Goal: Task Accomplishment & Management: Use online tool/utility

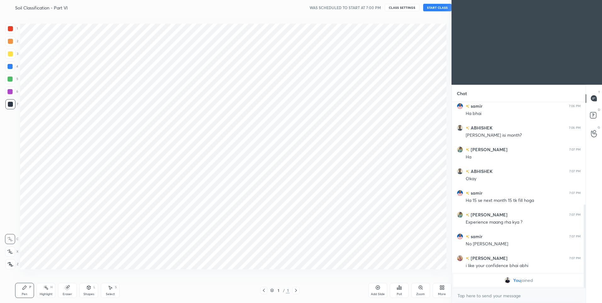
scroll to position [31241, 31077]
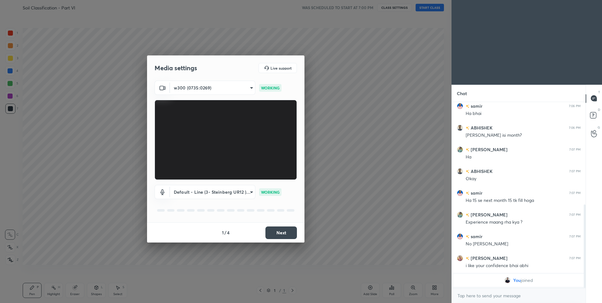
click at [280, 235] on button "Next" at bounding box center [282, 233] width 32 height 13
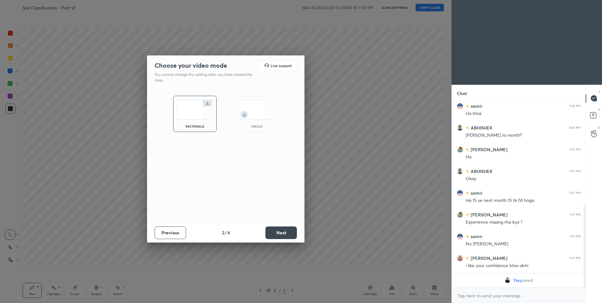
click at [280, 234] on button "Next" at bounding box center [282, 233] width 32 height 13
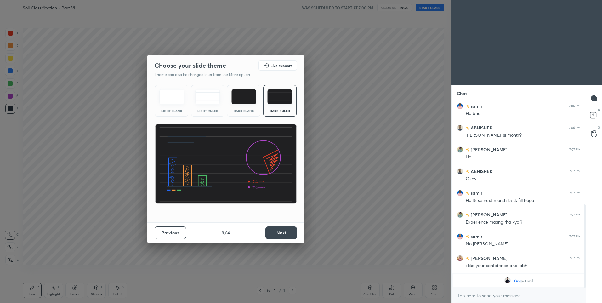
click at [280, 233] on button "Next" at bounding box center [282, 233] width 32 height 13
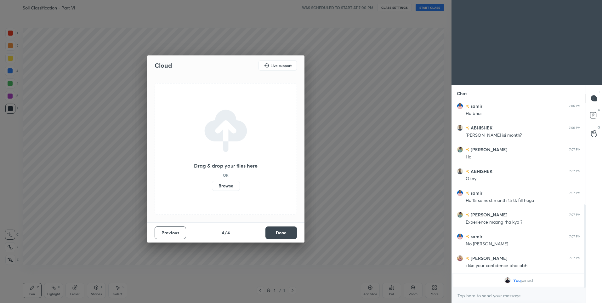
click at [280, 233] on button "Done" at bounding box center [282, 233] width 32 height 13
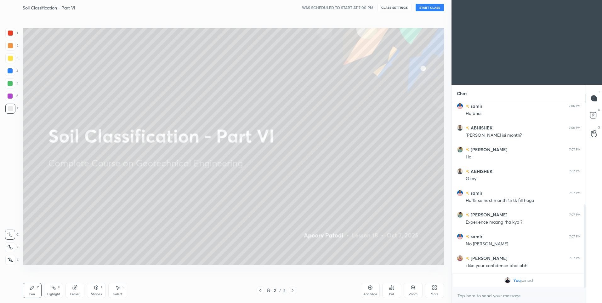
click at [427, 9] on button "START CLASS" at bounding box center [430, 8] width 28 height 8
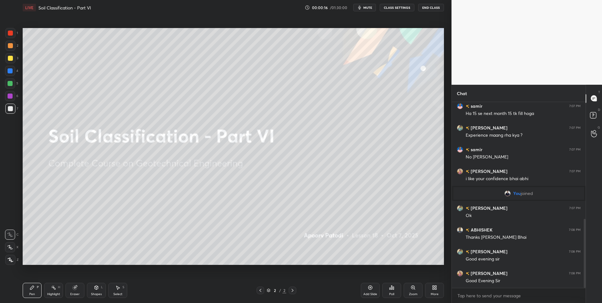
scroll to position [336, 0]
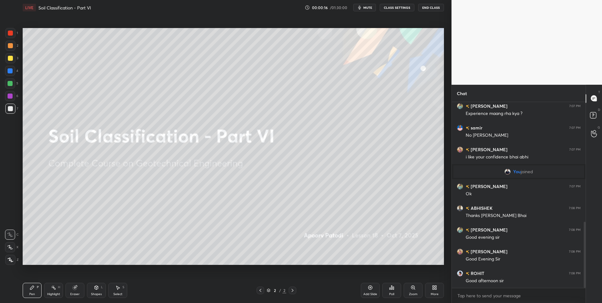
click at [9, 250] on div at bounding box center [10, 247] width 10 height 10
click at [7, 41] on div at bounding box center [10, 46] width 10 height 10
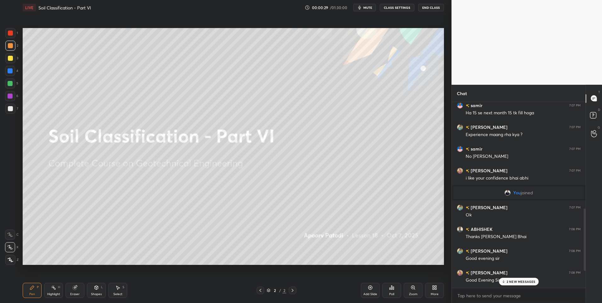
scroll to position [0, 0]
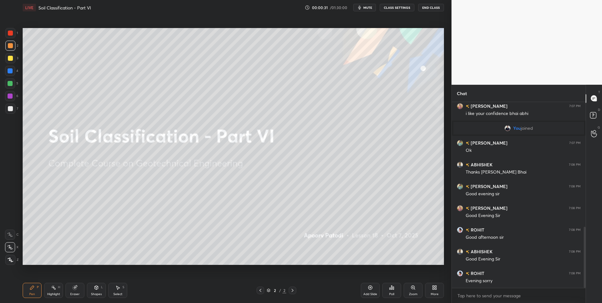
click at [13, 81] on div at bounding box center [10, 83] width 10 height 10
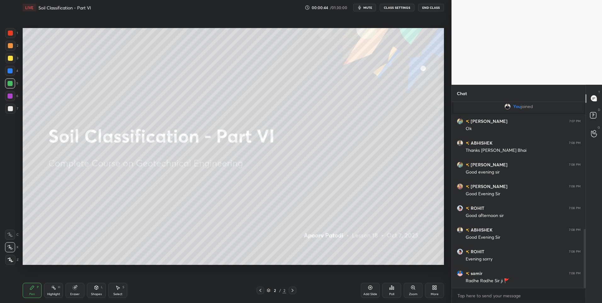
click at [3, 249] on div "1 2 3 4 5 6 7 C X Z C X Z E E Erase all H H" at bounding box center [10, 146] width 20 height 237
click at [11, 42] on div at bounding box center [10, 46] width 10 height 10
click at [4, 86] on div "1 2 3 4 5 6 7 C X Z C X Z E E Erase all H H" at bounding box center [10, 146] width 20 height 237
click at [6, 85] on div at bounding box center [10, 83] width 10 height 10
click at [403, 9] on button "CLASS SETTINGS" at bounding box center [397, 8] width 35 height 8
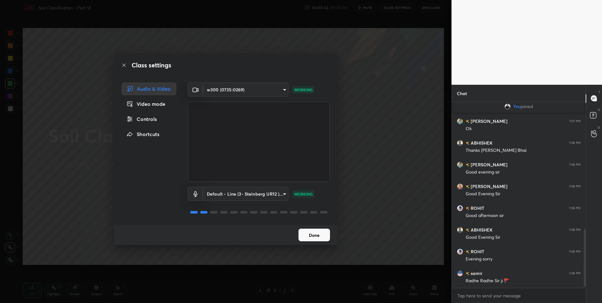
scroll to position [423, 0]
click at [316, 236] on button "Done" at bounding box center [315, 235] width 32 height 13
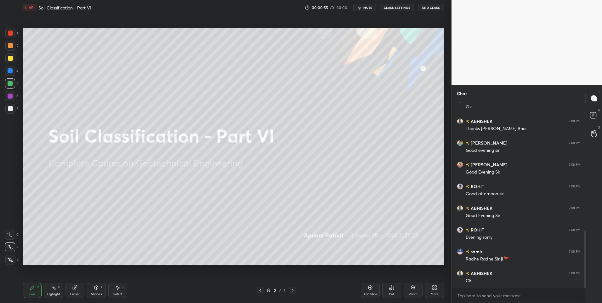
click at [7, 44] on div at bounding box center [10, 46] width 10 height 10
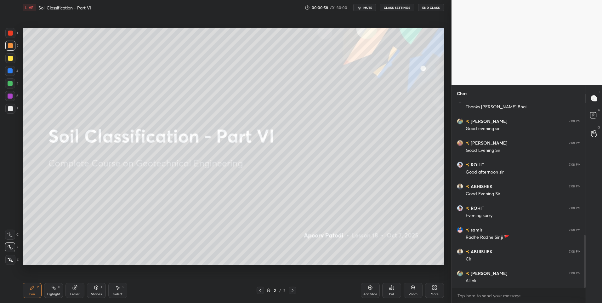
scroll to position [467, 0]
click at [24, 292] on div "Pen P" at bounding box center [32, 290] width 19 height 15
click at [7, 106] on div at bounding box center [10, 109] width 10 height 10
click at [10, 109] on div at bounding box center [10, 108] width 5 height 5
click at [373, 289] on div "Add Slide" at bounding box center [370, 290] width 19 height 15
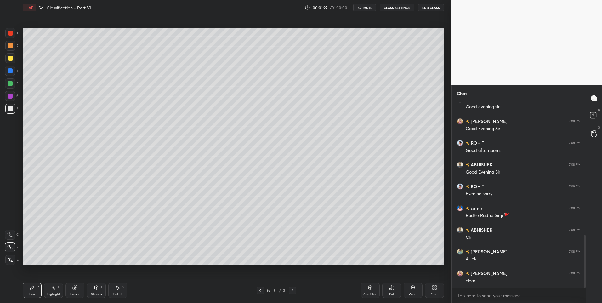
click at [34, 288] on icon at bounding box center [32, 287] width 5 height 5
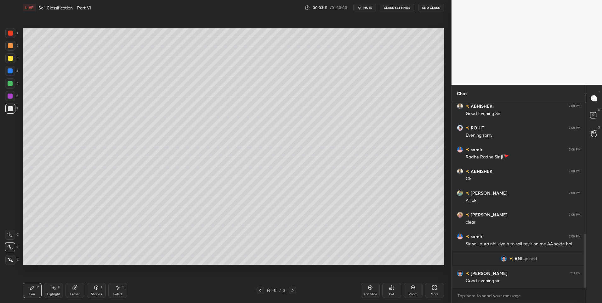
scroll to position [452, 0]
click at [14, 49] on div at bounding box center [10, 46] width 10 height 10
click at [55, 288] on icon at bounding box center [53, 287] width 5 height 5
click at [35, 286] on div "Pen P" at bounding box center [32, 290] width 19 height 15
click at [13, 80] on div at bounding box center [10, 83] width 10 height 10
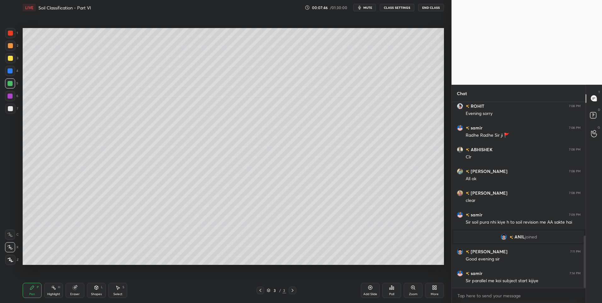
scroll to position [496, 0]
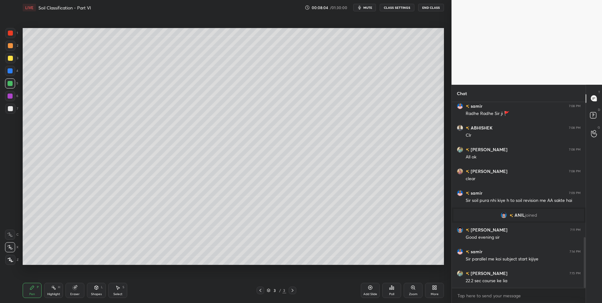
click at [9, 114] on div "7" at bounding box center [11, 110] width 13 height 13
click at [10, 83] on div at bounding box center [10, 83] width 5 height 5
click at [93, 288] on div "Shapes L" at bounding box center [96, 290] width 19 height 15
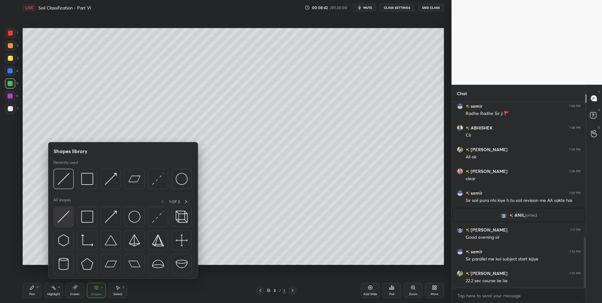
click at [67, 221] on img at bounding box center [64, 217] width 12 height 12
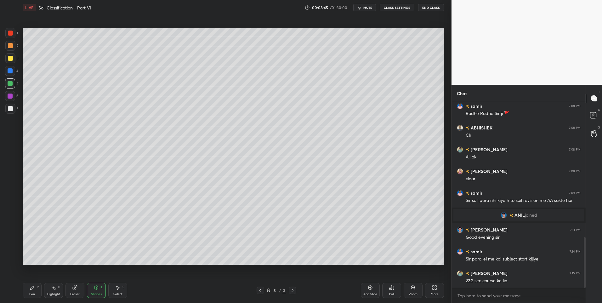
click at [29, 290] on div "Pen P" at bounding box center [32, 290] width 19 height 15
click at [116, 288] on icon at bounding box center [117, 287] width 5 height 5
click at [202, 207] on div at bounding box center [203, 208] width 3 height 3
click at [197, 203] on div "0 ° Undo Copy Duplicate Duplicate to new slide Delete" at bounding box center [234, 146] width 422 height 237
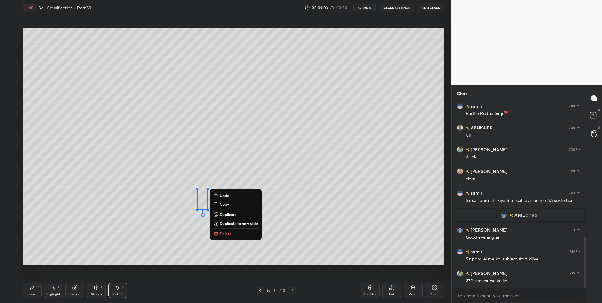
click at [150, 238] on div "0 ° Undo Copy Duplicate Duplicate to new slide Delete" at bounding box center [234, 146] width 422 height 237
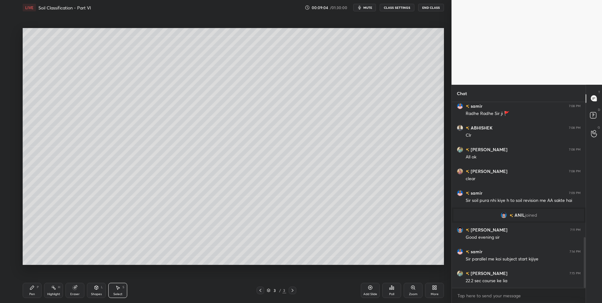
click at [31, 288] on icon at bounding box center [32, 288] width 4 height 4
click at [118, 287] on icon at bounding box center [118, 288] width 3 height 4
click at [32, 286] on icon at bounding box center [32, 287] width 5 height 5
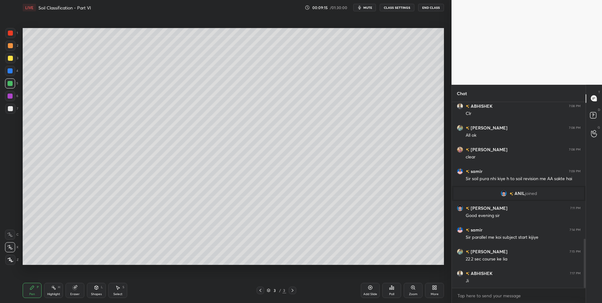
scroll to position [539, 0]
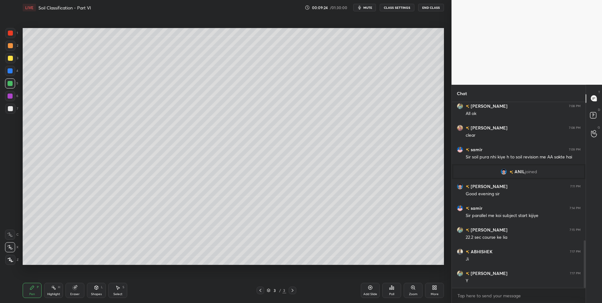
click at [50, 290] on div "Highlight H" at bounding box center [53, 290] width 19 height 15
click at [297, 290] on div "3 / 3" at bounding box center [276, 291] width 169 height 8
click at [295, 291] on icon at bounding box center [292, 290] width 5 height 5
click at [370, 289] on icon at bounding box center [370, 287] width 5 height 5
click at [34, 288] on icon at bounding box center [32, 287] width 5 height 5
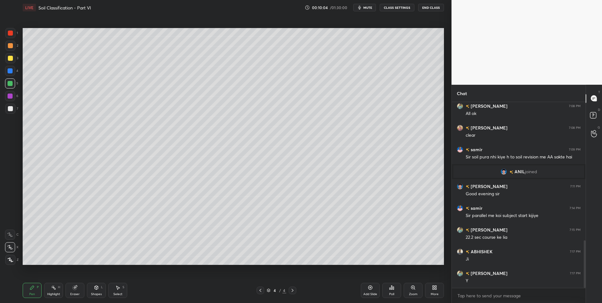
click at [261, 289] on icon at bounding box center [260, 290] width 5 height 5
click at [293, 290] on icon at bounding box center [292, 290] width 5 height 5
click at [261, 291] on icon at bounding box center [260, 290] width 5 height 5
click at [294, 290] on icon at bounding box center [292, 290] width 5 height 5
click at [261, 290] on icon at bounding box center [260, 290] width 5 height 5
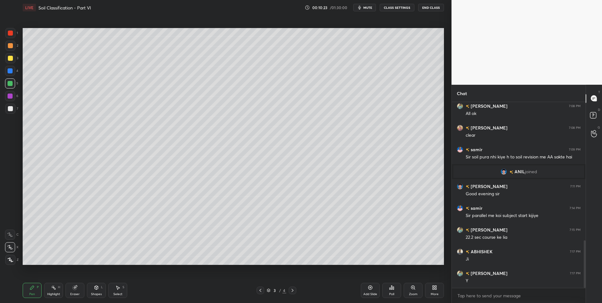
click at [295, 289] on icon at bounding box center [292, 290] width 5 height 5
click at [95, 286] on icon at bounding box center [96, 287] width 5 height 5
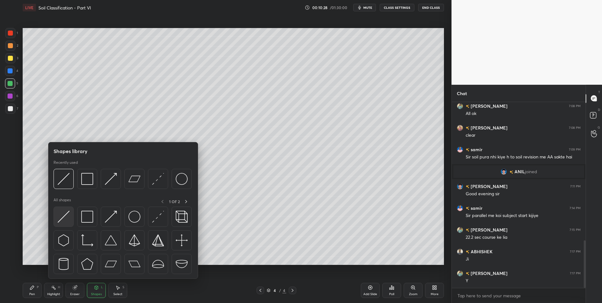
click at [62, 211] on img at bounding box center [64, 217] width 12 height 12
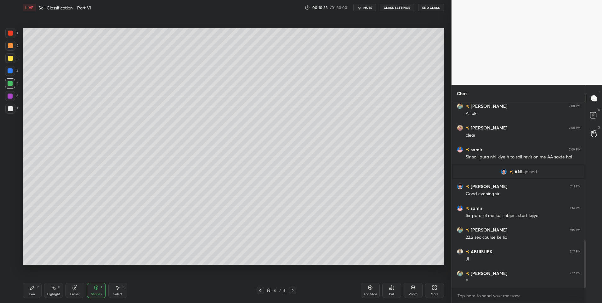
click at [260, 293] on div at bounding box center [261, 291] width 8 height 8
click at [294, 291] on icon at bounding box center [292, 290] width 5 height 5
click at [22, 290] on div "LIVE Soil Classification - Part VI 00:10:35 / 01:30:00 mute CLASS SETTINGS End …" at bounding box center [233, 151] width 427 height 303
click at [32, 294] on div "Pen" at bounding box center [32, 294] width 6 height 3
click at [261, 291] on icon at bounding box center [260, 290] width 5 height 5
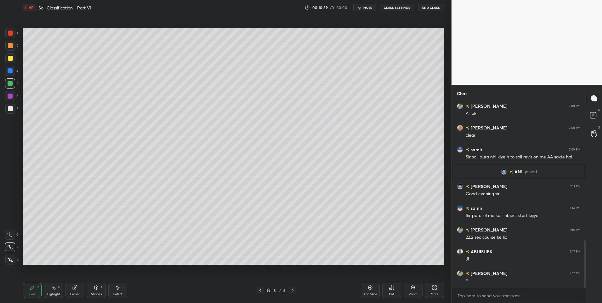
click at [293, 290] on icon at bounding box center [292, 290] width 5 height 5
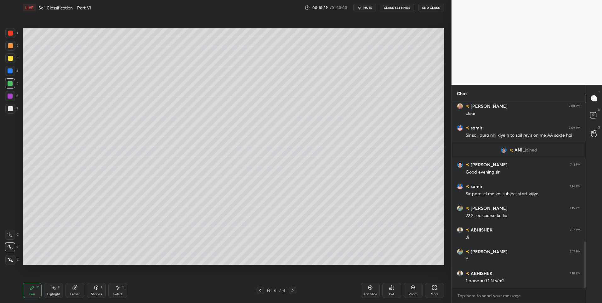
click at [261, 287] on div at bounding box center [261, 291] width 8 height 8
click at [294, 290] on icon at bounding box center [292, 290] width 5 height 5
click at [76, 292] on div "Eraser" at bounding box center [75, 290] width 19 height 15
click at [14, 244] on div at bounding box center [10, 247] width 10 height 10
click at [31, 293] on div "Pen" at bounding box center [32, 294] width 6 height 3
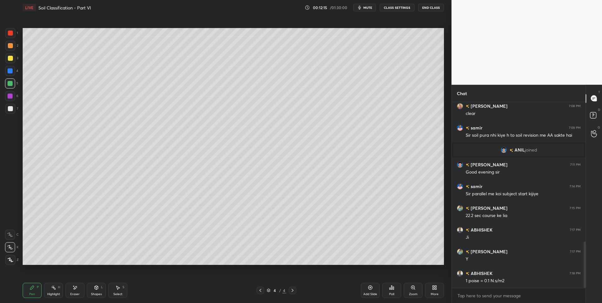
click at [34, 290] on div "Pen P" at bounding box center [32, 290] width 19 height 15
click at [35, 290] on div "Pen P" at bounding box center [32, 290] width 19 height 15
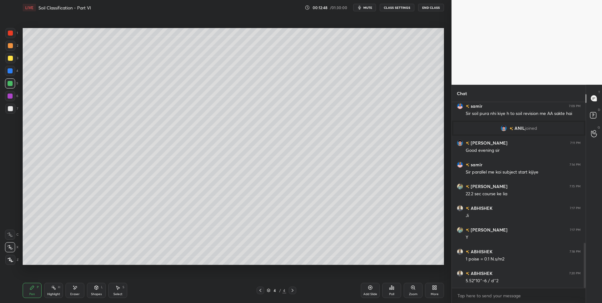
click at [94, 288] on icon at bounding box center [96, 287] width 5 height 5
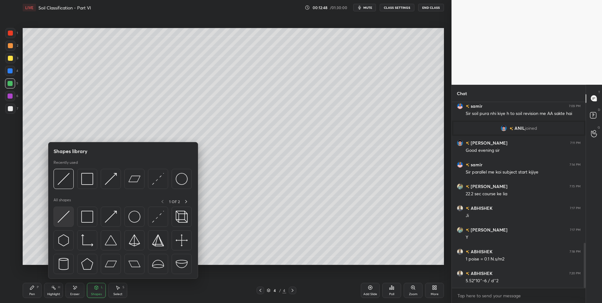
click at [60, 215] on img at bounding box center [64, 217] width 12 height 12
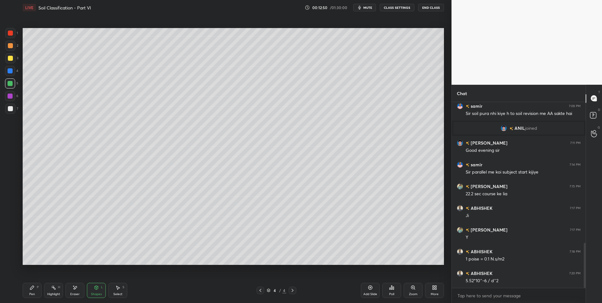
click at [35, 291] on div "Pen P" at bounding box center [32, 290] width 19 height 15
click at [10, 106] on div at bounding box center [10, 109] width 10 height 10
click at [260, 290] on icon at bounding box center [261, 290] width 2 height 3
click at [293, 291] on icon at bounding box center [292, 290] width 5 height 5
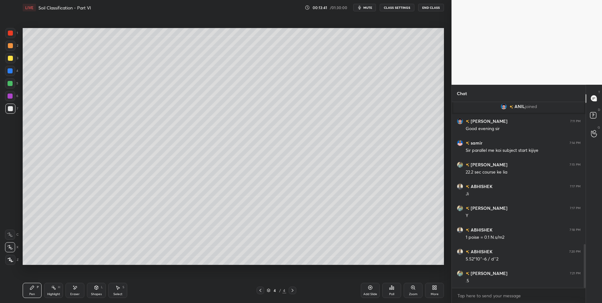
click at [261, 290] on icon at bounding box center [260, 290] width 5 height 5
click at [292, 290] on icon at bounding box center [292, 290] width 5 height 5
click at [262, 291] on icon at bounding box center [260, 290] width 5 height 5
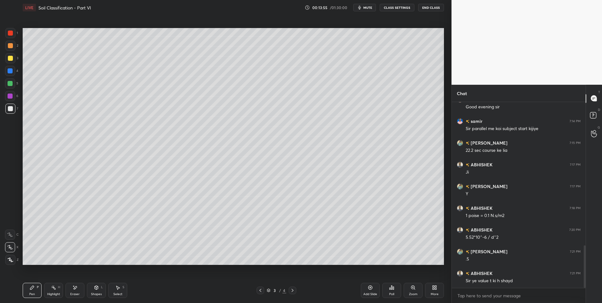
click at [291, 292] on icon at bounding box center [292, 290] width 5 height 5
click at [259, 291] on icon at bounding box center [260, 290] width 5 height 5
click at [293, 291] on icon at bounding box center [293, 290] width 2 height 3
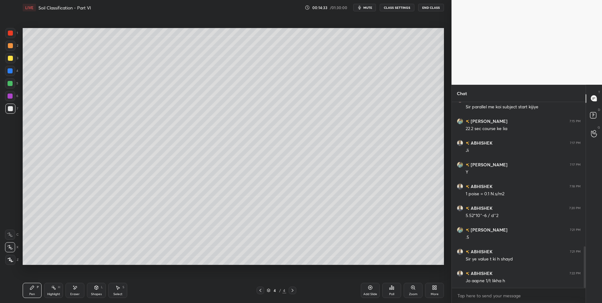
scroll to position [654, 0]
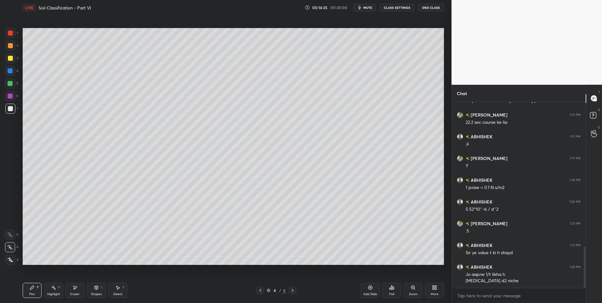
click at [74, 290] on div "Eraser" at bounding box center [75, 290] width 19 height 15
click at [29, 290] on div "Pen P" at bounding box center [32, 290] width 19 height 15
click at [31, 293] on div "Pen" at bounding box center [32, 294] width 6 height 3
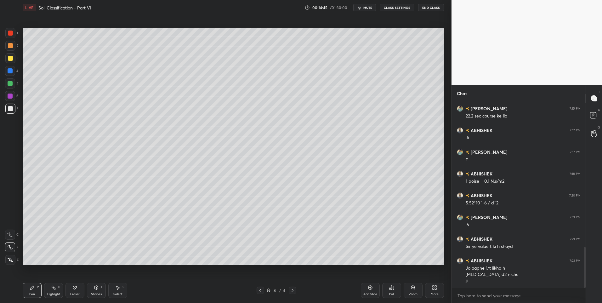
click at [57, 288] on div "Highlight H" at bounding box center [53, 290] width 19 height 15
click at [76, 286] on icon at bounding box center [75, 287] width 3 height 3
click at [118, 291] on div "Select S" at bounding box center [117, 290] width 19 height 15
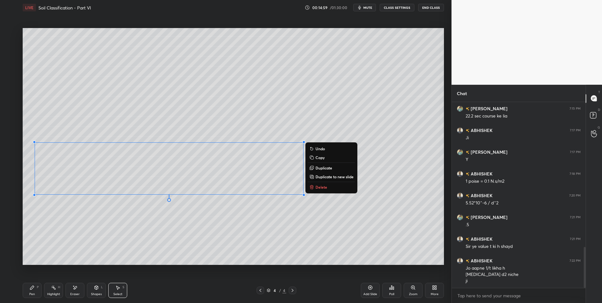
click at [148, 253] on div "0 ° Undo Copy Duplicate Duplicate to new slide Delete" at bounding box center [234, 146] width 422 height 237
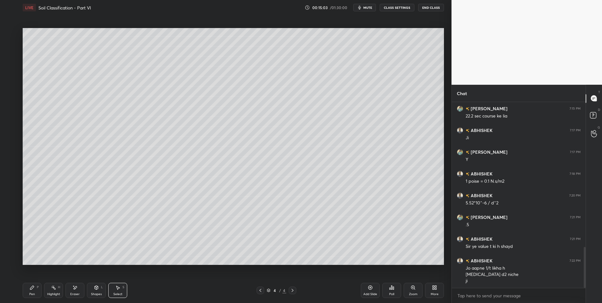
scroll to position [682, 0]
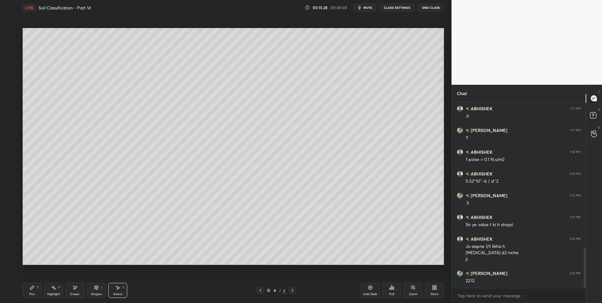
click at [260, 292] on icon at bounding box center [260, 290] width 5 height 5
click at [292, 289] on icon at bounding box center [292, 290] width 5 height 5
click at [261, 291] on icon at bounding box center [260, 290] width 5 height 5
click at [293, 291] on icon at bounding box center [293, 290] width 2 height 3
click at [260, 291] on icon at bounding box center [260, 290] width 5 height 5
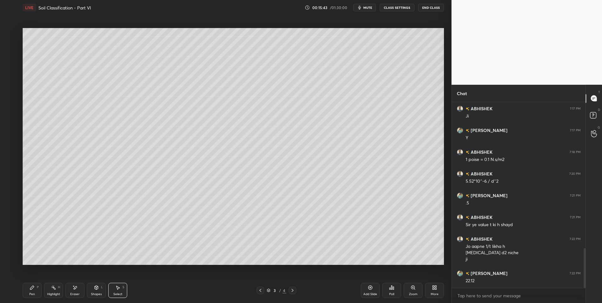
click at [294, 288] on icon at bounding box center [292, 290] width 5 height 5
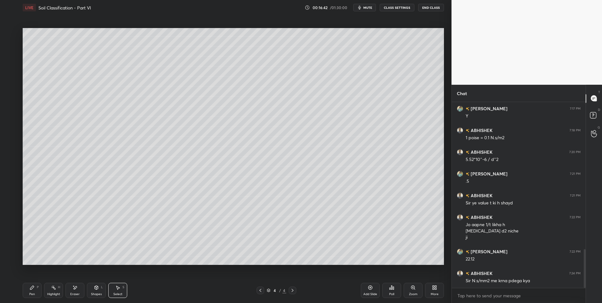
click at [262, 291] on icon at bounding box center [260, 290] width 5 height 5
click at [54, 289] on icon at bounding box center [53, 287] width 5 height 5
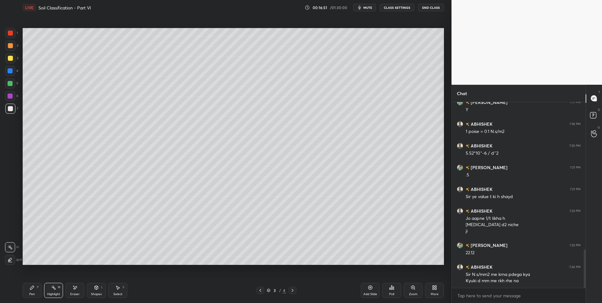
click at [295, 290] on div at bounding box center [293, 291] width 8 height 8
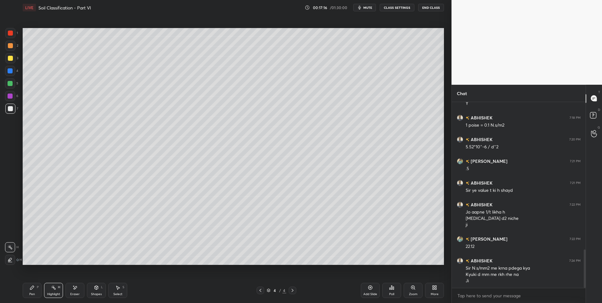
click at [75, 289] on icon at bounding box center [75, 287] width 3 height 3
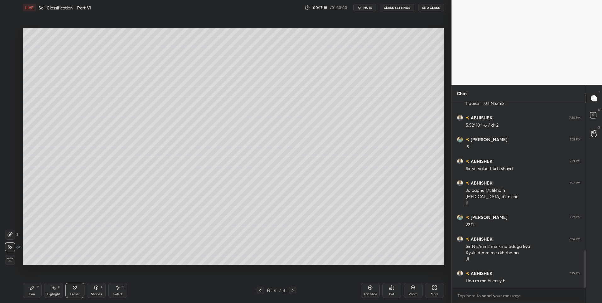
click at [32, 289] on icon at bounding box center [32, 287] width 5 height 5
click at [73, 292] on div "Eraser" at bounding box center [75, 290] width 19 height 15
click at [30, 291] on div "Pen P" at bounding box center [32, 290] width 19 height 15
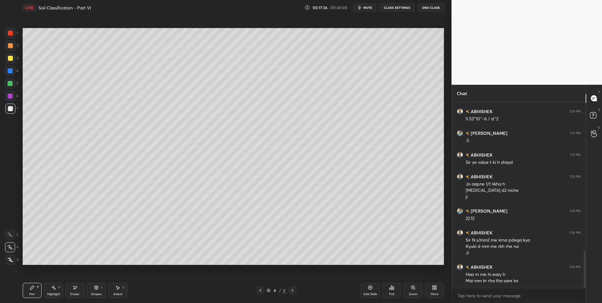
click at [11, 47] on div at bounding box center [10, 45] width 5 height 5
click at [10, 109] on div at bounding box center [10, 108] width 5 height 5
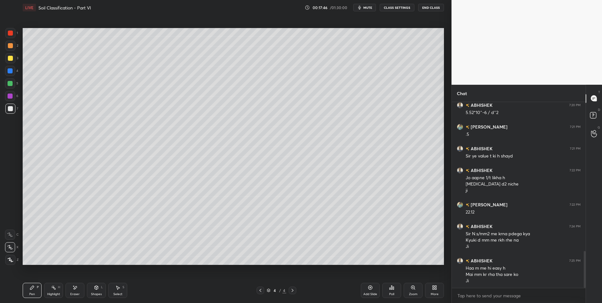
click at [92, 290] on div "Shapes L" at bounding box center [96, 290] width 19 height 15
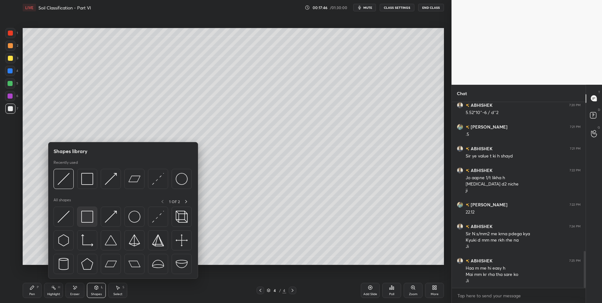
click at [88, 209] on div at bounding box center [87, 217] width 20 height 20
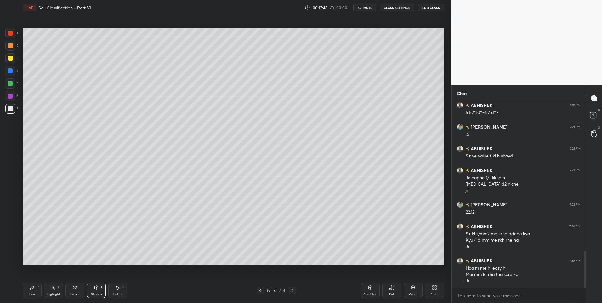
click at [35, 289] on div "Pen P" at bounding box center [32, 290] width 19 height 15
click at [258, 292] on icon at bounding box center [260, 290] width 5 height 5
click at [296, 289] on div at bounding box center [293, 291] width 8 height 8
click at [13, 47] on div at bounding box center [10, 46] width 10 height 10
click at [258, 293] on div at bounding box center [261, 291] width 8 height 8
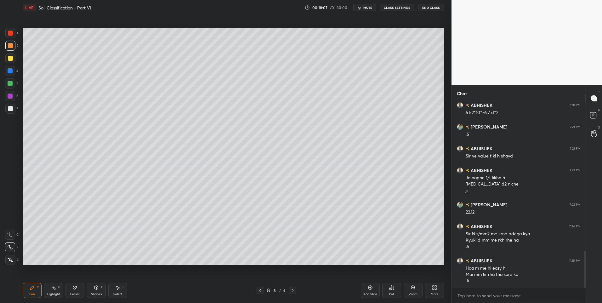
click at [292, 291] on icon at bounding box center [293, 290] width 2 height 3
click at [101, 290] on div "Shapes L" at bounding box center [96, 290] width 19 height 15
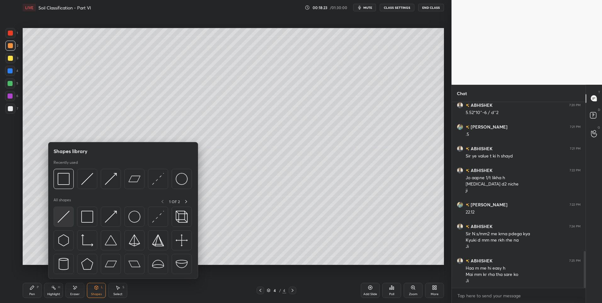
click at [65, 222] on img at bounding box center [64, 217] width 12 height 12
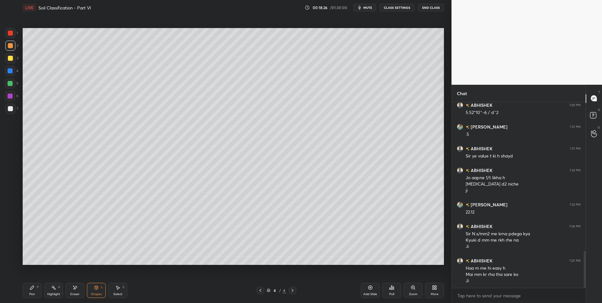
click at [34, 290] on icon at bounding box center [32, 287] width 5 height 5
click at [36, 290] on div "Pen P" at bounding box center [32, 290] width 19 height 15
click at [117, 291] on div "Select S" at bounding box center [117, 290] width 19 height 15
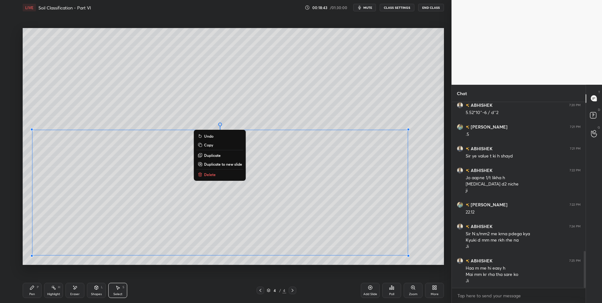
click at [101, 256] on div "0 ° Undo Copy Duplicate Duplicate to new slide Delete" at bounding box center [234, 146] width 422 height 237
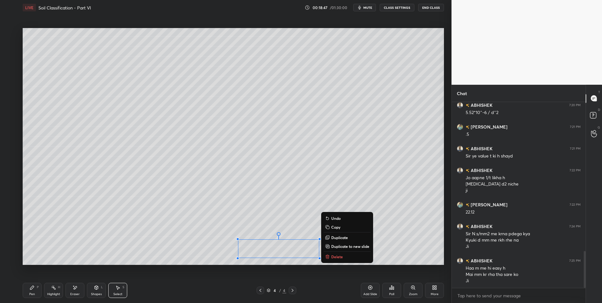
click at [30, 292] on div "Pen P" at bounding box center [32, 290] width 19 height 15
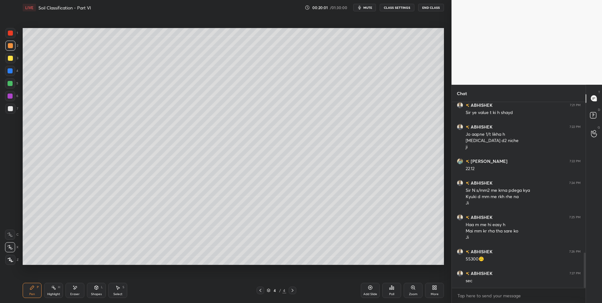
scroll to position [801, 0]
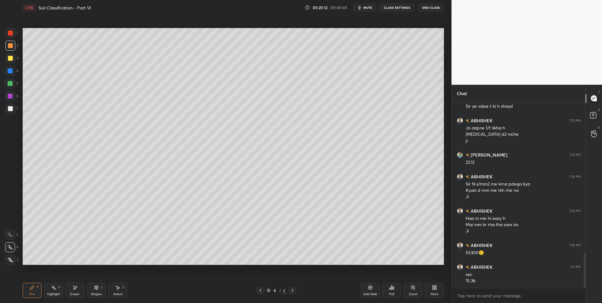
click at [260, 289] on icon at bounding box center [260, 290] width 5 height 5
click at [291, 290] on icon at bounding box center [292, 290] width 5 height 5
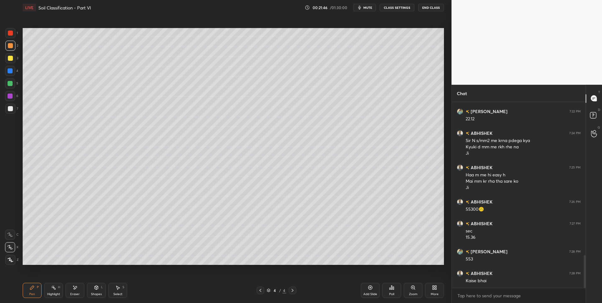
scroll to position [866, 0]
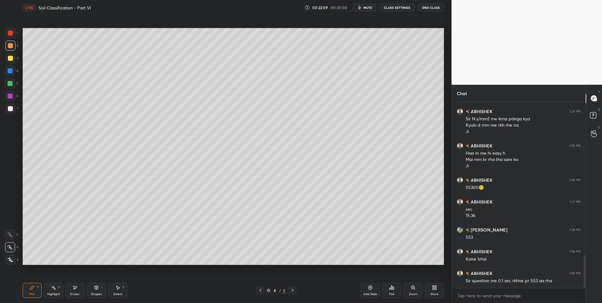
click at [29, 288] on div "Pen P" at bounding box center [32, 290] width 19 height 15
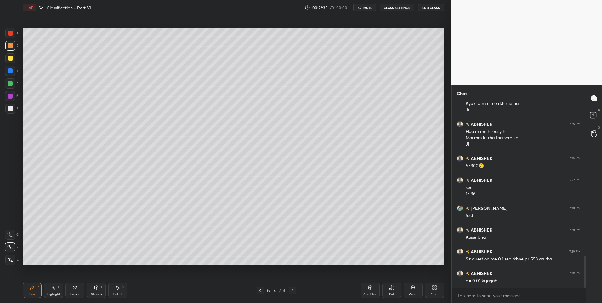
click at [75, 288] on icon at bounding box center [75, 287] width 3 height 3
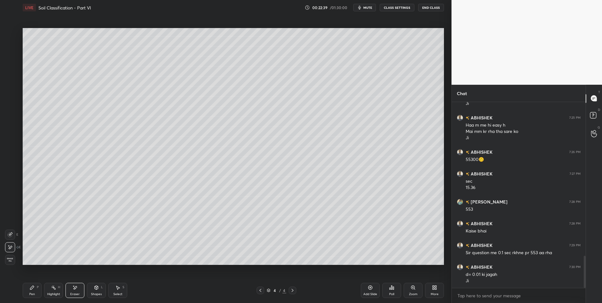
click at [36, 290] on div "Pen P" at bounding box center [32, 290] width 19 height 15
click at [30, 290] on icon at bounding box center [32, 287] width 5 height 5
click at [112, 285] on div "Select S" at bounding box center [117, 290] width 19 height 15
click at [34, 291] on div "Pen P" at bounding box center [32, 290] width 19 height 15
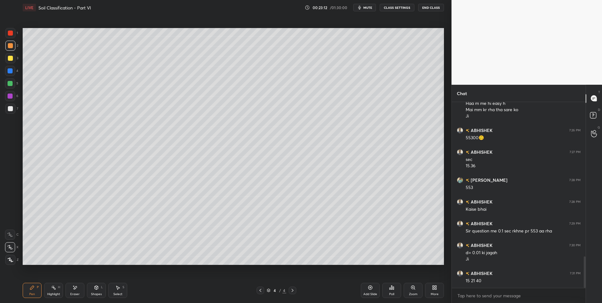
click at [115, 293] on div "Select" at bounding box center [117, 294] width 9 height 3
click at [81, 252] on div "0 ° Undo Copy Duplicate Duplicate to new slide Delete" at bounding box center [234, 146] width 422 height 237
click at [28, 292] on div "Pen P" at bounding box center [32, 290] width 19 height 15
click at [9, 107] on div at bounding box center [10, 108] width 5 height 5
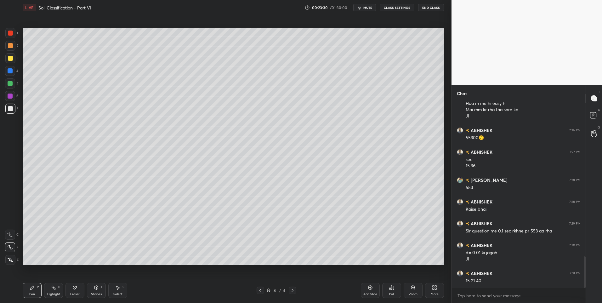
scroll to position [922, 0]
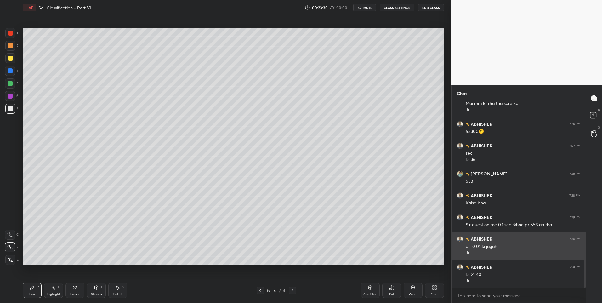
click at [502, 242] on div "d= 0.01 ki jagah Ji" at bounding box center [523, 249] width 115 height 14
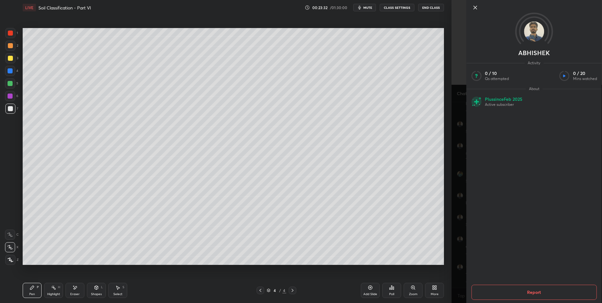
click at [474, 9] on icon at bounding box center [476, 8] width 8 height 8
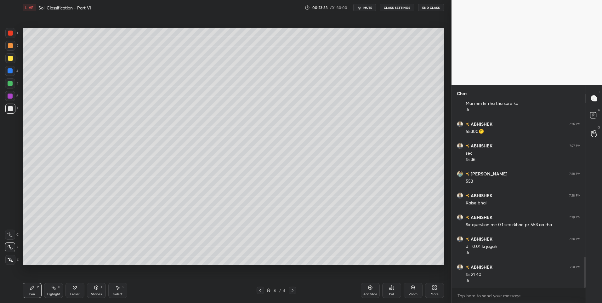
click at [371, 291] on div "Add Slide" at bounding box center [370, 290] width 19 height 15
click at [27, 290] on div "Pen P" at bounding box center [32, 290] width 19 height 15
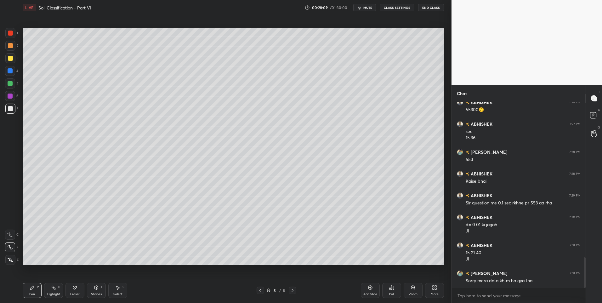
click at [116, 295] on div "Select" at bounding box center [117, 294] width 9 height 3
click at [30, 289] on icon at bounding box center [32, 287] width 5 height 5
click at [31, 289] on icon at bounding box center [32, 288] width 4 height 4
click at [59, 294] on div "Highlight" at bounding box center [53, 294] width 13 height 3
click at [57, 293] on div "Highlight" at bounding box center [53, 294] width 13 height 3
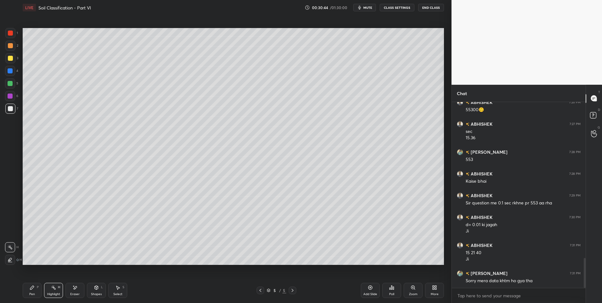
scroll to position [966, 0]
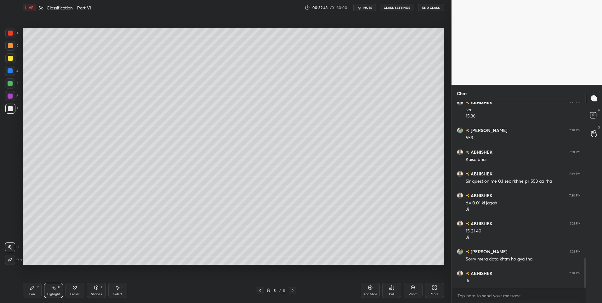
click at [28, 290] on div "Pen P" at bounding box center [32, 290] width 19 height 15
click at [11, 85] on div at bounding box center [10, 83] width 5 height 5
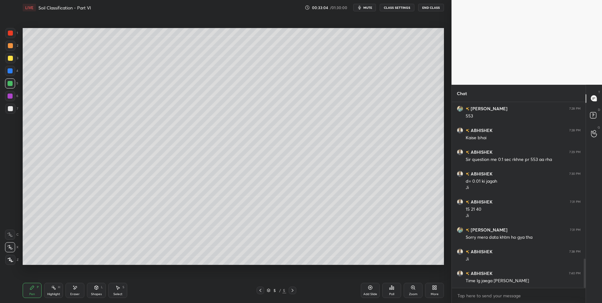
click at [366, 289] on div "Add Slide" at bounding box center [370, 290] width 19 height 15
click at [34, 292] on div "Pen P" at bounding box center [32, 290] width 19 height 15
click at [257, 288] on div at bounding box center [261, 291] width 8 height 8
click at [54, 293] on div "Highlight" at bounding box center [53, 294] width 13 height 3
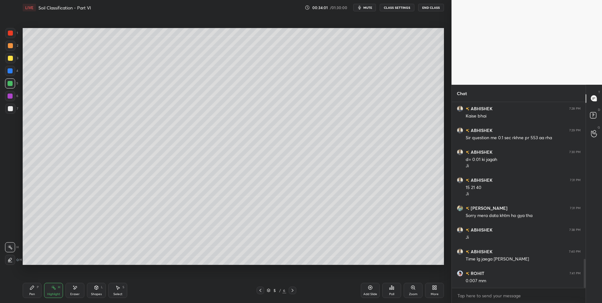
click at [32, 293] on div "Pen" at bounding box center [32, 294] width 6 height 3
click at [13, 49] on div at bounding box center [10, 46] width 10 height 10
click at [54, 289] on rect at bounding box center [54, 288] width 3 height 3
click at [293, 291] on icon at bounding box center [292, 290] width 5 height 5
click at [36, 289] on div "Pen P" at bounding box center [32, 290] width 19 height 15
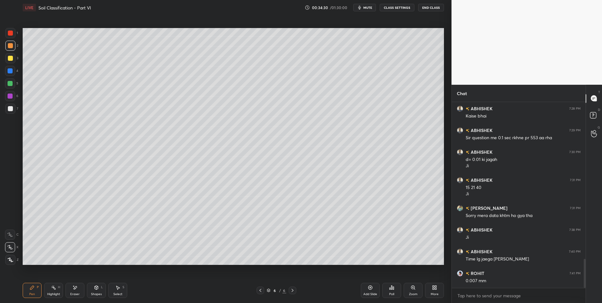
scroll to position [1031, 0]
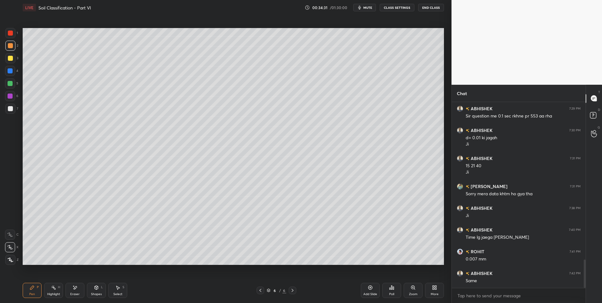
click at [9, 111] on div at bounding box center [10, 108] width 5 height 5
click at [92, 290] on div "Shapes L" at bounding box center [96, 290] width 19 height 15
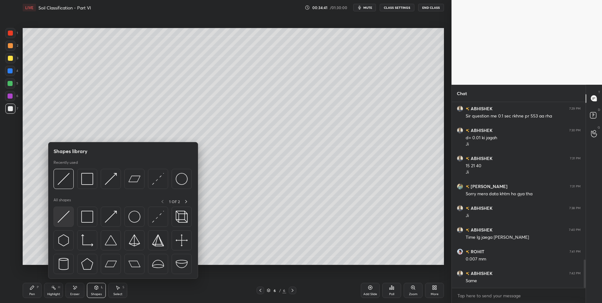
click at [63, 216] on img at bounding box center [64, 217] width 12 height 12
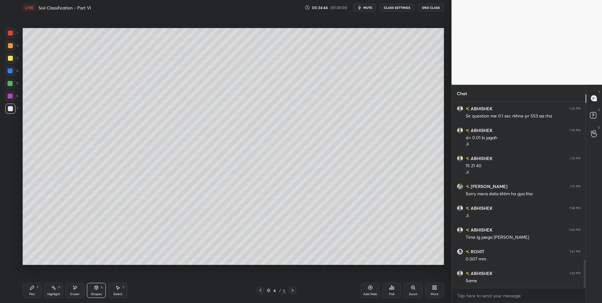
click at [27, 291] on div "Pen P" at bounding box center [32, 290] width 19 height 15
click at [261, 290] on icon at bounding box center [260, 290] width 5 height 5
click at [298, 289] on div "5 / 6" at bounding box center [276, 291] width 169 height 8
click at [294, 289] on icon at bounding box center [292, 290] width 5 height 5
click at [55, 291] on div "Highlight H" at bounding box center [53, 290] width 19 height 15
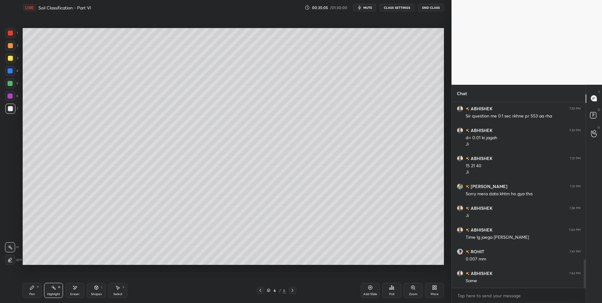
click at [31, 288] on icon at bounding box center [32, 288] width 4 height 4
click at [28, 288] on div "Pen P" at bounding box center [32, 290] width 19 height 15
click at [262, 290] on icon at bounding box center [260, 290] width 5 height 5
click at [290, 292] on icon at bounding box center [292, 290] width 5 height 5
click at [260, 291] on icon at bounding box center [260, 290] width 5 height 5
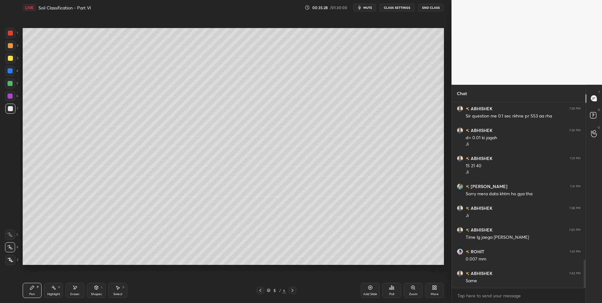
click at [292, 293] on icon at bounding box center [292, 290] width 5 height 5
click at [114, 289] on div "Select S" at bounding box center [117, 290] width 19 height 15
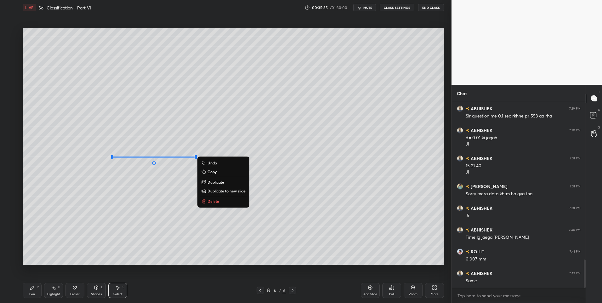
click at [28, 290] on div "Pen P" at bounding box center [32, 290] width 19 height 15
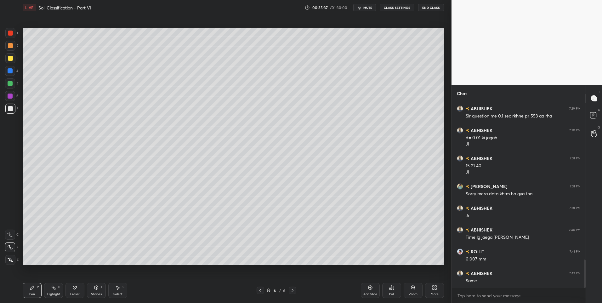
click at [258, 293] on div at bounding box center [261, 291] width 8 height 8
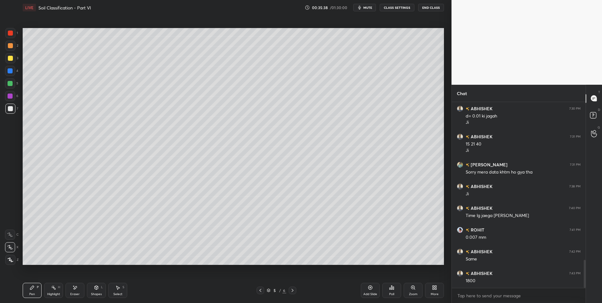
click at [292, 290] on icon at bounding box center [293, 290] width 2 height 3
click at [260, 290] on icon at bounding box center [260, 290] width 5 height 5
click at [297, 290] on div "5 / 6" at bounding box center [276, 291] width 169 height 8
click at [292, 291] on icon at bounding box center [292, 290] width 5 height 5
click at [99, 289] on div "Shapes L" at bounding box center [96, 290] width 19 height 15
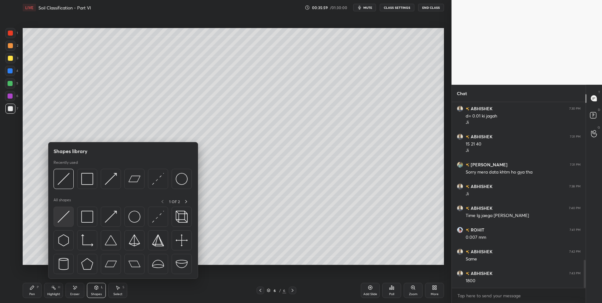
click at [69, 221] on img at bounding box center [64, 217] width 12 height 12
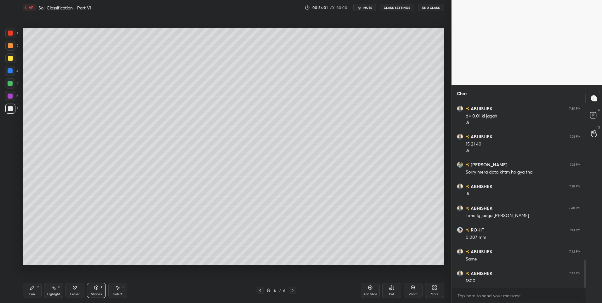
click at [32, 290] on icon at bounding box center [32, 287] width 5 height 5
click at [259, 289] on icon at bounding box center [260, 290] width 5 height 5
click at [295, 290] on icon at bounding box center [292, 290] width 5 height 5
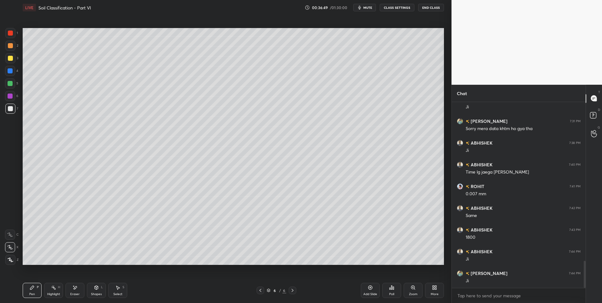
scroll to position [1102, 0]
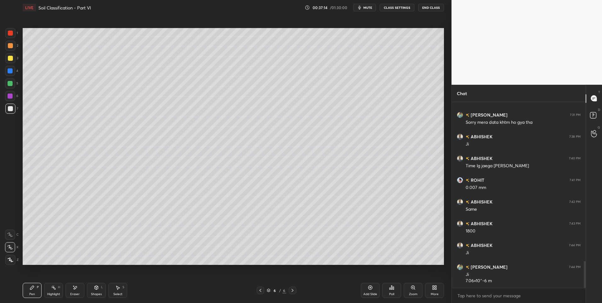
click at [93, 291] on div "Shapes L" at bounding box center [96, 290] width 19 height 15
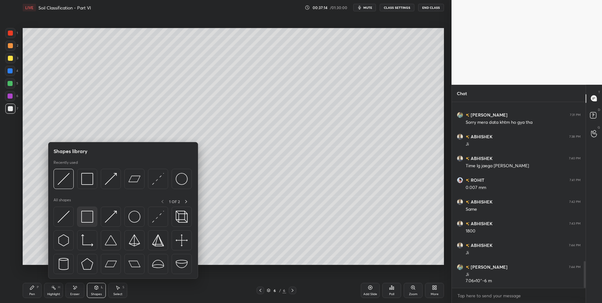
click at [90, 219] on img at bounding box center [87, 217] width 12 height 12
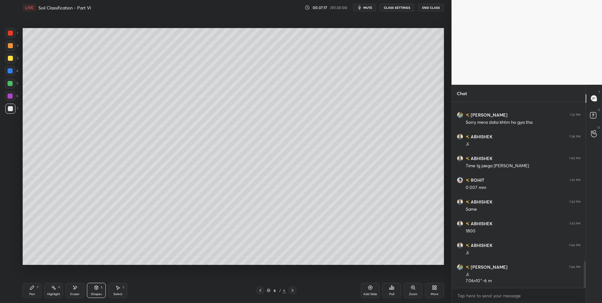
click at [55, 291] on div "Highlight H" at bounding box center [53, 290] width 19 height 15
click at [116, 291] on div "Select S" at bounding box center [117, 290] width 19 height 15
click at [86, 148] on div "0 ° Undo Copy Duplicate Duplicate to new slide Delete" at bounding box center [234, 146] width 422 height 237
click at [105, 243] on div "0 ° Undo Copy Duplicate Duplicate to new slide Delete" at bounding box center [234, 146] width 422 height 237
click at [57, 290] on div "Highlight H" at bounding box center [53, 290] width 19 height 15
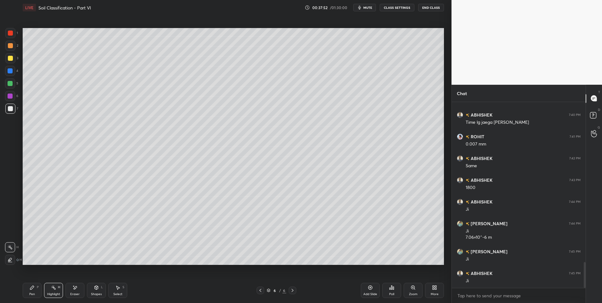
scroll to position [1168, 0]
click at [261, 291] on icon at bounding box center [260, 290] width 5 height 5
click at [51, 293] on div "Highlight" at bounding box center [53, 294] width 13 height 3
click at [291, 290] on icon at bounding box center [292, 290] width 5 height 5
click at [294, 291] on icon at bounding box center [292, 290] width 5 height 5
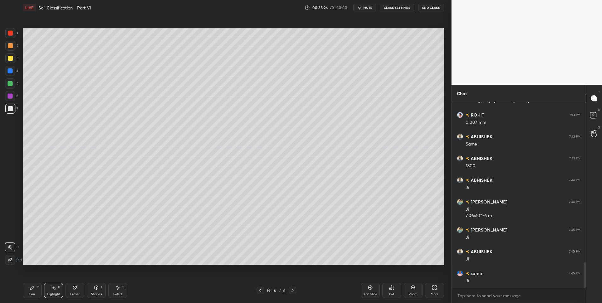
click at [364, 290] on div "Add Slide" at bounding box center [370, 290] width 19 height 15
click at [32, 291] on div "Pen P" at bounding box center [32, 290] width 19 height 15
click at [10, 89] on div "5" at bounding box center [11, 84] width 13 height 13
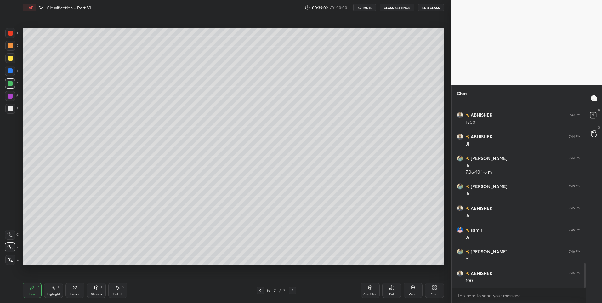
click at [79, 294] on div "Eraser" at bounding box center [74, 294] width 9 height 3
click at [24, 295] on div "Pen P" at bounding box center [32, 290] width 19 height 15
click at [259, 291] on icon at bounding box center [260, 290] width 5 height 5
click at [260, 291] on icon at bounding box center [260, 290] width 5 height 5
click at [293, 290] on icon at bounding box center [292, 290] width 5 height 5
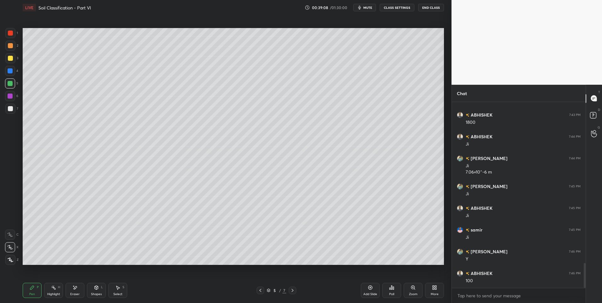
click at [291, 291] on icon at bounding box center [292, 290] width 5 height 5
click at [261, 289] on icon at bounding box center [260, 290] width 5 height 5
click at [117, 289] on icon at bounding box center [117, 287] width 5 height 5
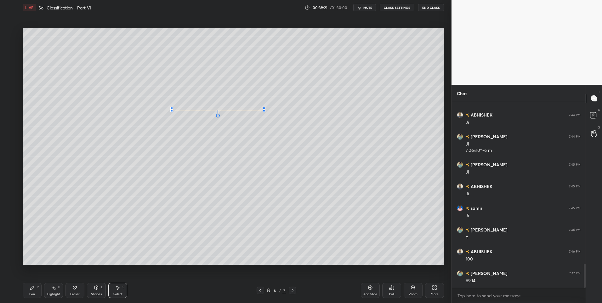
click at [172, 109] on div at bounding box center [171, 110] width 3 height 3
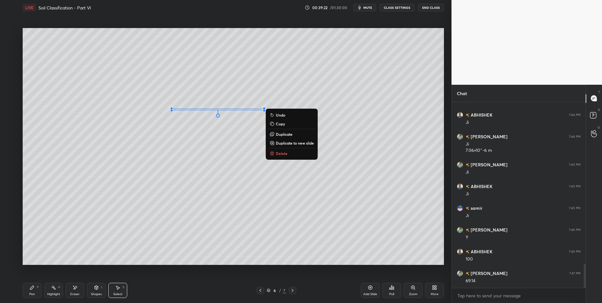
click at [370, 236] on div "0 ° Undo Copy Duplicate Duplicate to new slide Delete" at bounding box center [234, 146] width 422 height 237
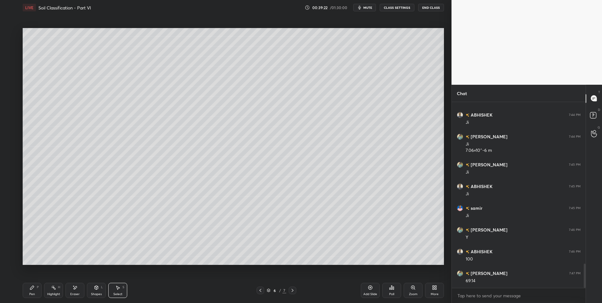
click at [260, 291] on icon at bounding box center [260, 290] width 5 height 5
click at [54, 290] on icon at bounding box center [53, 287] width 5 height 5
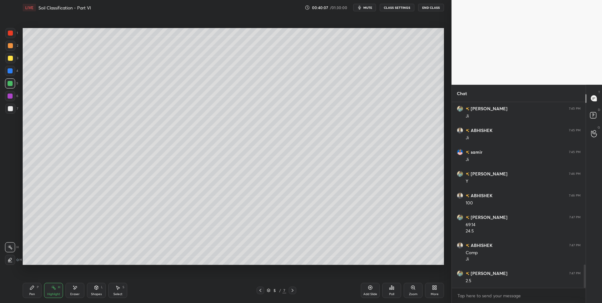
scroll to position [1311, 0]
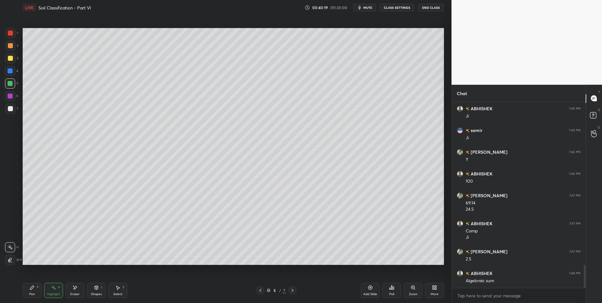
click at [293, 292] on icon at bounding box center [292, 290] width 5 height 5
click at [291, 290] on icon at bounding box center [292, 290] width 5 height 5
click at [37, 289] on div "P" at bounding box center [38, 287] width 2 height 3
click at [90, 291] on div "Shapes L" at bounding box center [96, 290] width 19 height 15
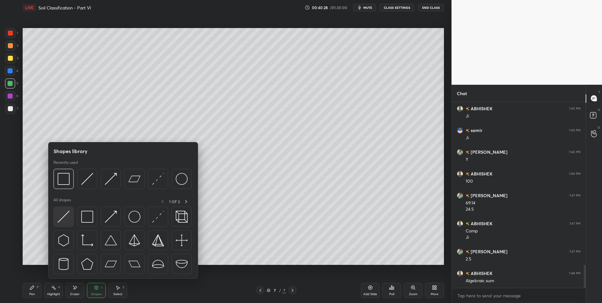
click at [70, 219] on div at bounding box center [64, 217] width 20 height 20
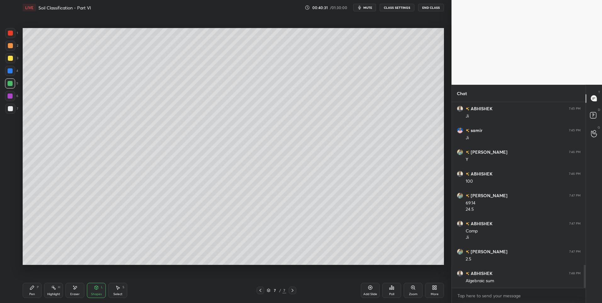
click at [33, 290] on icon at bounding box center [32, 287] width 5 height 5
click at [117, 290] on icon at bounding box center [117, 287] width 5 height 5
click at [242, 180] on div "0 ° Undo Copy Duplicate Duplicate to new slide Delete" at bounding box center [234, 146] width 422 height 237
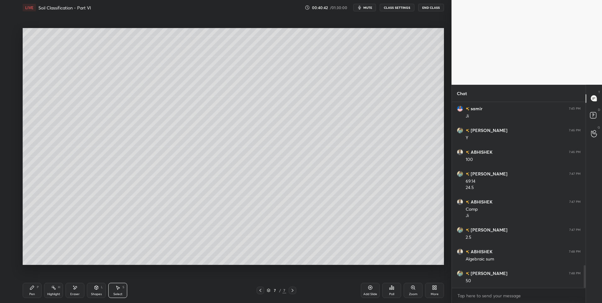
click at [35, 290] on div "Pen P" at bounding box center [32, 290] width 19 height 15
click at [259, 288] on icon at bounding box center [260, 290] width 5 height 5
click at [260, 290] on icon at bounding box center [260, 290] width 5 height 5
click at [50, 291] on div "Highlight H" at bounding box center [53, 290] width 19 height 15
click at [32, 288] on icon at bounding box center [32, 288] width 4 height 4
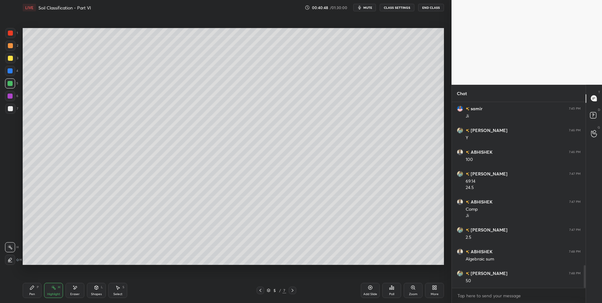
click at [33, 286] on icon at bounding box center [32, 287] width 5 height 5
click at [294, 290] on icon at bounding box center [292, 290] width 5 height 5
click at [294, 289] on icon at bounding box center [292, 290] width 5 height 5
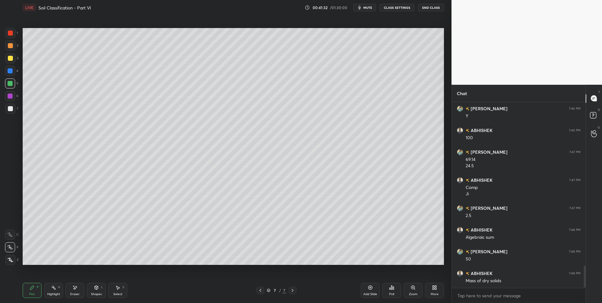
scroll to position [1376, 0]
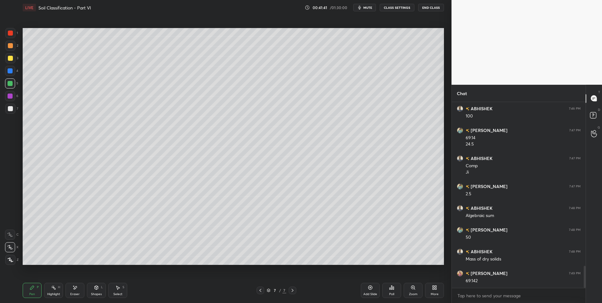
click at [52, 287] on icon at bounding box center [53, 287] width 5 height 5
click at [260, 290] on icon at bounding box center [260, 290] width 5 height 5
click at [294, 291] on icon at bounding box center [292, 290] width 5 height 5
click at [29, 288] on div "Pen P" at bounding box center [32, 290] width 19 height 15
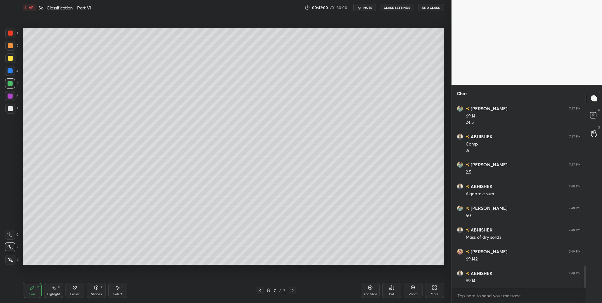
click at [115, 290] on div "Select S" at bounding box center [117, 290] width 19 height 15
click at [57, 290] on div "Highlight H" at bounding box center [53, 290] width 19 height 15
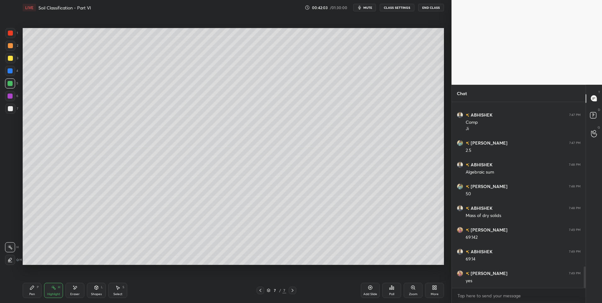
click at [31, 291] on div "Pen P" at bounding box center [32, 290] width 19 height 15
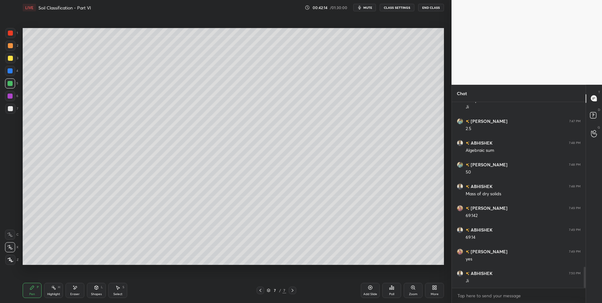
click at [54, 288] on rect at bounding box center [54, 288] width 3 height 3
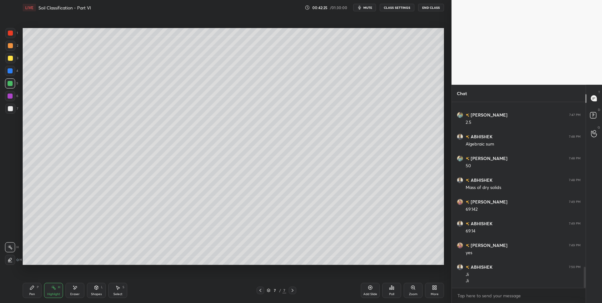
click at [261, 291] on icon at bounding box center [260, 290] width 5 height 5
click at [261, 290] on icon at bounding box center [260, 290] width 5 height 5
click at [294, 292] on icon at bounding box center [292, 290] width 5 height 5
click at [294, 291] on icon at bounding box center [292, 290] width 5 height 5
click at [295, 292] on icon at bounding box center [292, 290] width 5 height 5
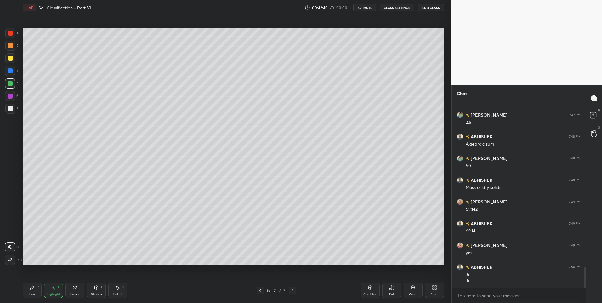
click at [296, 293] on div at bounding box center [293, 291] width 8 height 8
click at [30, 291] on div "Pen P" at bounding box center [32, 290] width 19 height 15
click at [12, 107] on div at bounding box center [10, 108] width 5 height 5
click at [11, 109] on div at bounding box center [10, 108] width 5 height 5
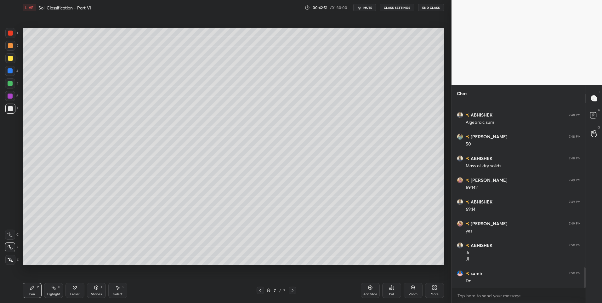
scroll to position [1491, 0]
click at [293, 292] on icon at bounding box center [292, 290] width 5 height 5
click at [372, 291] on div "Add Slide" at bounding box center [370, 290] width 19 height 15
click at [35, 287] on div "Pen P" at bounding box center [32, 290] width 19 height 15
click at [10, 32] on div at bounding box center [10, 33] width 5 height 5
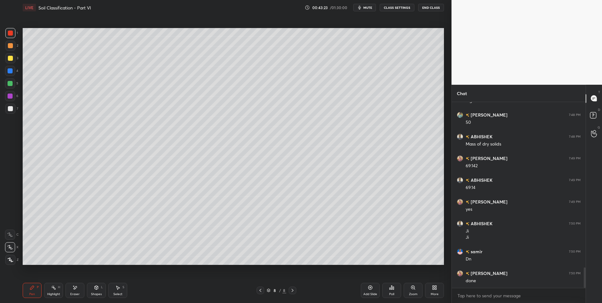
click at [95, 294] on div "Shapes" at bounding box center [96, 294] width 11 height 3
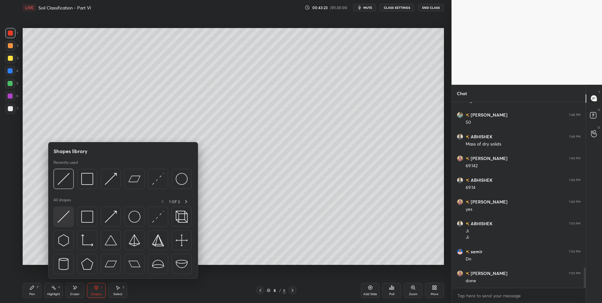
click at [61, 215] on img at bounding box center [64, 217] width 12 height 12
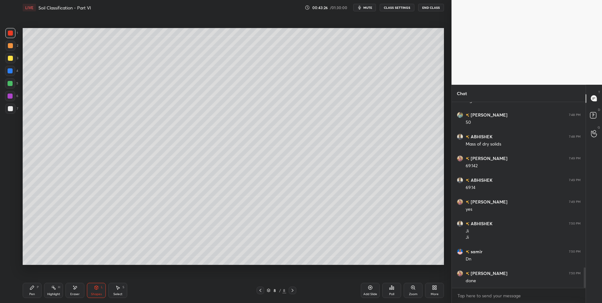
click at [92, 290] on div "Shapes L" at bounding box center [96, 290] width 19 height 15
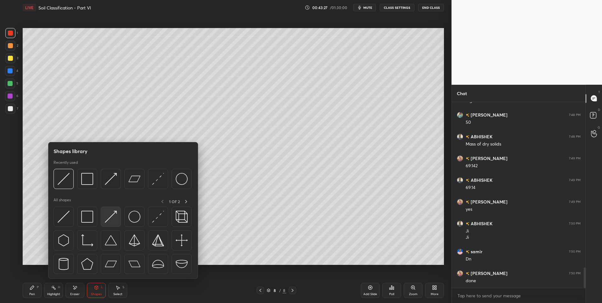
click at [108, 219] on img at bounding box center [111, 217] width 12 height 12
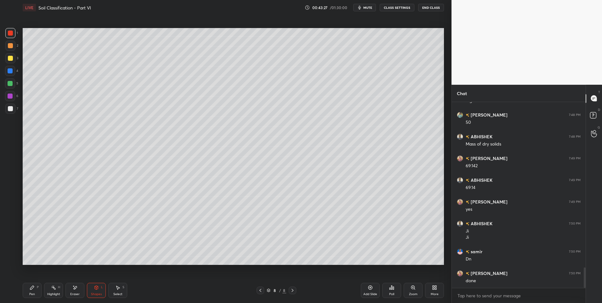
click at [6, 112] on div at bounding box center [10, 109] width 10 height 10
click at [32, 290] on icon at bounding box center [32, 287] width 5 height 5
click at [93, 287] on div "Shapes L" at bounding box center [96, 290] width 19 height 15
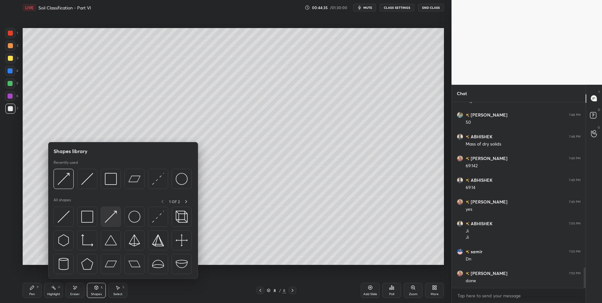
click at [109, 219] on img at bounding box center [111, 217] width 12 height 12
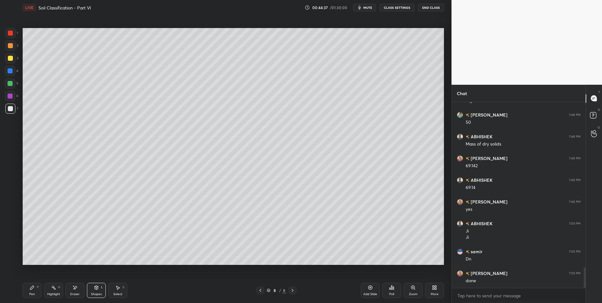
click at [32, 286] on icon at bounding box center [32, 288] width 4 height 4
click at [32, 287] on icon at bounding box center [32, 288] width 4 height 4
click at [96, 290] on div "Shapes L" at bounding box center [96, 290] width 19 height 15
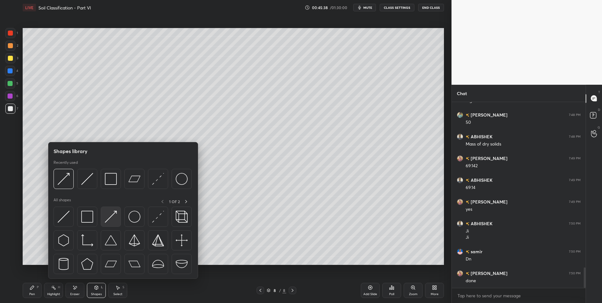
click at [115, 214] on img at bounding box center [111, 217] width 12 height 12
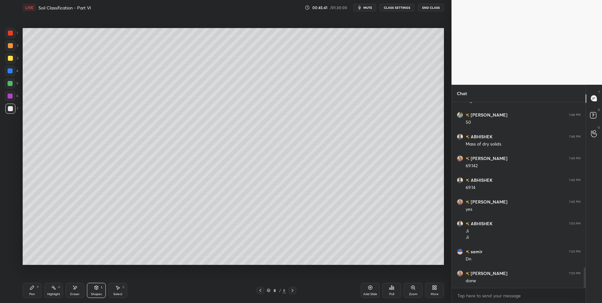
click at [33, 293] on div "Pen" at bounding box center [32, 294] width 6 height 3
click at [35, 288] on div "Pen P" at bounding box center [32, 290] width 19 height 15
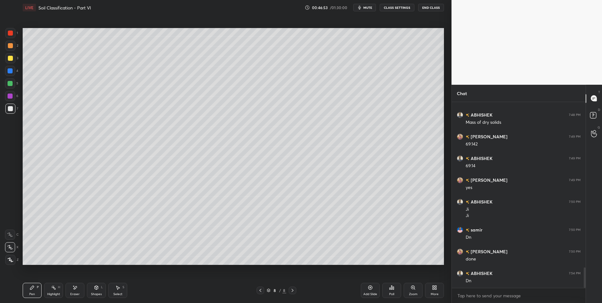
click at [11, 33] on div at bounding box center [10, 33] width 5 height 5
click at [54, 287] on icon at bounding box center [53, 287] width 5 height 5
click at [33, 291] on div "Pen P" at bounding box center [32, 290] width 19 height 15
click at [9, 110] on div at bounding box center [10, 108] width 5 height 5
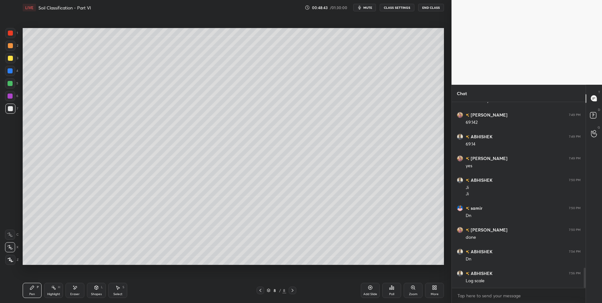
click at [295, 290] on icon at bounding box center [292, 290] width 5 height 5
click at [292, 290] on icon at bounding box center [293, 290] width 2 height 3
click at [371, 286] on icon at bounding box center [370, 287] width 5 height 5
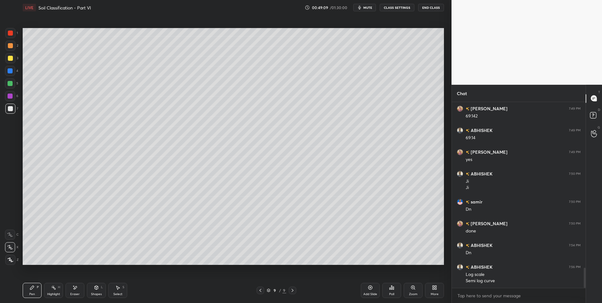
click at [121, 292] on div "Select S" at bounding box center [117, 290] width 19 height 15
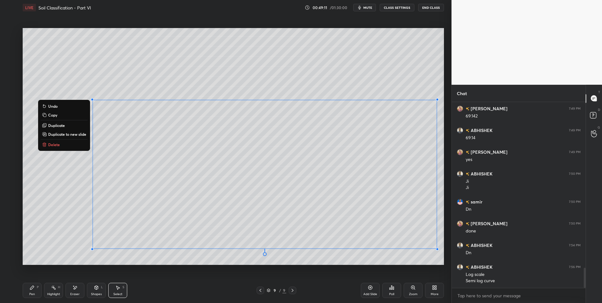
click at [67, 144] on button "Delete" at bounding box center [64, 145] width 47 height 8
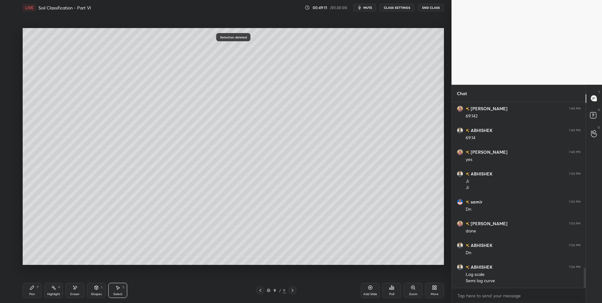
click at [139, 208] on div "0 ° Undo Copy Duplicate Duplicate to new slide Delete" at bounding box center [234, 146] width 422 height 237
click at [34, 288] on icon at bounding box center [32, 287] width 5 height 5
click at [264, 290] on div at bounding box center [261, 291] width 8 height 8
click at [54, 293] on div "Highlight" at bounding box center [53, 294] width 13 height 3
click at [32, 292] on div "Pen P" at bounding box center [32, 290] width 19 height 15
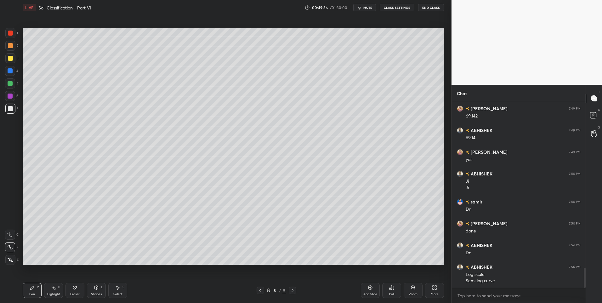
click at [10, 86] on div at bounding box center [10, 83] width 10 height 10
click at [47, 291] on div "Highlight H" at bounding box center [53, 290] width 19 height 15
click at [52, 290] on icon at bounding box center [53, 287] width 5 height 5
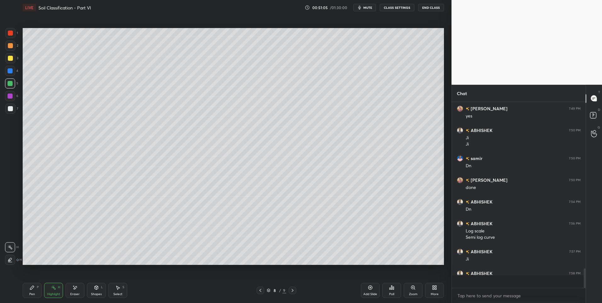
scroll to position [1584, 0]
click at [28, 293] on div "Pen P" at bounding box center [32, 290] width 19 height 15
click at [30, 293] on div "Pen" at bounding box center [32, 294] width 6 height 3
click at [293, 291] on icon at bounding box center [292, 290] width 5 height 5
click at [258, 291] on icon at bounding box center [260, 290] width 5 height 5
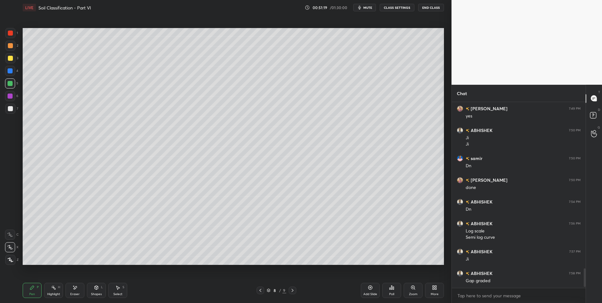
click at [293, 289] on icon at bounding box center [292, 290] width 5 height 5
click at [390, 289] on icon at bounding box center [390, 289] width 1 height 2
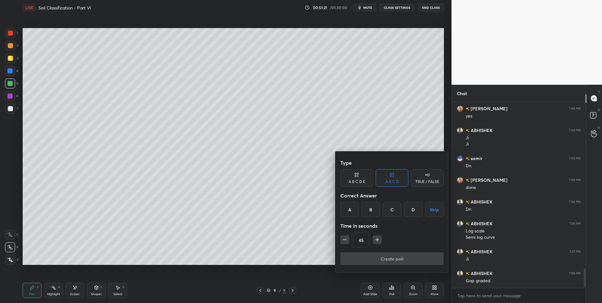
click at [97, 294] on div at bounding box center [301, 151] width 602 height 303
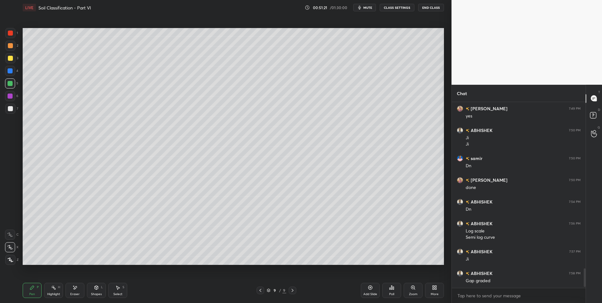
click at [99, 292] on div "Type A B C D E A B C D TRUE / FALSE Correct Answer A B C D Skip Time in seconds…" at bounding box center [301, 151] width 602 height 303
click at [94, 287] on icon at bounding box center [96, 287] width 5 height 5
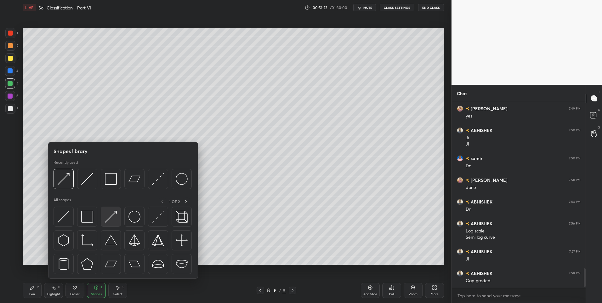
click at [112, 219] on img at bounding box center [111, 217] width 12 height 12
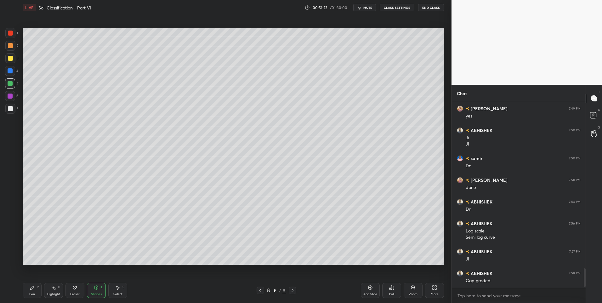
click at [13, 107] on div at bounding box center [10, 108] width 5 height 5
click at [31, 289] on icon at bounding box center [32, 288] width 4 height 4
click at [31, 288] on icon at bounding box center [32, 288] width 4 height 4
click at [10, 84] on div at bounding box center [10, 83] width 5 height 5
click at [92, 287] on div "Shapes L" at bounding box center [96, 290] width 19 height 15
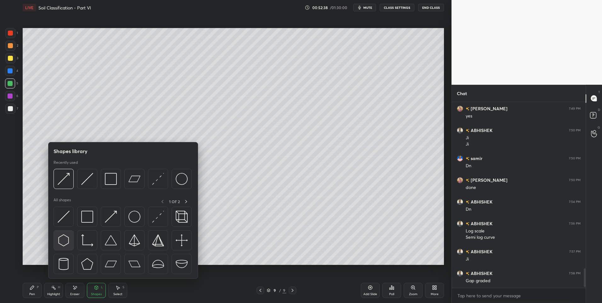
click at [66, 229] on div at bounding box center [123, 242] width 139 height 71
click at [60, 221] on img at bounding box center [64, 217] width 12 height 12
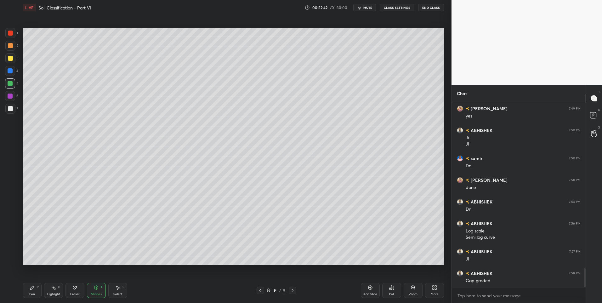
click at [35, 288] on div "Pen P" at bounding box center [32, 290] width 19 height 15
click at [13, 48] on div at bounding box center [10, 46] width 10 height 10
click at [12, 85] on div at bounding box center [10, 83] width 5 height 5
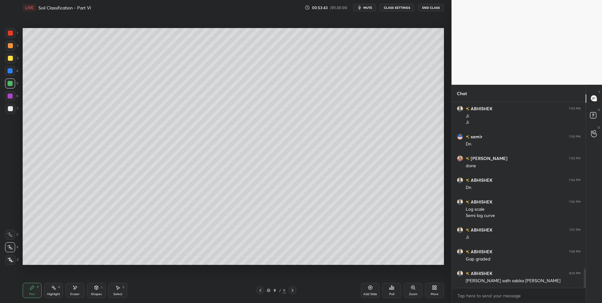
click at [97, 290] on div "Shapes L" at bounding box center [96, 290] width 19 height 15
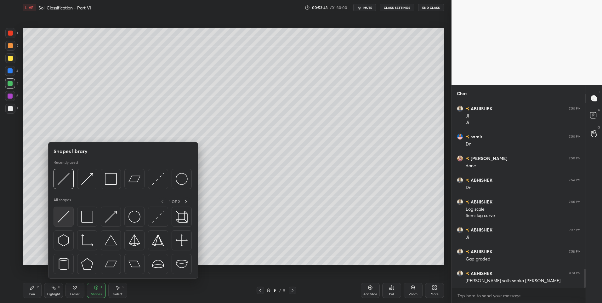
click at [69, 219] on img at bounding box center [64, 217] width 12 height 12
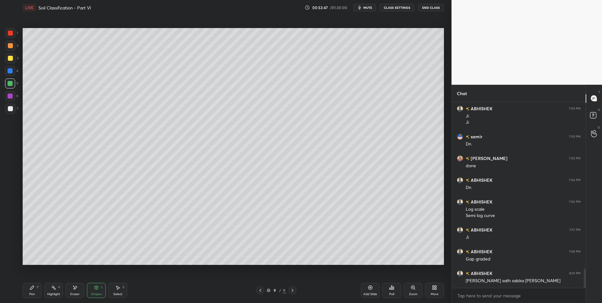
click at [34, 288] on icon at bounding box center [32, 287] width 5 height 5
click at [12, 45] on div at bounding box center [10, 45] width 5 height 5
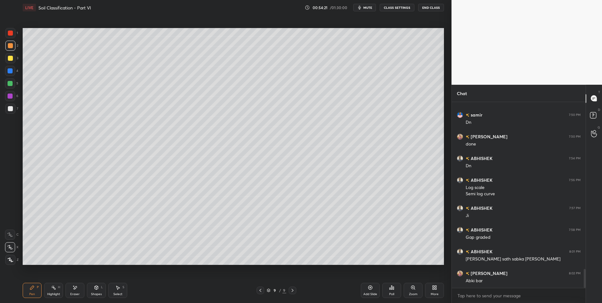
click at [120, 292] on div "Select S" at bounding box center [117, 290] width 19 height 15
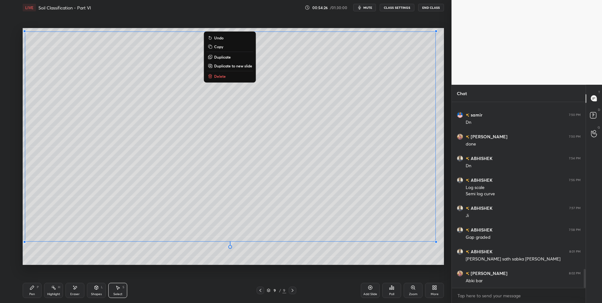
click at [29, 288] on div "Pen P" at bounding box center [32, 290] width 19 height 15
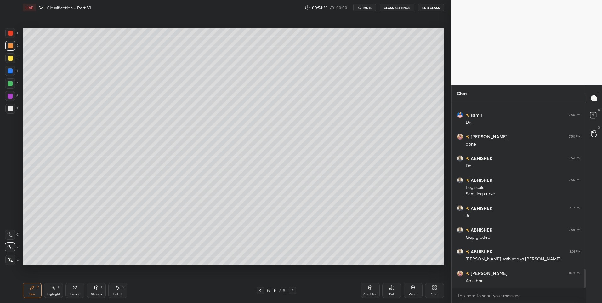
click at [117, 291] on div "Select S" at bounding box center [117, 290] width 19 height 15
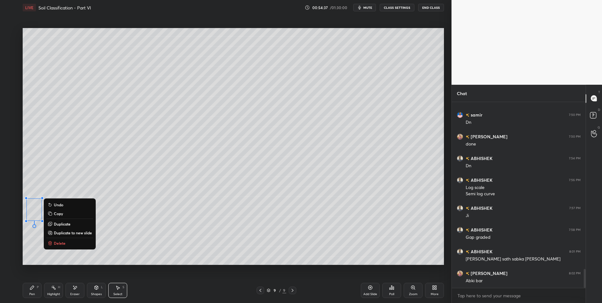
click at [44, 211] on div "0 ° Undo Copy Duplicate Duplicate to new slide Delete" at bounding box center [234, 146] width 422 height 237
click at [36, 259] on div "0 ° Undo Copy Duplicate Duplicate to new slide Delete" at bounding box center [234, 146] width 422 height 237
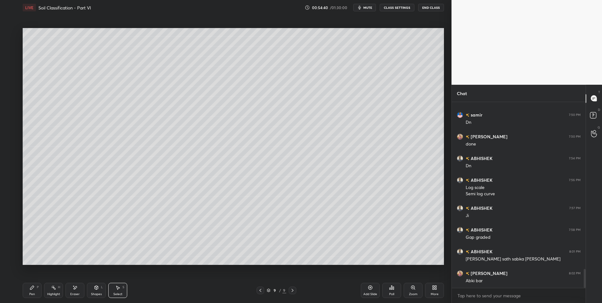
click at [55, 294] on div "Highlight" at bounding box center [53, 294] width 13 height 3
click at [9, 35] on div at bounding box center [10, 33] width 5 height 5
click at [370, 7] on span "mute" at bounding box center [368, 7] width 9 height 4
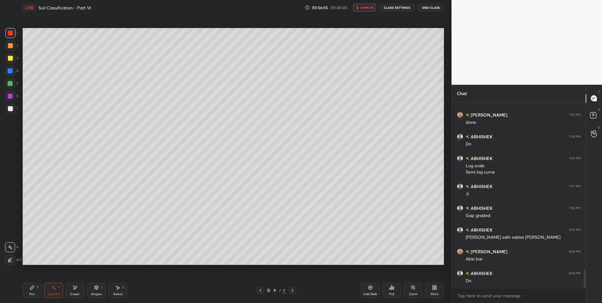
scroll to position [1671, 0]
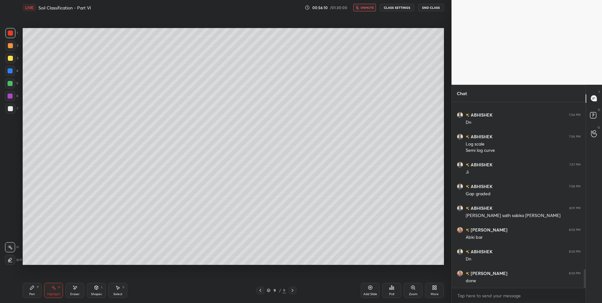
click at [372, 8] on span "unmute" at bounding box center [368, 7] width 14 height 4
click at [13, 81] on div at bounding box center [10, 83] width 10 height 10
click at [52, 291] on div "Highlight H" at bounding box center [53, 290] width 19 height 15
click at [114, 290] on div "Select S" at bounding box center [117, 290] width 19 height 15
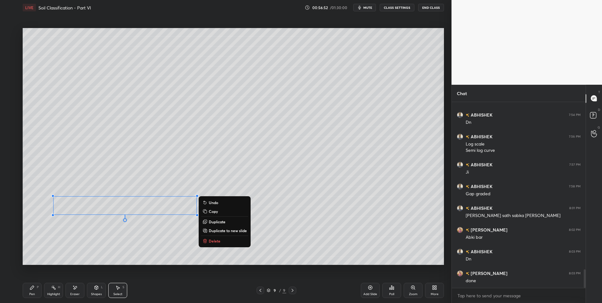
click at [47, 225] on div "0 ° Undo Copy Duplicate Duplicate to new slide Delete" at bounding box center [234, 146] width 422 height 237
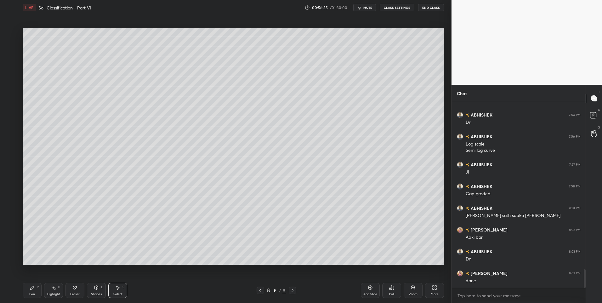
click at [53, 290] on div "Highlight H" at bounding box center [53, 290] width 19 height 15
click at [32, 290] on icon at bounding box center [32, 287] width 5 height 5
click at [288, 291] on div "9 / 9" at bounding box center [277, 291] width 40 height 8
click at [366, 290] on div "Add Slide" at bounding box center [370, 290] width 19 height 15
click at [33, 288] on icon at bounding box center [32, 288] width 4 height 4
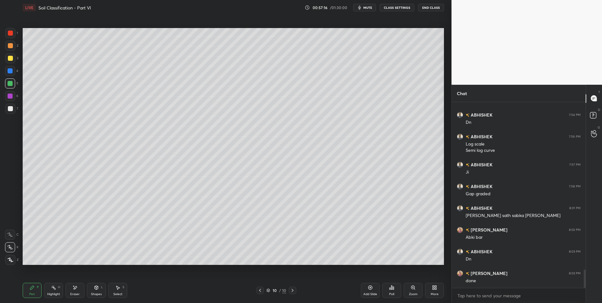
scroll to position [1693, 0]
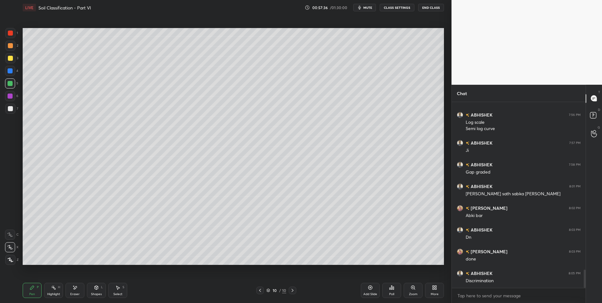
click at [97, 285] on icon at bounding box center [96, 287] width 5 height 5
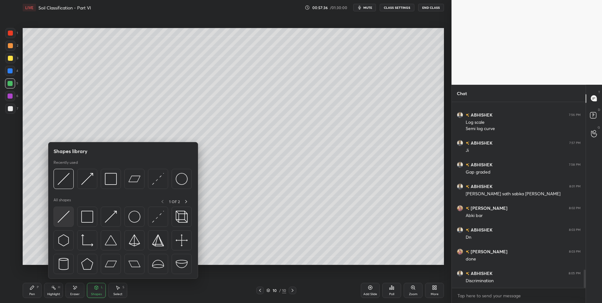
click at [71, 213] on div at bounding box center [64, 217] width 20 height 20
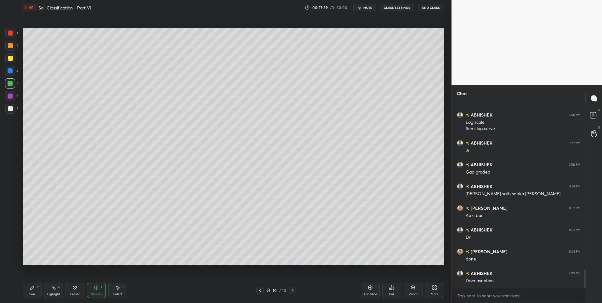
click at [33, 293] on div "Pen" at bounding box center [32, 294] width 6 height 3
click at [12, 43] on div at bounding box center [10, 45] width 5 height 5
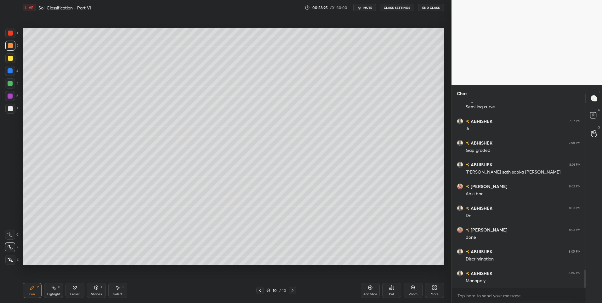
click at [12, 86] on div at bounding box center [10, 83] width 5 height 5
click at [93, 285] on div "Shapes L" at bounding box center [96, 290] width 19 height 15
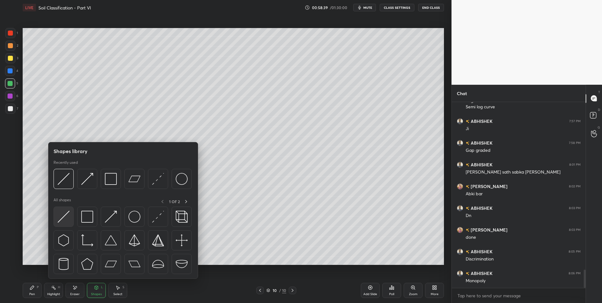
click at [66, 224] on div at bounding box center [64, 217] width 20 height 20
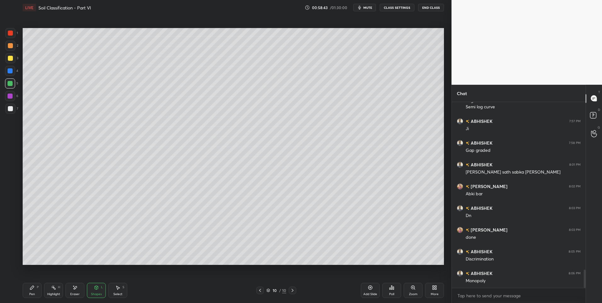
click at [27, 291] on div "Pen P" at bounding box center [32, 290] width 19 height 15
click at [13, 47] on div at bounding box center [10, 45] width 5 height 5
click at [10, 35] on div at bounding box center [10, 33] width 5 height 5
click at [116, 290] on icon at bounding box center [117, 287] width 5 height 5
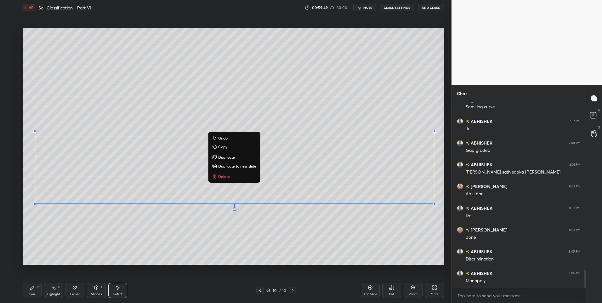
click at [111, 239] on div "0 ° Undo Copy Duplicate Duplicate to new slide Delete" at bounding box center [234, 146] width 422 height 237
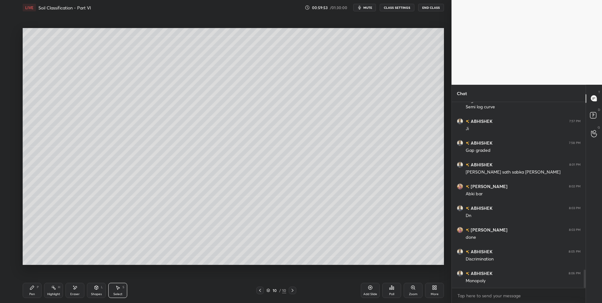
click at [35, 288] on div "Pen P" at bounding box center [32, 290] width 19 height 15
click at [118, 288] on icon at bounding box center [118, 288] width 3 height 4
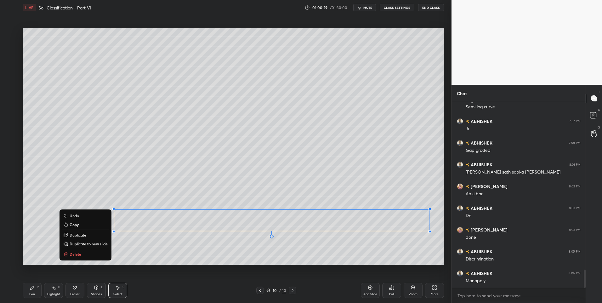
click at [164, 251] on div "0 ° Undo Copy Duplicate Duplicate to new slide Delete" at bounding box center [234, 146] width 422 height 237
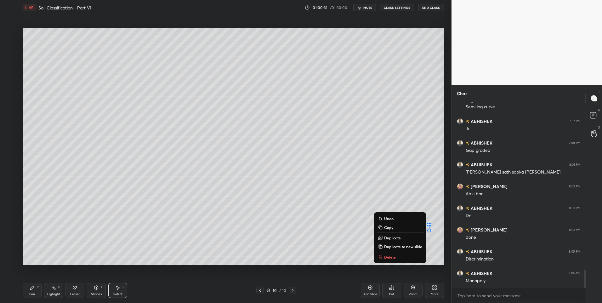
click at [409, 257] on button "Delete" at bounding box center [400, 257] width 47 height 8
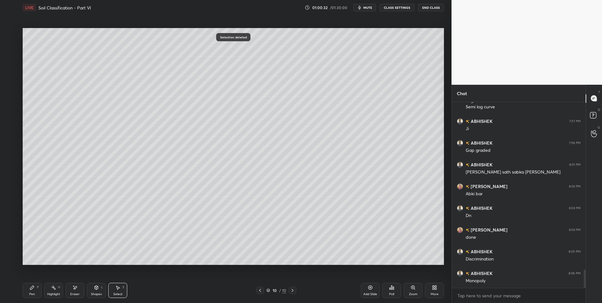
click at [31, 288] on icon at bounding box center [32, 287] width 5 height 5
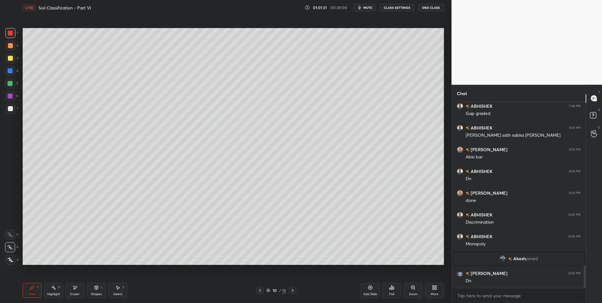
scroll to position [1375, 0]
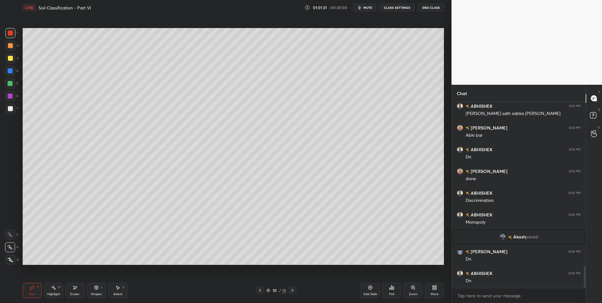
click at [290, 290] on icon at bounding box center [292, 290] width 5 height 5
click at [371, 289] on icon at bounding box center [370, 287] width 5 height 5
click at [43, 290] on div "Pen P Highlight H Eraser Shapes L Select S" at bounding box center [107, 290] width 169 height 15
click at [100, 294] on div "Shapes" at bounding box center [96, 294] width 11 height 3
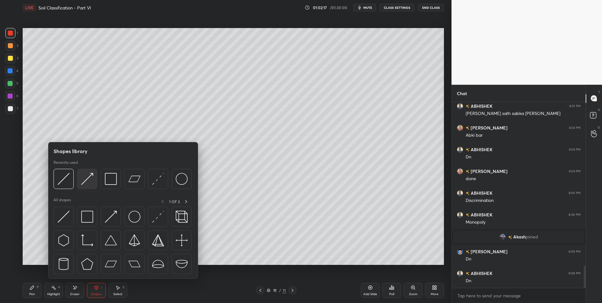
click at [85, 177] on img at bounding box center [87, 179] width 12 height 12
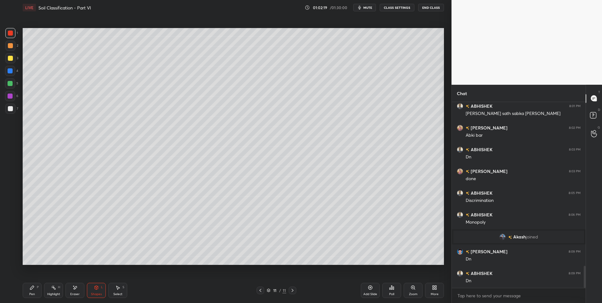
click at [11, 107] on div at bounding box center [10, 108] width 5 height 5
click at [11, 83] on div at bounding box center [10, 83] width 5 height 5
click at [28, 292] on div "Pen P" at bounding box center [32, 290] width 19 height 15
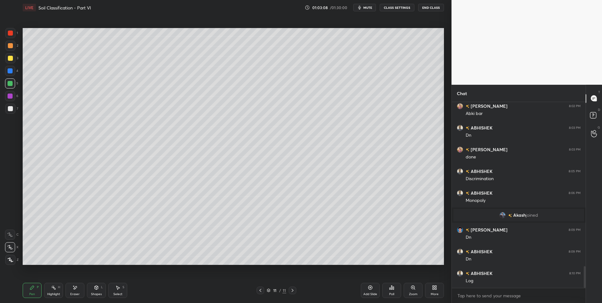
click at [16, 109] on div "7" at bounding box center [11, 109] width 13 height 10
click at [15, 109] on div at bounding box center [10, 109] width 10 height 10
click at [119, 289] on icon at bounding box center [117, 287] width 5 height 5
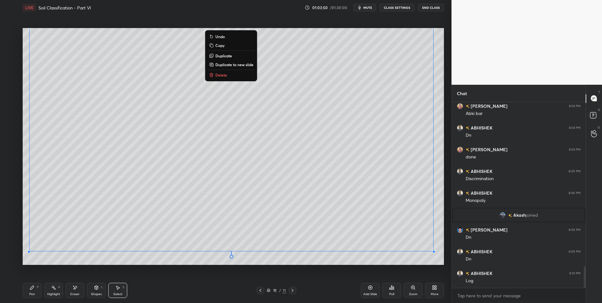
click at [35, 288] on div "Pen P" at bounding box center [32, 290] width 19 height 15
click at [36, 288] on div "Pen P" at bounding box center [32, 290] width 19 height 15
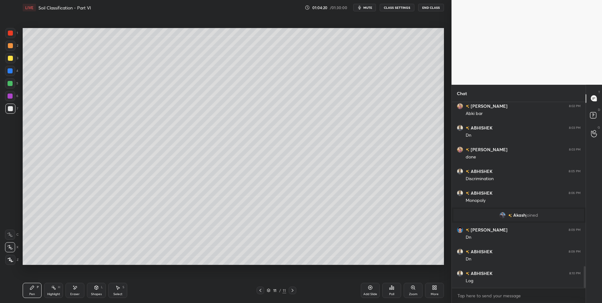
click at [122, 293] on div "Select" at bounding box center [117, 294] width 9 height 3
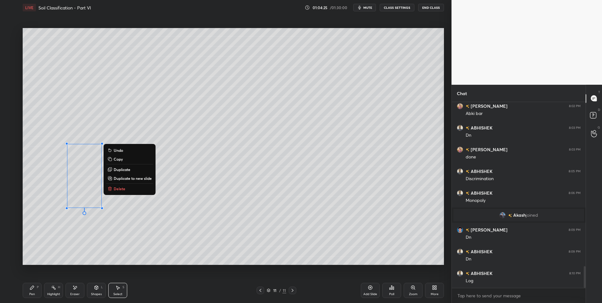
click at [60, 226] on div "0 ° Undo Copy Duplicate Duplicate to new slide Delete" at bounding box center [234, 146] width 422 height 237
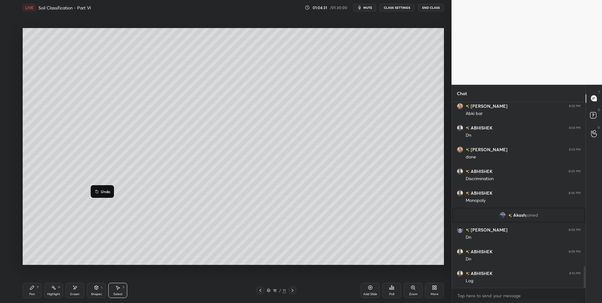
click at [60, 241] on div "0 ° Undo Copy Duplicate Duplicate to new slide Delete" at bounding box center [234, 146] width 422 height 237
click at [70, 232] on div "0 ° Undo Copy Duplicate Duplicate to new slide Delete" at bounding box center [234, 146] width 422 height 237
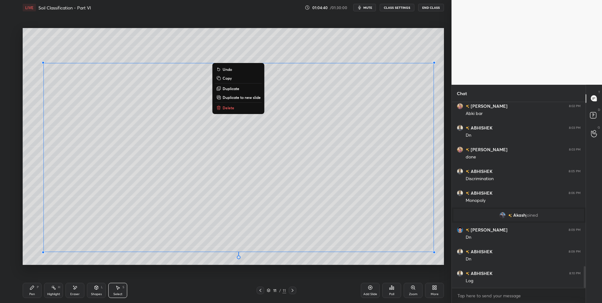
click at [55, 261] on div "0 ° Undo Copy Duplicate Duplicate to new slide Delete" at bounding box center [234, 146] width 422 height 237
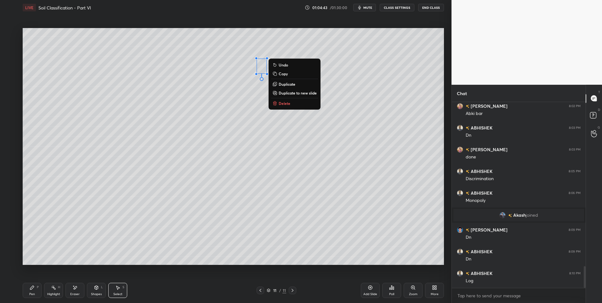
click at [225, 149] on div "0 ° Undo Copy Duplicate Duplicate to new slide Delete" at bounding box center [234, 146] width 422 height 237
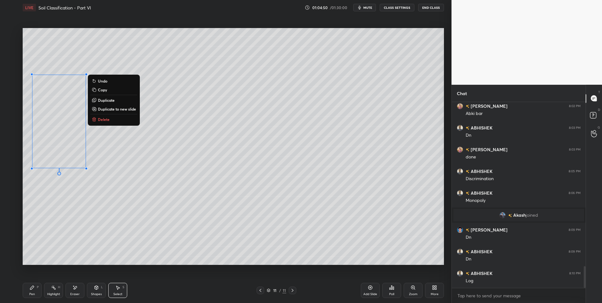
click at [159, 150] on div "0 ° Undo Copy Duplicate Duplicate to new slide Delete" at bounding box center [234, 146] width 422 height 237
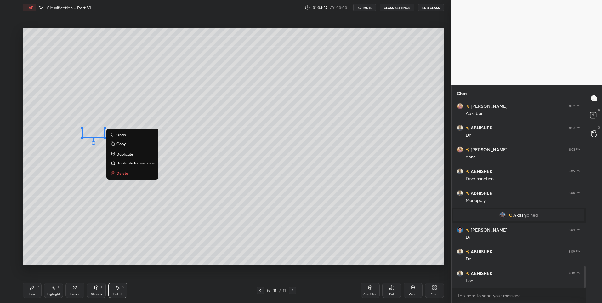
scroll to position [1419, 0]
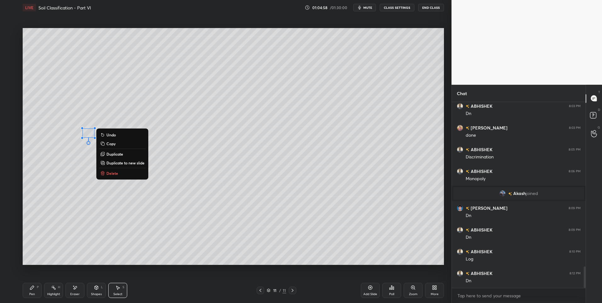
click at [67, 258] on div "0 ° Undo Copy Duplicate Duplicate to new slide Delete" at bounding box center [234, 146] width 422 height 237
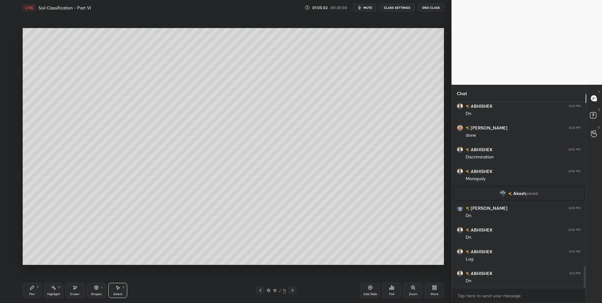
click at [28, 290] on div "Pen P" at bounding box center [32, 290] width 19 height 15
click at [10, 56] on div at bounding box center [10, 58] width 5 height 5
click at [9, 58] on div at bounding box center [10, 58] width 5 height 5
click at [10, 84] on div at bounding box center [10, 83] width 5 height 5
click at [14, 97] on div at bounding box center [10, 96] width 10 height 10
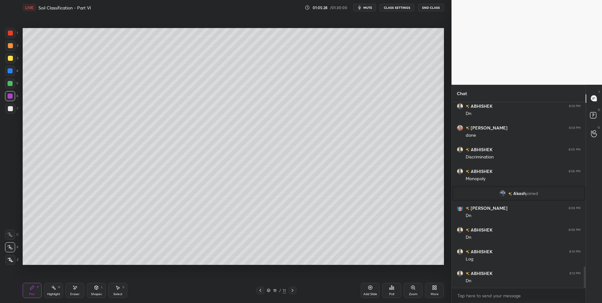
click at [12, 47] on div at bounding box center [10, 45] width 5 height 5
click at [12, 82] on div at bounding box center [10, 83] width 5 height 5
click at [12, 59] on div at bounding box center [10, 58] width 5 height 5
click at [14, 32] on div at bounding box center [10, 33] width 10 height 10
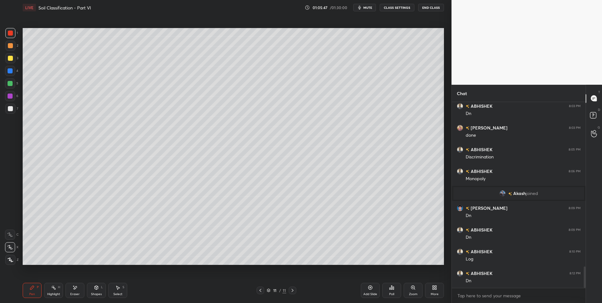
click at [93, 288] on div "Shapes L" at bounding box center [96, 290] width 19 height 15
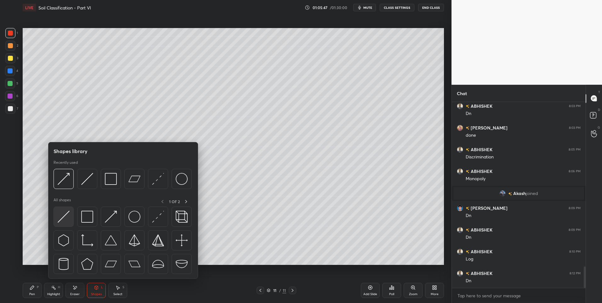
click at [69, 216] on img at bounding box center [64, 217] width 12 height 12
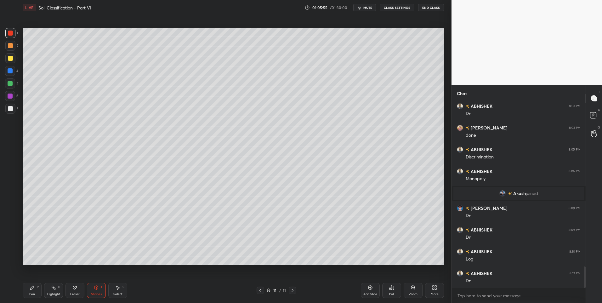
click at [27, 291] on div "Pen P" at bounding box center [32, 290] width 19 height 15
click at [28, 291] on div "Pen P" at bounding box center [32, 290] width 19 height 15
click at [10, 72] on div at bounding box center [10, 70] width 5 height 5
click at [12, 73] on div at bounding box center [10, 70] width 5 height 5
click at [117, 286] on icon at bounding box center [117, 287] width 5 height 5
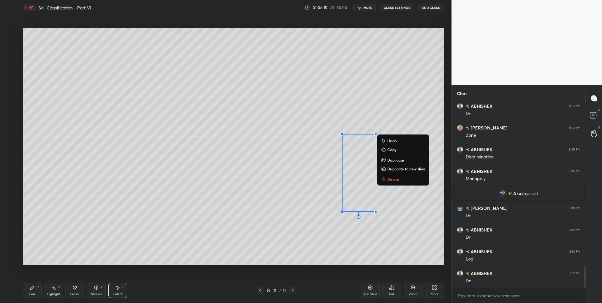
click at [40, 289] on div "Pen P" at bounding box center [32, 290] width 19 height 15
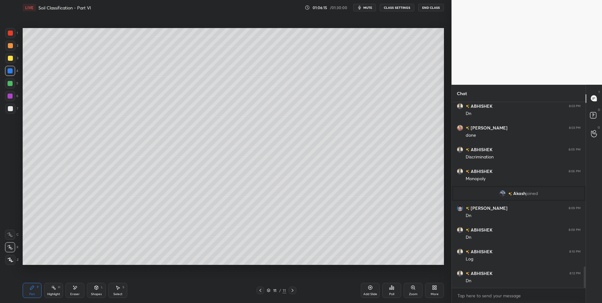
click at [35, 290] on div "Pen P" at bounding box center [32, 290] width 19 height 15
click at [115, 290] on div "Select S" at bounding box center [117, 290] width 19 height 15
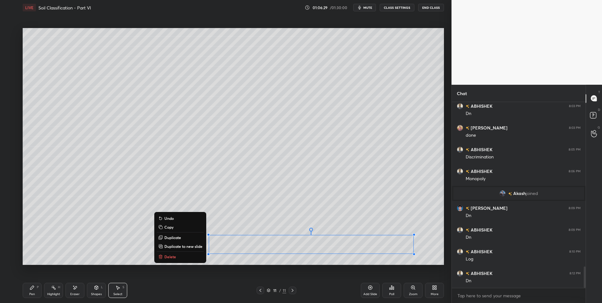
click at [49, 256] on div "0 ° Undo Copy Duplicate Duplicate to new slide Delete" at bounding box center [234, 146] width 422 height 237
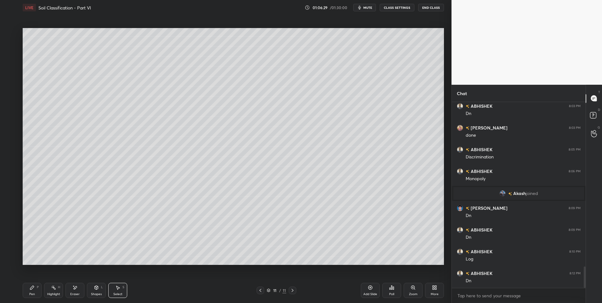
click at [51, 293] on div "Highlight" at bounding box center [53, 294] width 13 height 3
click at [55, 290] on icon at bounding box center [53, 287] width 5 height 5
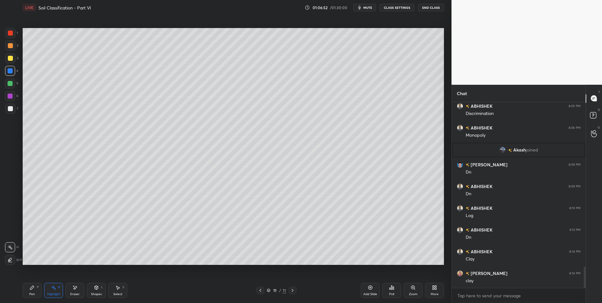
scroll to position [1506, 0]
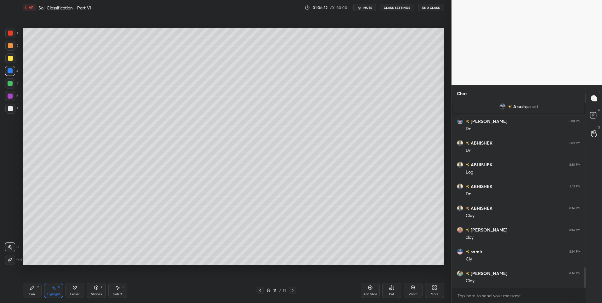
click at [53, 283] on div "Pen P Highlight H Eraser Shapes L Select S 11 / 11 Add Slide Poll Zoom More" at bounding box center [234, 290] width 422 height 25
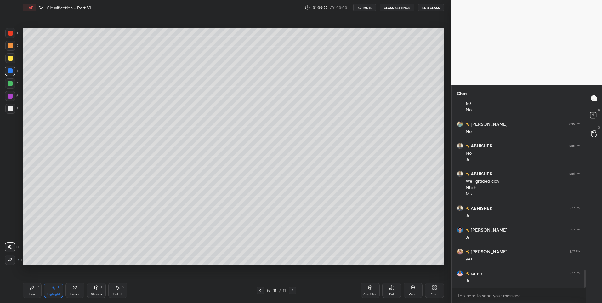
scroll to position [1727, 0]
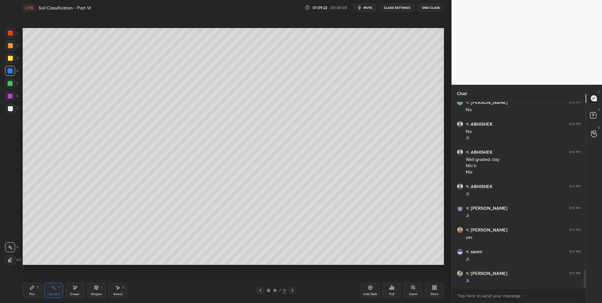
click at [34, 289] on icon at bounding box center [32, 287] width 5 height 5
click at [10, 47] on div at bounding box center [10, 45] width 5 height 5
click at [296, 291] on div at bounding box center [293, 291] width 8 height 8
click at [368, 289] on icon at bounding box center [370, 287] width 5 height 5
click at [11, 109] on div at bounding box center [10, 108] width 5 height 5
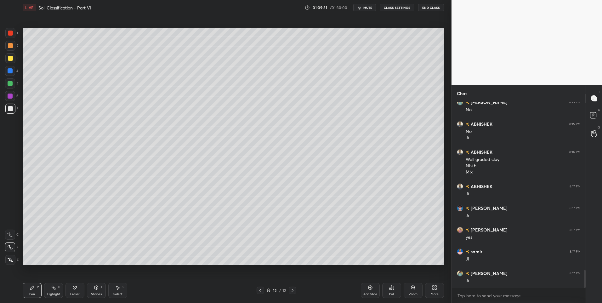
click at [259, 290] on icon at bounding box center [260, 290] width 5 height 5
click at [295, 289] on div at bounding box center [293, 291] width 8 height 8
click at [264, 291] on div at bounding box center [261, 291] width 8 height 8
click at [52, 290] on div "Highlight H" at bounding box center [53, 290] width 19 height 15
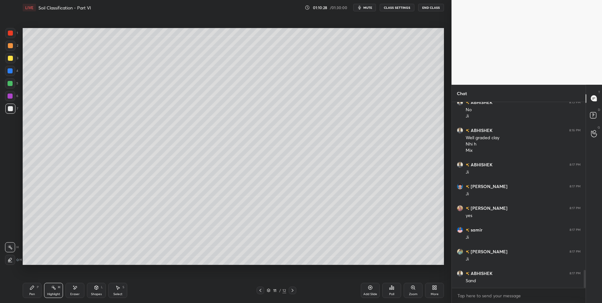
click at [293, 288] on icon at bounding box center [292, 290] width 5 height 5
click at [26, 287] on div "Pen P" at bounding box center [32, 290] width 19 height 15
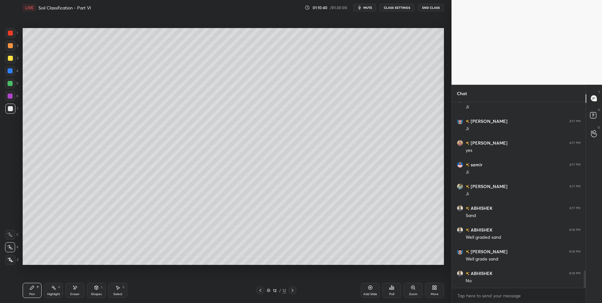
scroll to position [1835, 0]
click at [263, 290] on div at bounding box center [261, 291] width 8 height 8
click at [53, 289] on icon at bounding box center [53, 287] width 5 height 5
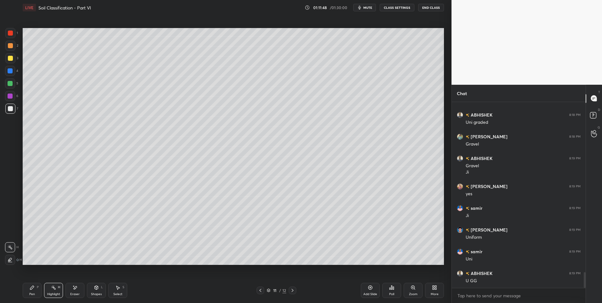
scroll to position [2022, 0]
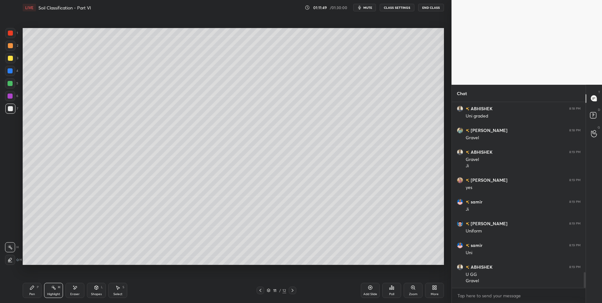
click at [32, 289] on icon at bounding box center [32, 288] width 4 height 4
click at [295, 291] on icon at bounding box center [292, 290] width 5 height 5
click at [35, 290] on div "Pen P" at bounding box center [32, 290] width 19 height 15
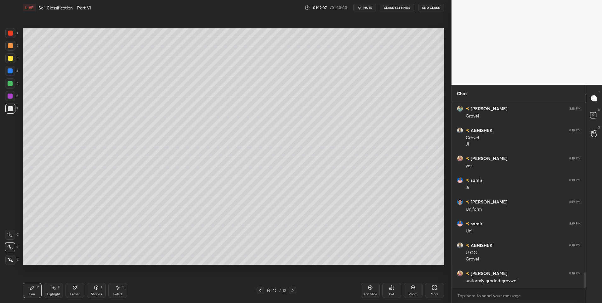
click at [259, 287] on div at bounding box center [261, 291] width 8 height 8
click at [50, 291] on div "Highlight H" at bounding box center [53, 290] width 19 height 15
click at [115, 291] on div "Select S" at bounding box center [117, 290] width 19 height 15
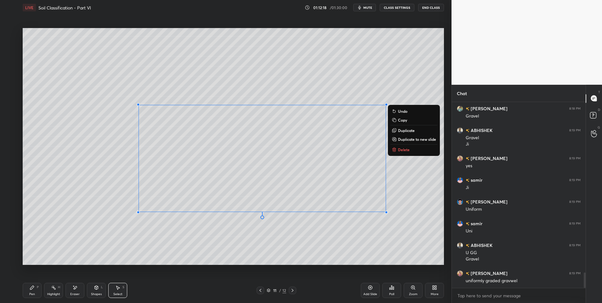
click at [416, 169] on div "0 ° Undo Copy Duplicate Duplicate to new slide Delete" at bounding box center [234, 146] width 422 height 237
click at [403, 180] on div "0 ° Undo Copy Duplicate Duplicate to new slide Delete" at bounding box center [234, 146] width 422 height 237
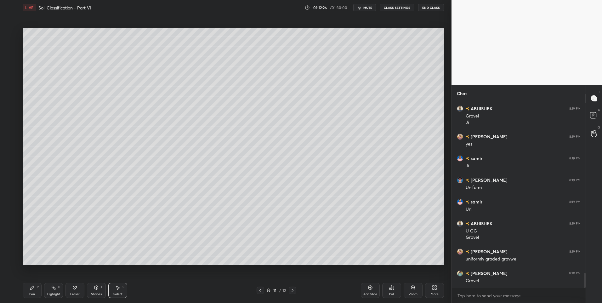
scroll to position [2087, 0]
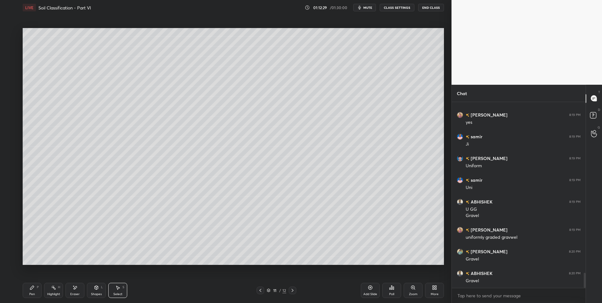
click at [53, 295] on div "Highlight" at bounding box center [53, 294] width 13 height 3
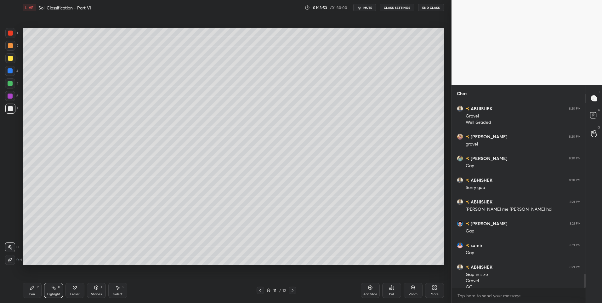
scroll to position [2258, 0]
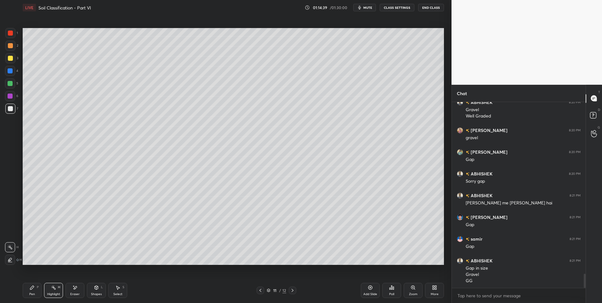
click at [262, 292] on icon at bounding box center [260, 290] width 5 height 5
click at [261, 292] on icon at bounding box center [260, 290] width 5 height 5
click at [260, 290] on icon at bounding box center [261, 290] width 2 height 3
click at [294, 289] on icon at bounding box center [292, 290] width 5 height 5
click at [293, 289] on icon at bounding box center [292, 290] width 5 height 5
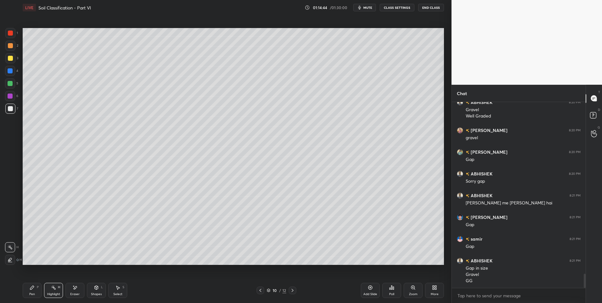
click at [294, 288] on icon at bounding box center [292, 290] width 5 height 5
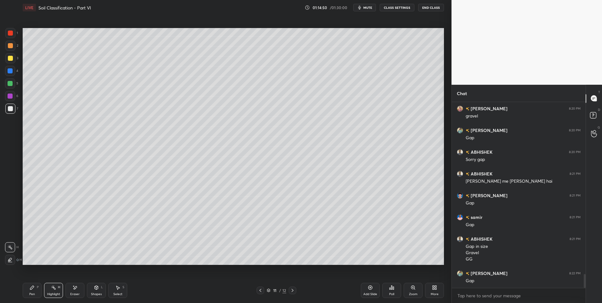
click at [33, 289] on icon at bounding box center [32, 287] width 5 height 5
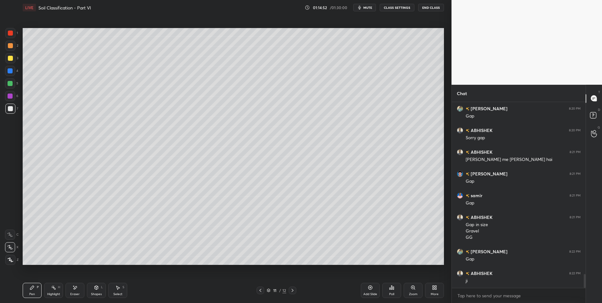
click at [295, 289] on div at bounding box center [293, 291] width 8 height 8
click at [26, 292] on div "Pen P" at bounding box center [32, 290] width 19 height 15
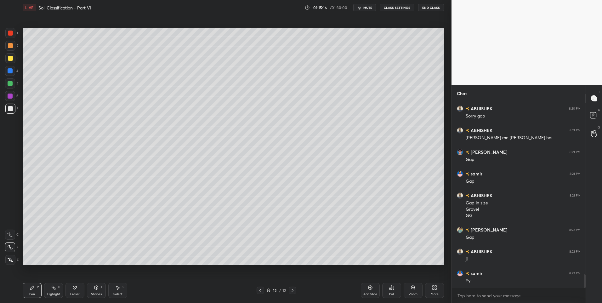
scroll to position [2345, 0]
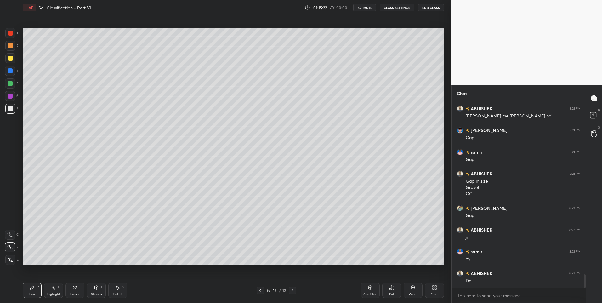
click at [368, 290] on div "Add Slide" at bounding box center [370, 290] width 19 height 15
click at [29, 283] on div "Pen P" at bounding box center [32, 290] width 19 height 15
click at [10, 46] on div at bounding box center [10, 45] width 5 height 5
click at [12, 47] on div at bounding box center [10, 45] width 5 height 5
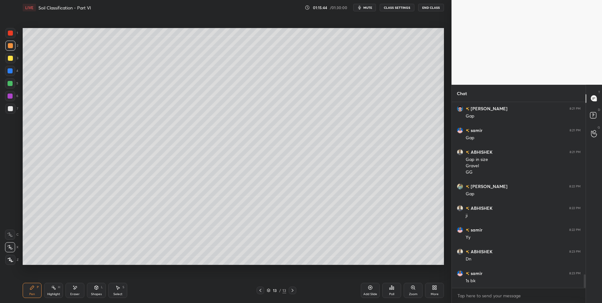
click at [260, 289] on icon at bounding box center [260, 290] width 5 height 5
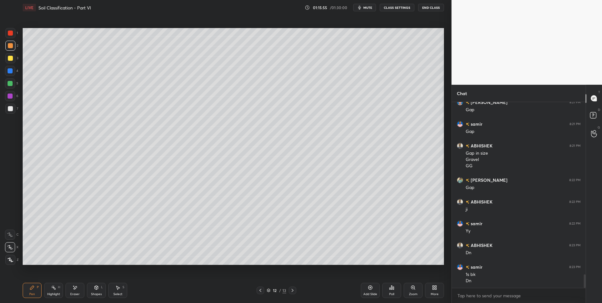
click at [292, 290] on icon at bounding box center [292, 290] width 5 height 5
click at [34, 293] on div "Pen" at bounding box center [32, 294] width 6 height 3
click at [59, 290] on div "Highlight H" at bounding box center [53, 290] width 19 height 15
click at [31, 291] on div "Pen P" at bounding box center [32, 290] width 19 height 15
click at [10, 108] on div at bounding box center [10, 108] width 5 height 5
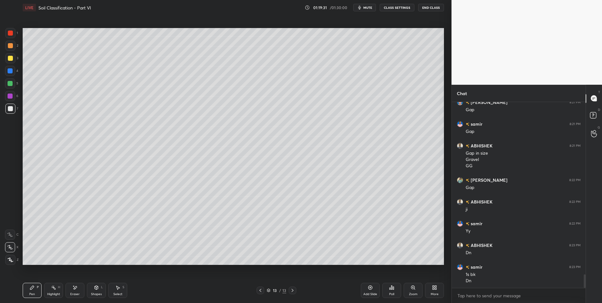
click at [118, 289] on icon at bounding box center [118, 288] width 3 height 4
click at [78, 247] on div "0 ° Undo Copy Duplicate Duplicate to new slide Delete" at bounding box center [234, 146] width 422 height 237
click at [28, 294] on div "Pen P" at bounding box center [32, 290] width 19 height 15
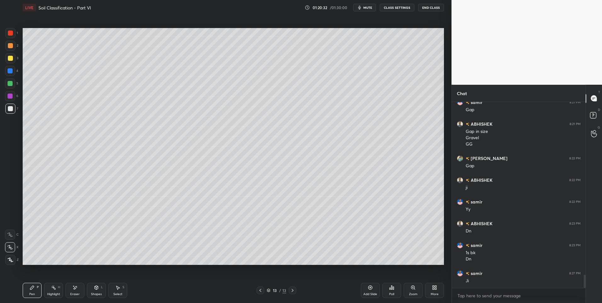
scroll to position [2417, 0]
click at [367, 290] on div "Add Slide" at bounding box center [370, 290] width 19 height 15
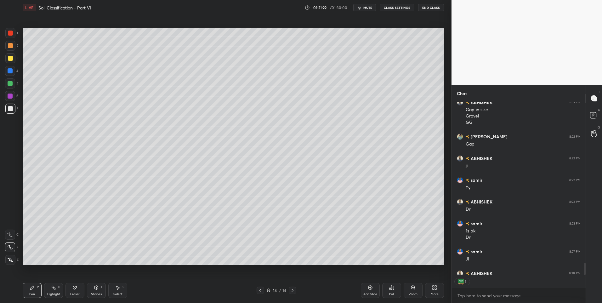
scroll to position [171, 132]
click at [10, 80] on div at bounding box center [10, 83] width 10 height 10
click at [11, 47] on div at bounding box center [10, 45] width 5 height 5
click at [95, 290] on div "Shapes L" at bounding box center [96, 290] width 19 height 15
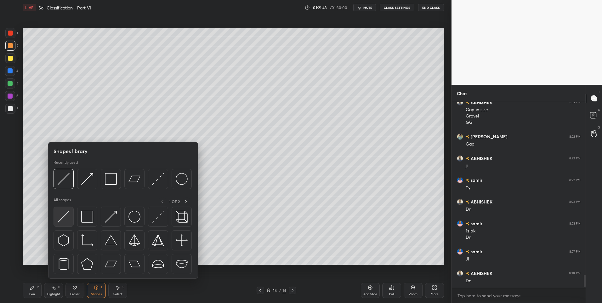
click at [68, 220] on img at bounding box center [64, 217] width 12 height 12
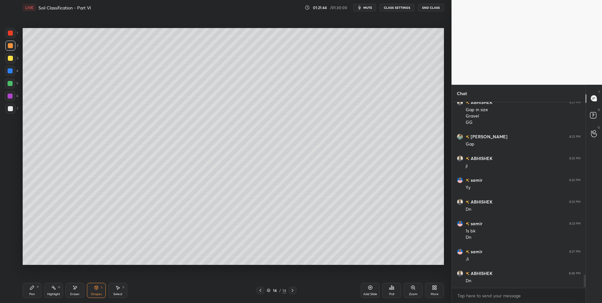
click at [9, 95] on div at bounding box center [10, 96] width 5 height 5
click at [119, 287] on icon at bounding box center [118, 288] width 3 height 4
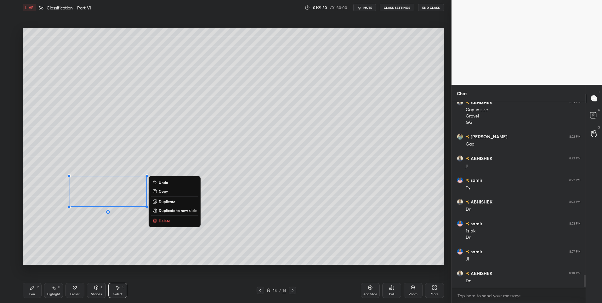
click at [169, 202] on p "Duplicate" at bounding box center [167, 201] width 17 height 5
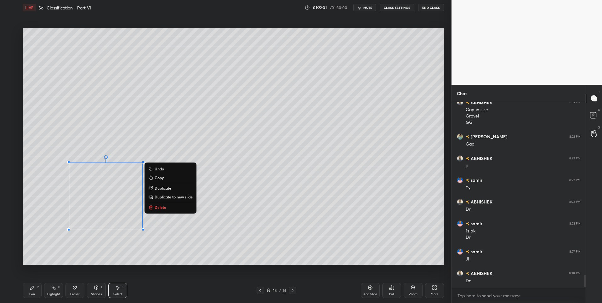
click at [156, 253] on div "0 ° Undo Copy Duplicate Duplicate to new slide Delete" at bounding box center [234, 146] width 422 height 237
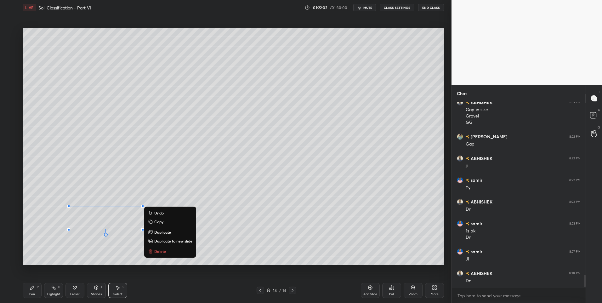
click at [166, 233] on p "Duplicate" at bounding box center [162, 232] width 17 height 5
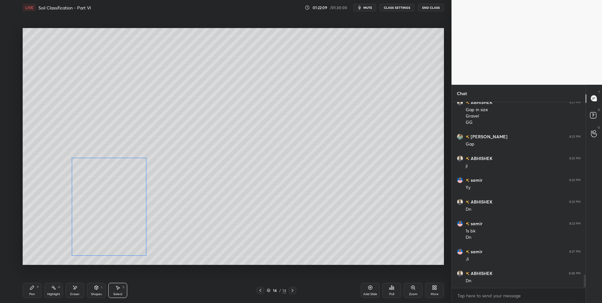
click at [131, 242] on div "0 ° Undo Copy Duplicate Duplicate to new slide Delete" at bounding box center [234, 146] width 422 height 237
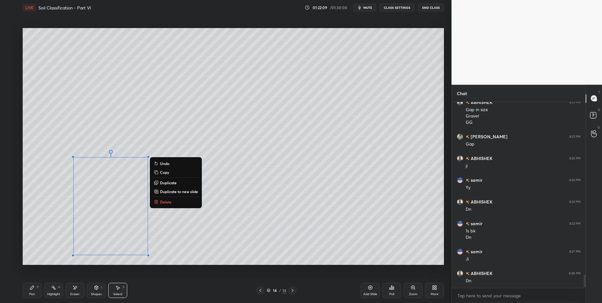
click at [180, 232] on div "0 ° Undo Copy Duplicate Duplicate to new slide Delete" at bounding box center [234, 146] width 422 height 237
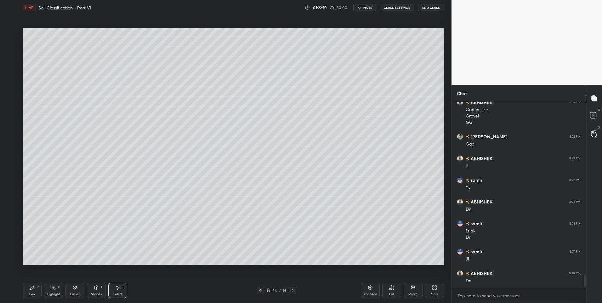
click at [30, 290] on icon at bounding box center [32, 287] width 5 height 5
click at [11, 46] on div at bounding box center [10, 45] width 5 height 5
click at [122, 290] on div "Select S" at bounding box center [117, 290] width 19 height 15
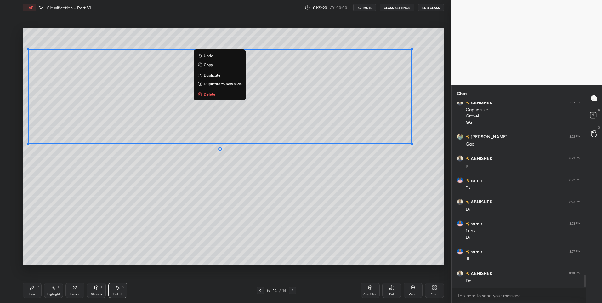
click at [182, 239] on div "0 ° Undo Copy Duplicate Duplicate to new slide Delete" at bounding box center [234, 146] width 422 height 237
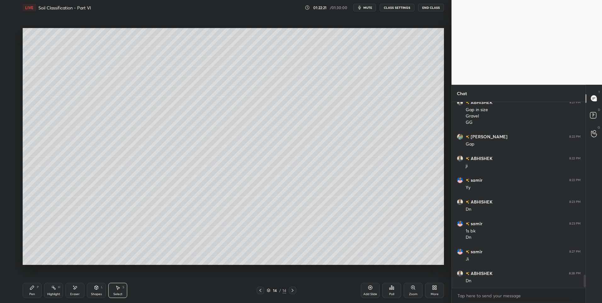
click at [30, 289] on icon at bounding box center [32, 288] width 4 height 4
click at [33, 288] on icon at bounding box center [32, 287] width 5 height 5
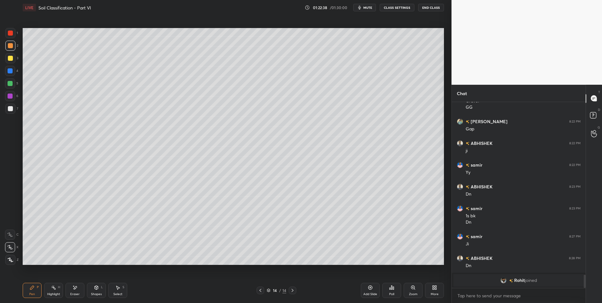
click at [73, 290] on icon at bounding box center [74, 287] width 5 height 5
click at [119, 292] on div "Select S" at bounding box center [117, 290] width 19 height 15
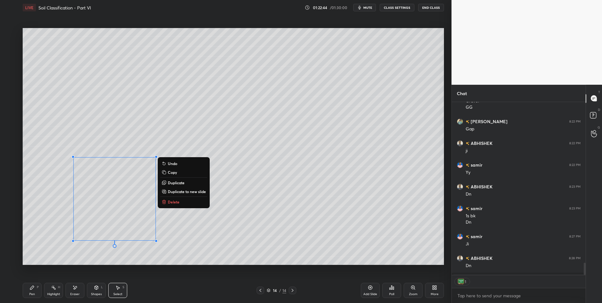
scroll to position [171, 132]
click at [50, 261] on div "0 ° Undo Copy Duplicate Duplicate to new slide Delete" at bounding box center [234, 146] width 422 height 237
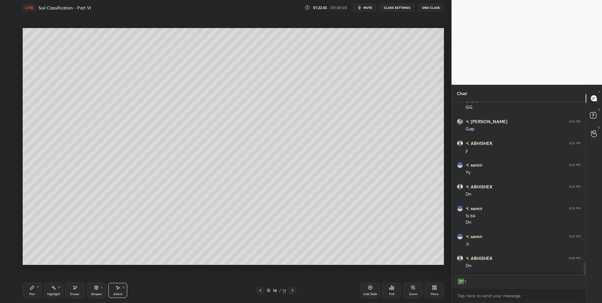
click at [30, 294] on div "Pen" at bounding box center [32, 294] width 6 height 3
click at [11, 85] on div at bounding box center [10, 83] width 5 height 5
click at [13, 86] on div at bounding box center [10, 83] width 10 height 10
click at [117, 293] on div "Select" at bounding box center [117, 294] width 9 height 3
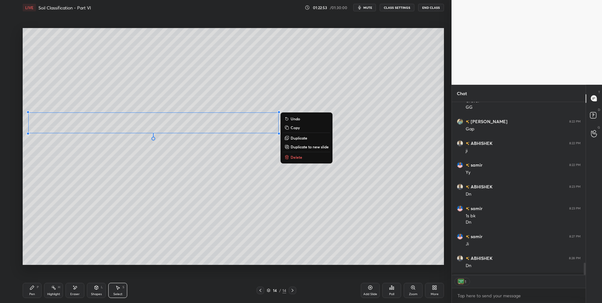
click at [29, 286] on div "Pen P" at bounding box center [32, 290] width 19 height 15
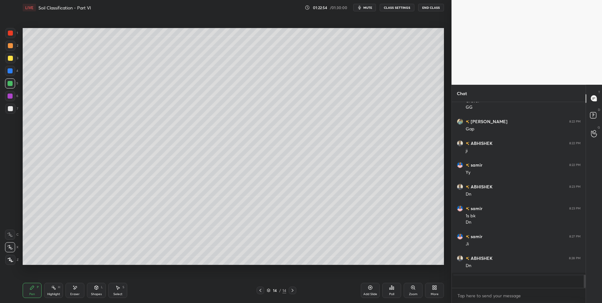
scroll to position [2432, 0]
click at [14, 57] on div at bounding box center [10, 58] width 10 height 10
click at [10, 83] on div at bounding box center [10, 83] width 5 height 5
click at [13, 73] on div at bounding box center [10, 71] width 10 height 10
click at [96, 290] on div "Shapes L" at bounding box center [96, 290] width 19 height 15
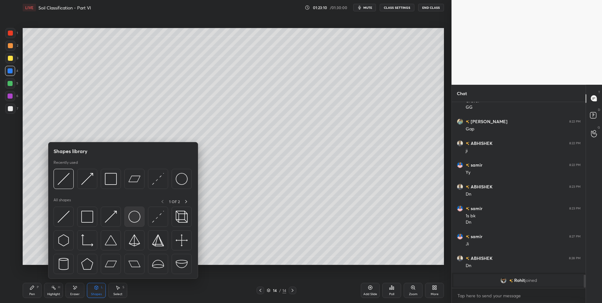
click at [130, 214] on img at bounding box center [135, 217] width 12 height 12
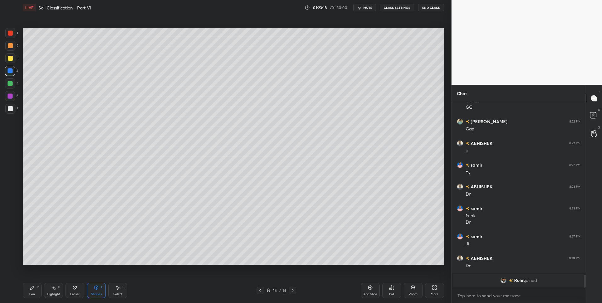
click at [32, 286] on icon at bounding box center [32, 287] width 5 height 5
click at [34, 283] on div "Pen P Highlight H Eraser Shapes L Select S 14 / 14 Add Slide Poll Zoom More" at bounding box center [234, 290] width 422 height 25
click at [121, 290] on div "Select S" at bounding box center [117, 290] width 19 height 15
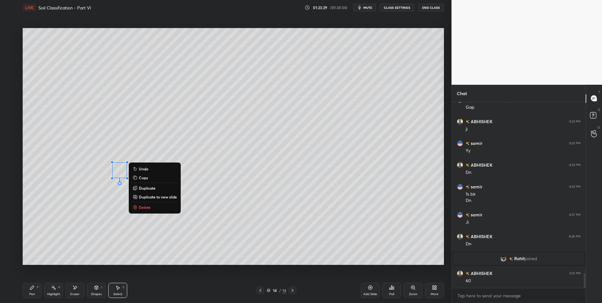
scroll to position [2138, 0]
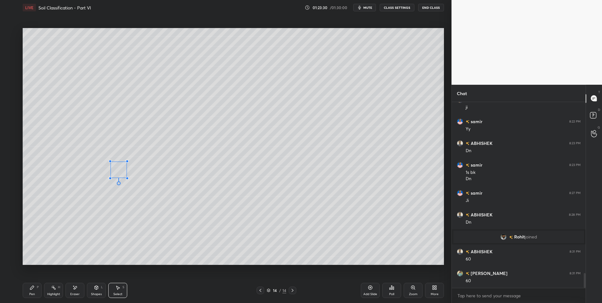
click at [111, 162] on div at bounding box center [110, 161] width 3 height 3
click at [122, 170] on div "0 ° Undo Copy Duplicate Duplicate to new slide Delete" at bounding box center [234, 146] width 422 height 237
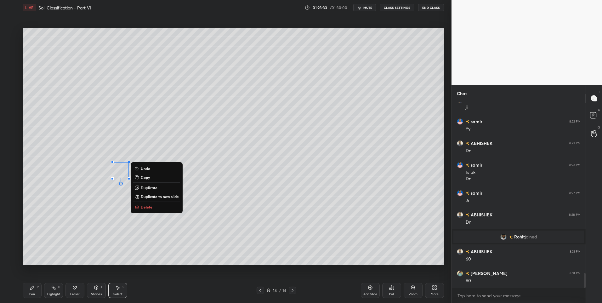
click at [142, 184] on div "0 ° Undo Copy Duplicate Duplicate to new slide Delete" at bounding box center [234, 146] width 422 height 237
click at [150, 190] on p "Duplicate" at bounding box center [149, 187] width 17 height 5
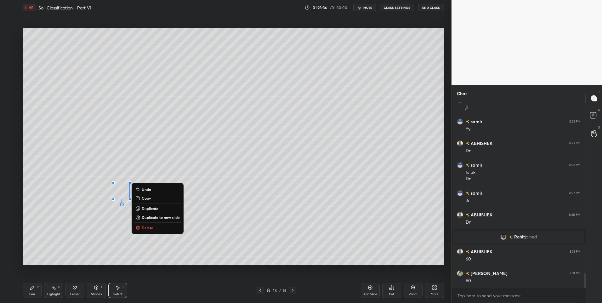
click at [145, 209] on p "Duplicate" at bounding box center [150, 208] width 17 height 5
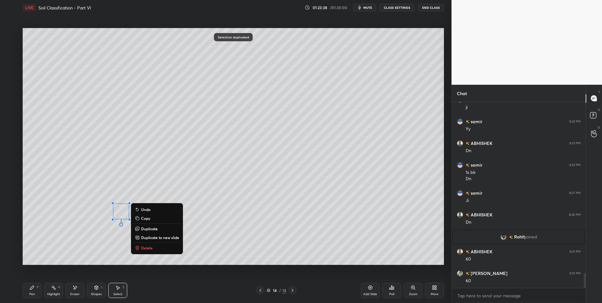
click at [148, 228] on p "Duplicate" at bounding box center [149, 228] width 17 height 5
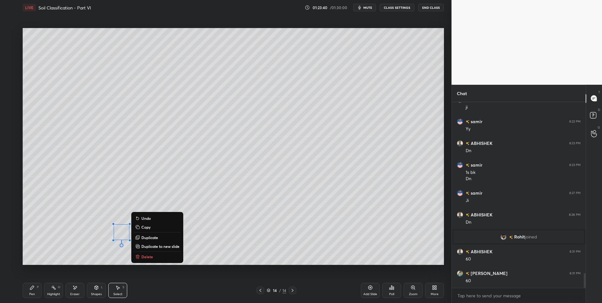
click at [28, 290] on div "Pen P" at bounding box center [32, 290] width 19 height 15
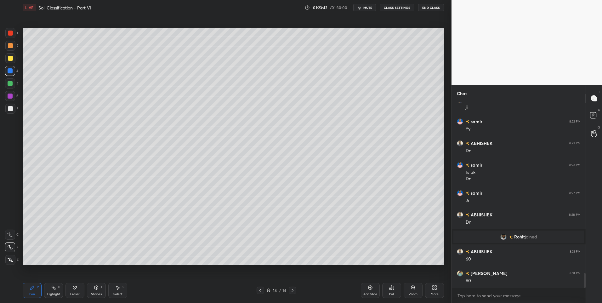
click at [11, 94] on div at bounding box center [10, 96] width 5 height 5
click at [9, 104] on div at bounding box center [10, 109] width 10 height 10
click at [11, 100] on div at bounding box center [10, 96] width 10 height 10
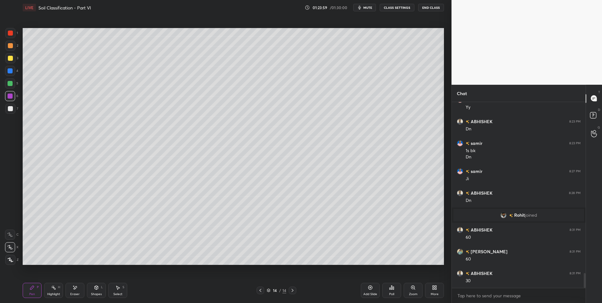
click at [14, 58] on div at bounding box center [10, 58] width 10 height 10
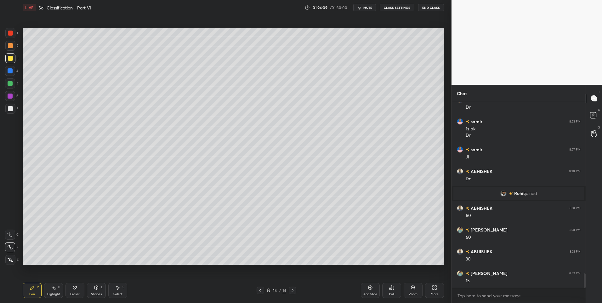
scroll to position [2204, 0]
click at [12, 83] on div at bounding box center [10, 83] width 5 height 5
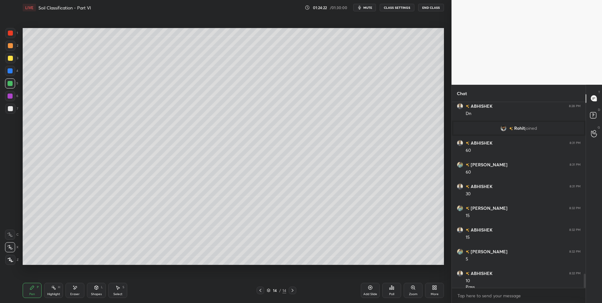
scroll to position [2253, 0]
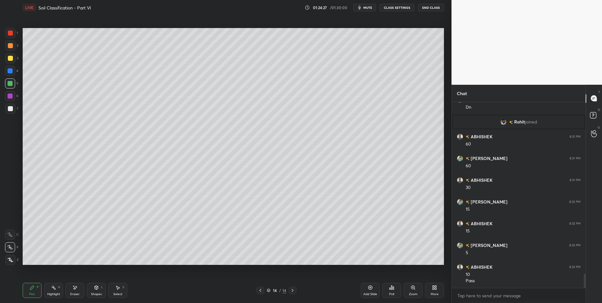
click at [55, 290] on div "Highlight H" at bounding box center [53, 290] width 19 height 15
click at [259, 289] on icon at bounding box center [260, 290] width 5 height 5
click at [55, 289] on rect at bounding box center [54, 288] width 3 height 3
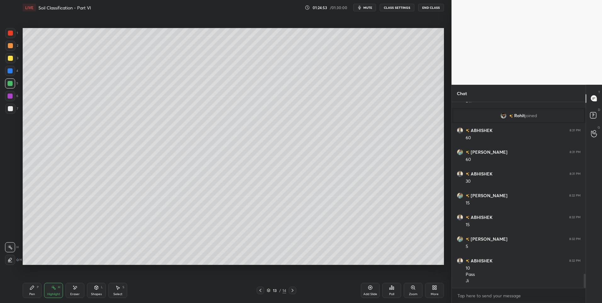
click at [292, 291] on icon at bounding box center [292, 290] width 5 height 5
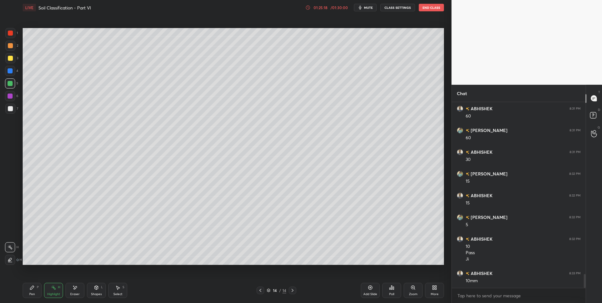
scroll to position [2303, 0]
click at [29, 290] on div "Pen P" at bounding box center [32, 290] width 19 height 15
click at [11, 47] on div at bounding box center [10, 45] width 5 height 5
click at [49, 290] on div "Highlight H" at bounding box center [53, 290] width 19 height 15
click at [30, 292] on div "Pen P" at bounding box center [32, 290] width 19 height 15
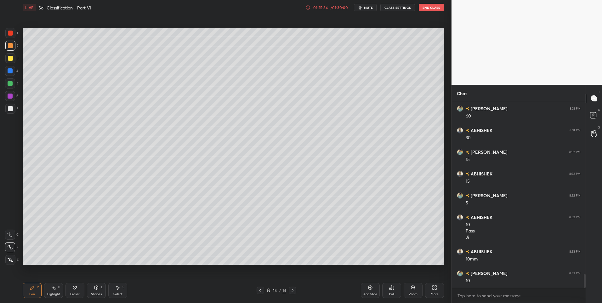
click at [33, 289] on icon at bounding box center [32, 287] width 5 height 5
click at [12, 108] on div at bounding box center [10, 108] width 5 height 5
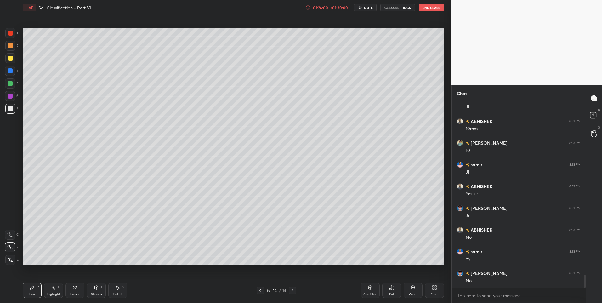
scroll to position [2455, 0]
click at [54, 285] on icon at bounding box center [53, 287] width 5 height 5
click at [70, 294] on div "Eraser" at bounding box center [74, 294] width 9 height 3
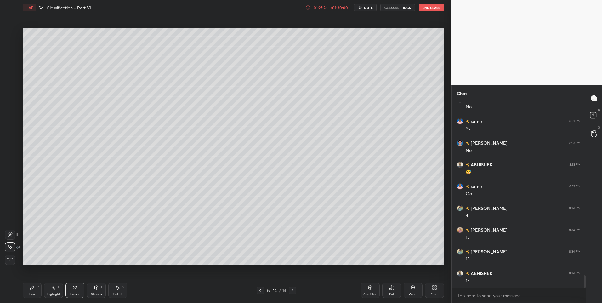
click at [52, 293] on div "Highlight" at bounding box center [53, 294] width 13 height 3
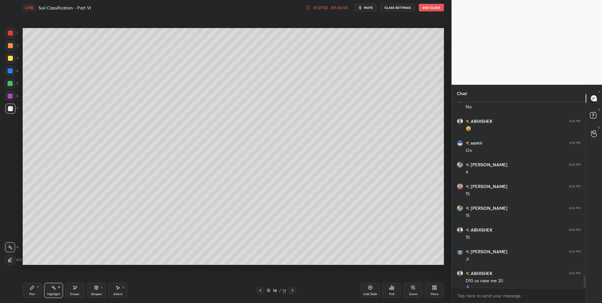
scroll to position [2614, 0]
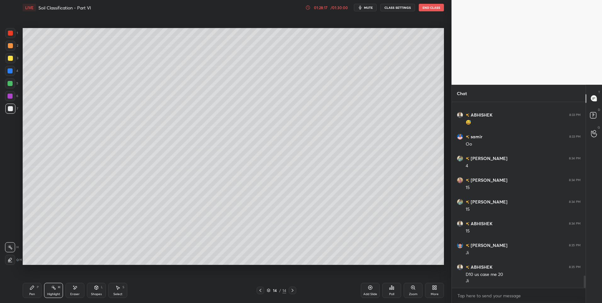
click at [75, 291] on div "Eraser" at bounding box center [75, 290] width 19 height 15
click at [32, 289] on icon at bounding box center [32, 288] width 4 height 4
click at [54, 288] on rect at bounding box center [54, 288] width 3 height 3
click at [59, 289] on div "H" at bounding box center [59, 287] width 2 height 3
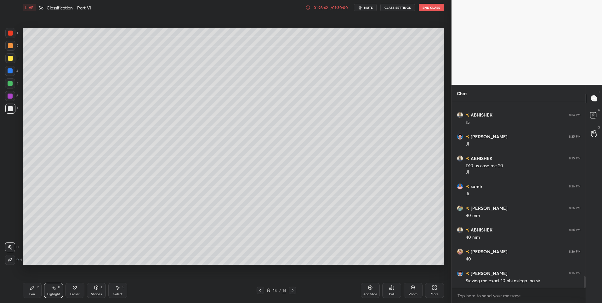
scroll to position [2744, 0]
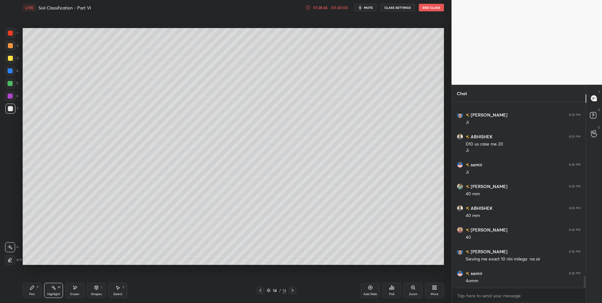
click at [28, 287] on div "Pen P" at bounding box center [32, 290] width 19 height 15
click at [30, 287] on icon at bounding box center [32, 287] width 5 height 5
click at [49, 291] on div "Highlight H" at bounding box center [53, 290] width 19 height 15
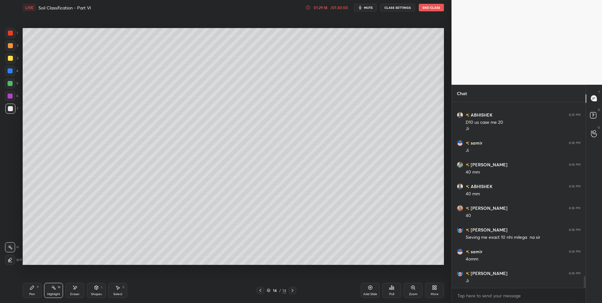
scroll to position [2788, 0]
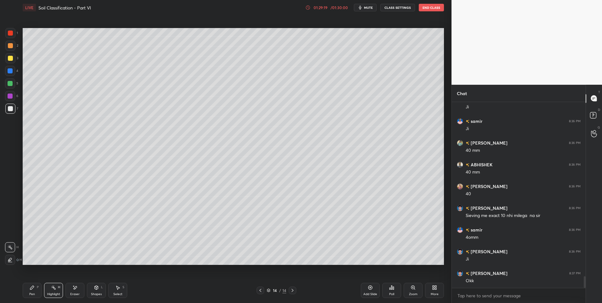
click at [34, 291] on div "Pen P" at bounding box center [32, 290] width 19 height 15
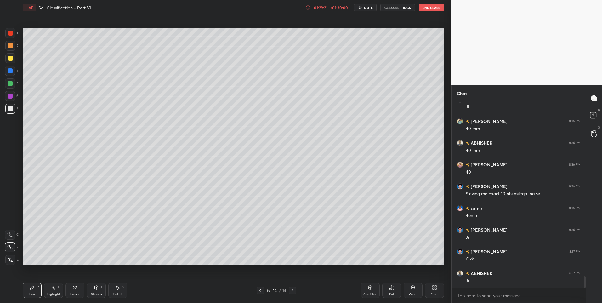
click at [53, 289] on icon at bounding box center [53, 287] width 5 height 5
click at [32, 291] on div "Pen P" at bounding box center [32, 290] width 19 height 15
click at [34, 288] on icon at bounding box center [32, 287] width 5 height 5
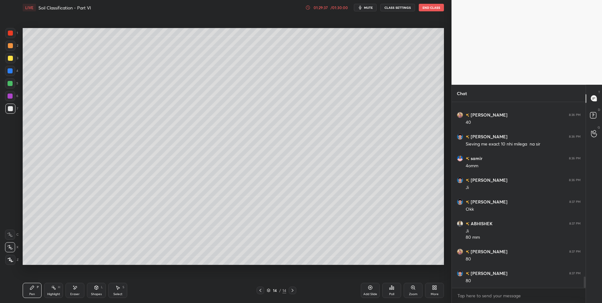
scroll to position [2881, 0]
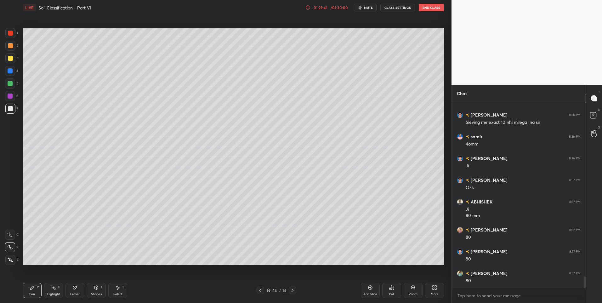
click at [46, 294] on div "Highlight H" at bounding box center [53, 290] width 19 height 15
click at [48, 293] on div "Highlight" at bounding box center [53, 294] width 13 height 3
click at [31, 282] on div "Pen P Highlight H Eraser Shapes L Select S 14 / 14 Add Slide Poll Zoom More" at bounding box center [234, 290] width 422 height 25
click at [32, 285] on icon at bounding box center [32, 287] width 5 height 5
click at [31, 286] on icon at bounding box center [32, 287] width 5 height 5
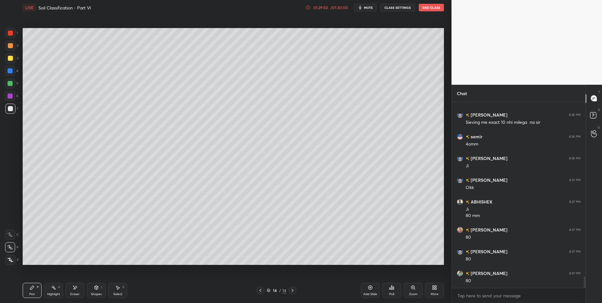
click at [122, 286] on div "Select S" at bounding box center [117, 290] width 19 height 15
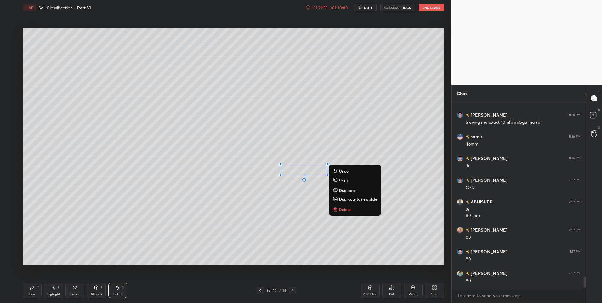
click at [291, 192] on div "0 ° Undo Copy Duplicate Duplicate to new slide Delete" at bounding box center [234, 146] width 422 height 237
click at [370, 210] on button "Delete" at bounding box center [361, 210] width 47 height 8
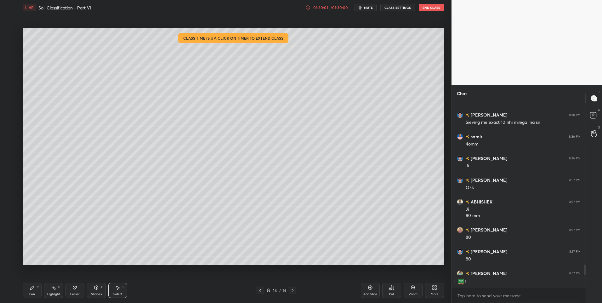
scroll to position [2894, 0]
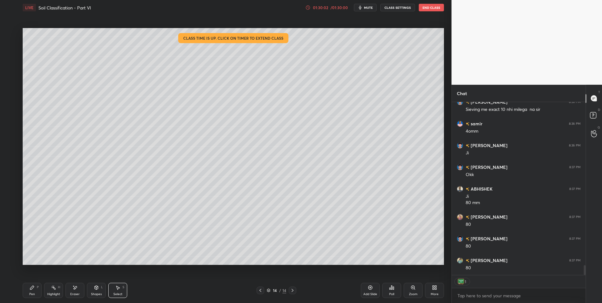
click at [54, 290] on icon at bounding box center [53, 287] width 5 height 5
click at [9, 81] on div at bounding box center [10, 83] width 5 height 5
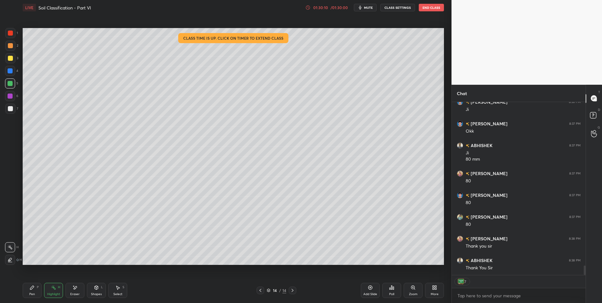
scroll to position [2959, 0]
click at [11, 45] on div at bounding box center [10, 45] width 5 height 5
click at [427, 4] on button "End Class" at bounding box center [431, 8] width 25 height 8
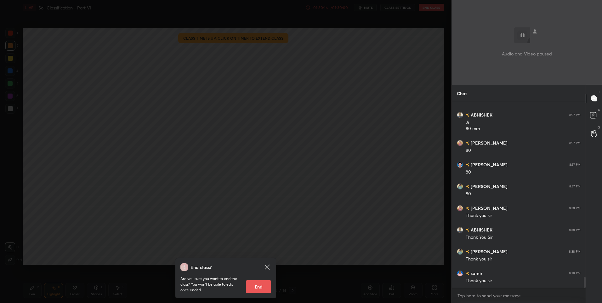
scroll to position [2990, 0]
click at [263, 286] on button "End" at bounding box center [258, 286] width 25 height 13
type textarea "x"
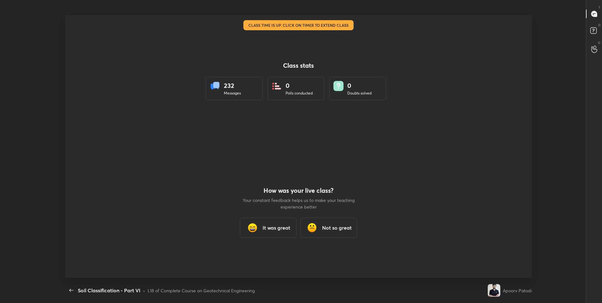
scroll to position [31241, 30907]
click at [277, 221] on div "It was great" at bounding box center [268, 228] width 57 height 20
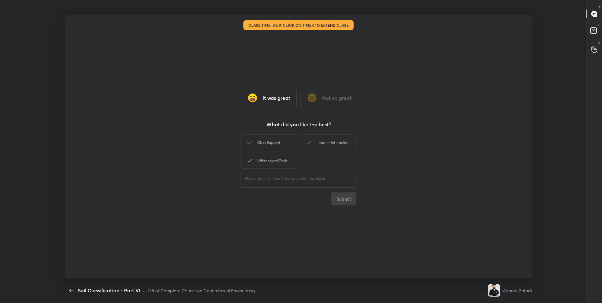
click at [279, 143] on div "Chat Support" at bounding box center [269, 143] width 57 height 16
click at [337, 142] on div "Learner Interaction" at bounding box center [328, 143] width 57 height 16
drag, startPoint x: 270, startPoint y: 160, endPoint x: 294, endPoint y: 172, distance: 27.1
click at [270, 160] on div "Whiteboard Tools" at bounding box center [269, 161] width 57 height 16
drag, startPoint x: 337, startPoint y: 197, endPoint x: 336, endPoint y: 201, distance: 4.2
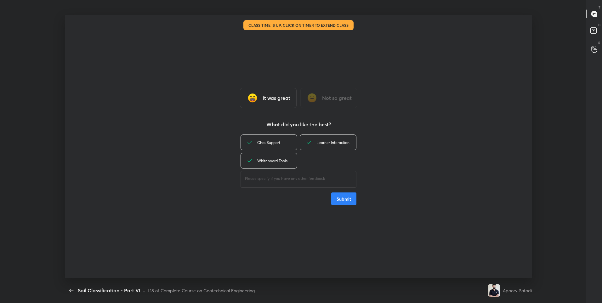
click at [336, 197] on button "Submit" at bounding box center [343, 198] width 25 height 13
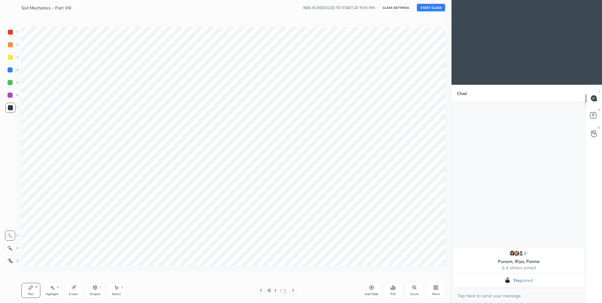
scroll to position [31241, 31077]
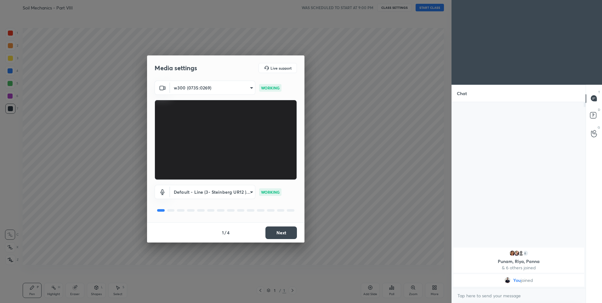
click at [279, 232] on button "Next" at bounding box center [282, 233] width 32 height 13
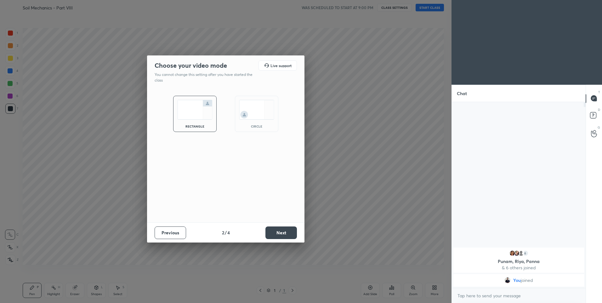
click at [280, 232] on button "Next" at bounding box center [282, 233] width 32 height 13
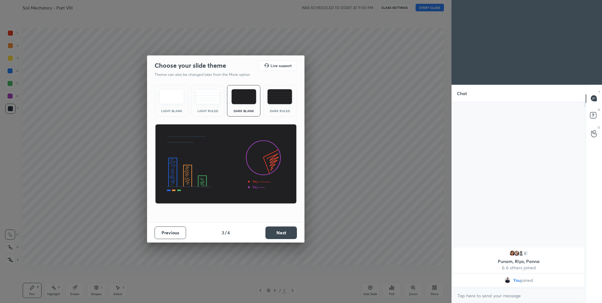
drag, startPoint x: 292, startPoint y: 97, endPoint x: 292, endPoint y: 110, distance: 12.9
click at [293, 97] on div "Dark Ruled" at bounding box center [279, 101] width 33 height 32
click at [287, 230] on button "Next" at bounding box center [282, 233] width 32 height 13
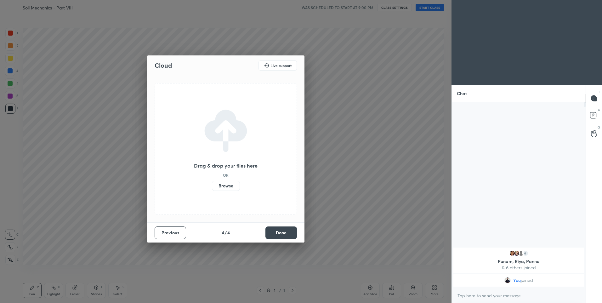
click at [287, 230] on button "Done" at bounding box center [282, 233] width 32 height 13
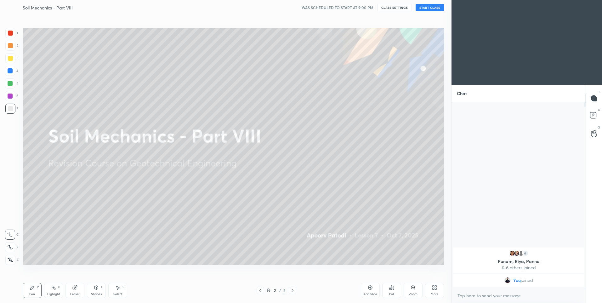
click at [435, 11] on button "START CLASS" at bounding box center [430, 8] width 28 height 8
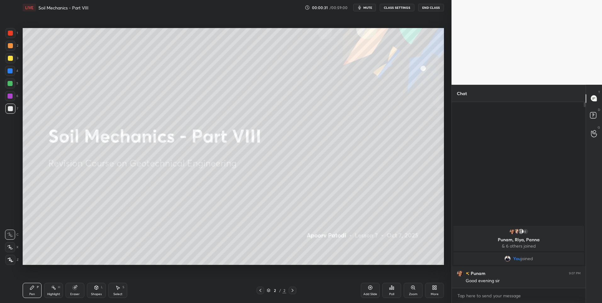
click at [13, 248] on icon at bounding box center [10, 247] width 6 height 4
click at [9, 44] on div at bounding box center [10, 45] width 5 height 5
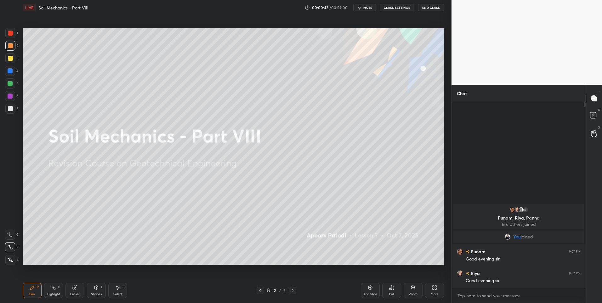
click at [10, 106] on div at bounding box center [10, 108] width 5 height 5
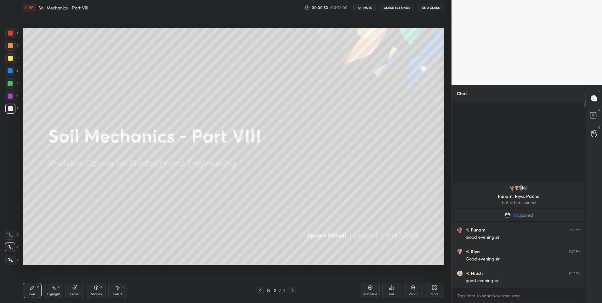
click at [397, 8] on button "CLASS SETTINGS" at bounding box center [397, 8] width 35 height 8
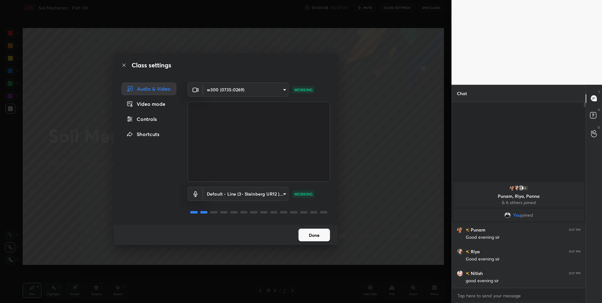
click at [124, 65] on icon at bounding box center [124, 65] width 5 height 5
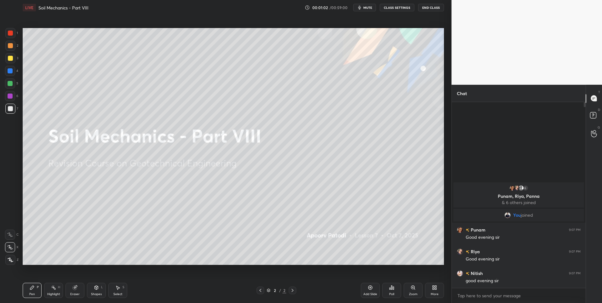
click at [11, 50] on div at bounding box center [10, 46] width 10 height 10
click at [11, 37] on div at bounding box center [10, 33] width 10 height 10
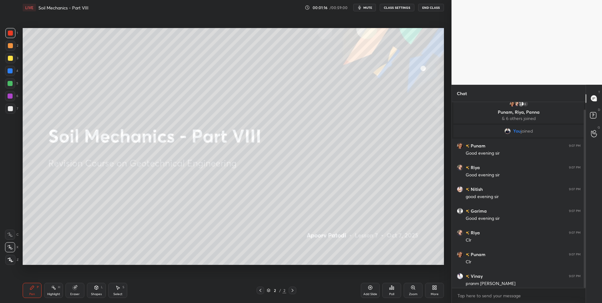
scroll to position [8, 0]
click at [11, 47] on div at bounding box center [10, 45] width 5 height 5
click at [437, 289] on div "More" at bounding box center [434, 290] width 19 height 15
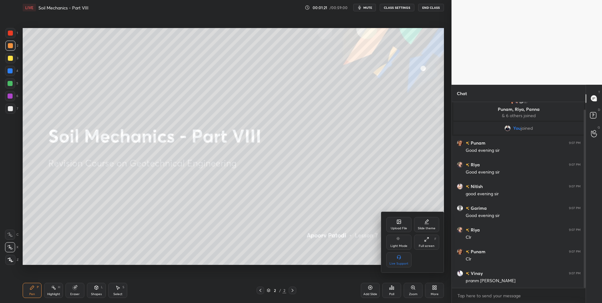
click at [393, 221] on div "Upload File" at bounding box center [399, 224] width 25 height 15
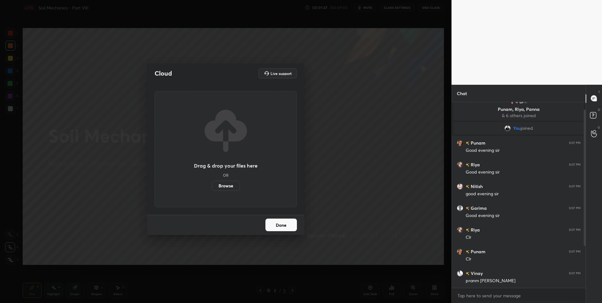
scroll to position [73, 0]
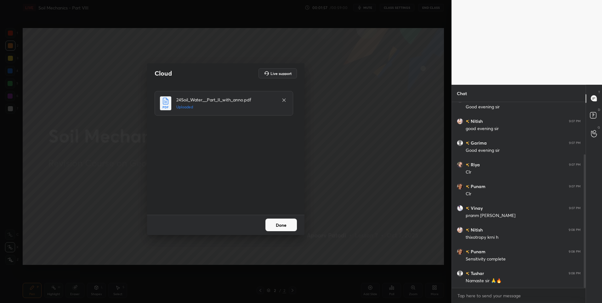
click at [279, 221] on button "Done" at bounding box center [282, 225] width 32 height 13
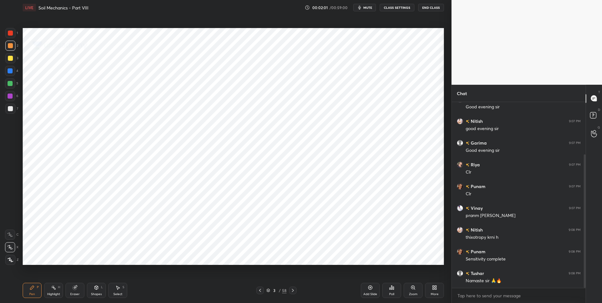
click at [292, 290] on icon at bounding box center [292, 290] width 5 height 5
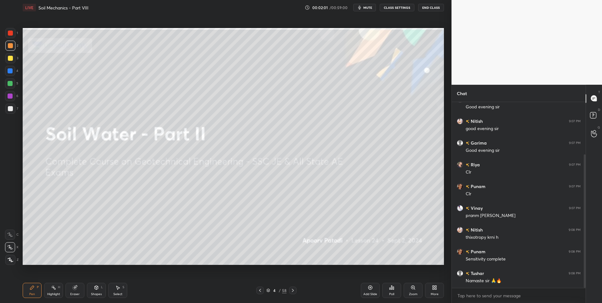
click at [292, 290] on icon at bounding box center [292, 290] width 5 height 5
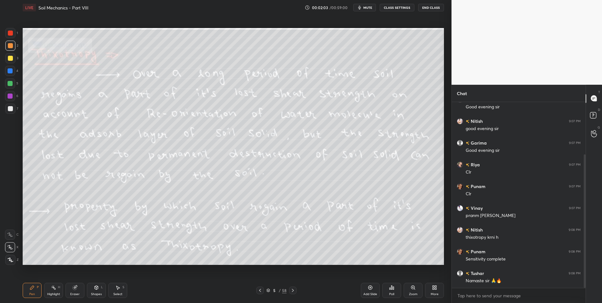
click at [57, 290] on div "Highlight H" at bounding box center [53, 290] width 19 height 15
click at [13, 35] on div at bounding box center [10, 33] width 10 height 10
click at [53, 294] on div "Highlight" at bounding box center [53, 294] width 13 height 3
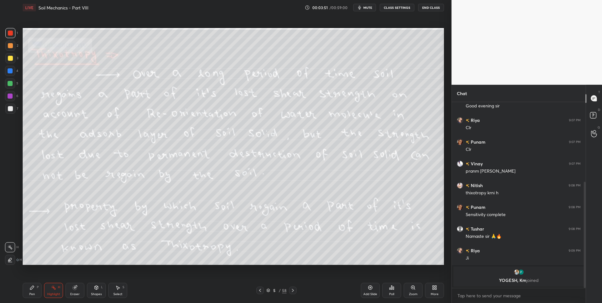
scroll to position [139, 0]
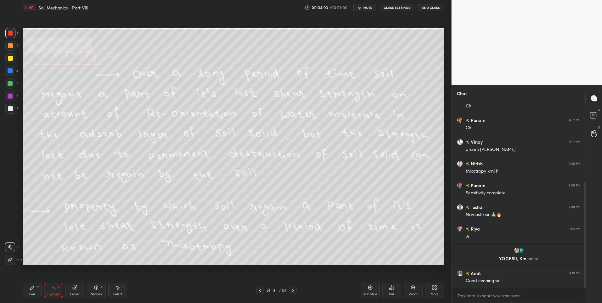
click at [293, 290] on icon at bounding box center [292, 290] width 5 height 5
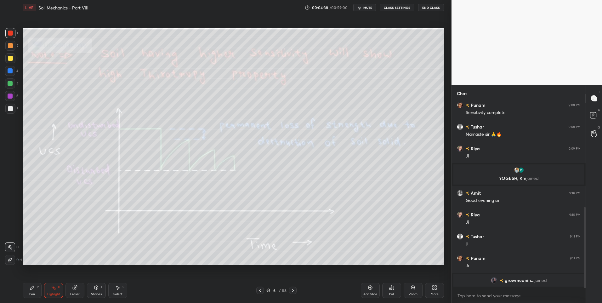
scroll to position [241, 0]
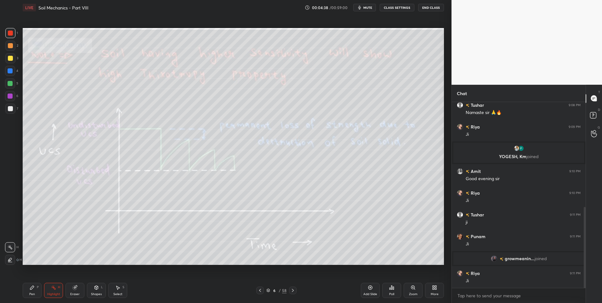
click at [53, 287] on rect at bounding box center [54, 288] width 3 height 3
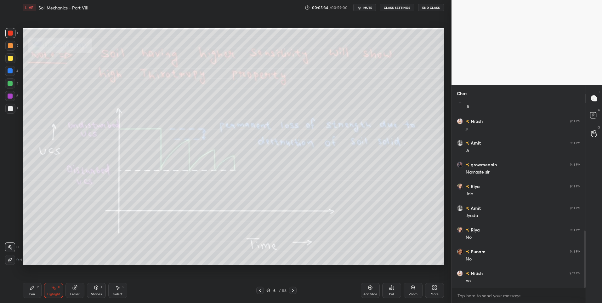
scroll to position [437, 0]
click at [291, 291] on icon at bounding box center [292, 290] width 5 height 5
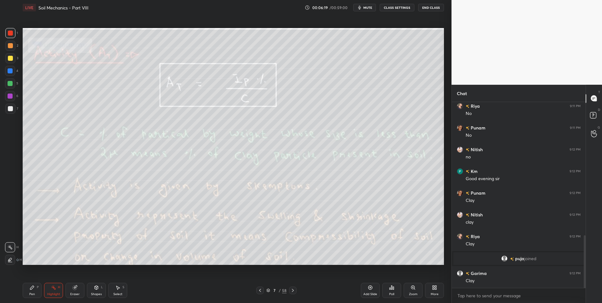
scroll to position [491, 0]
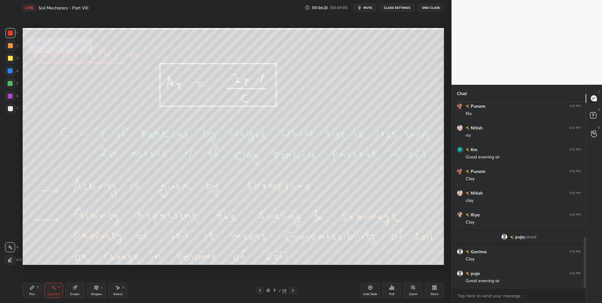
click at [32, 293] on div "Pen" at bounding box center [32, 294] width 6 height 3
click at [75, 293] on div "Eraser" at bounding box center [74, 294] width 9 height 3
click at [53, 294] on div "Highlight" at bounding box center [53, 294] width 13 height 3
click at [52, 290] on div "Highlight H" at bounding box center [53, 290] width 19 height 15
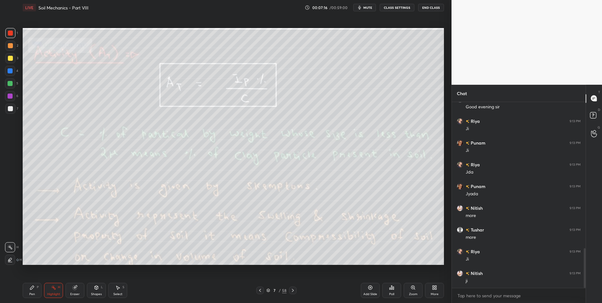
scroll to position [686, 0]
click at [292, 290] on icon at bounding box center [292, 290] width 5 height 5
click at [291, 290] on icon at bounding box center [292, 290] width 5 height 5
click at [31, 293] on div "Pen" at bounding box center [32, 294] width 6 height 3
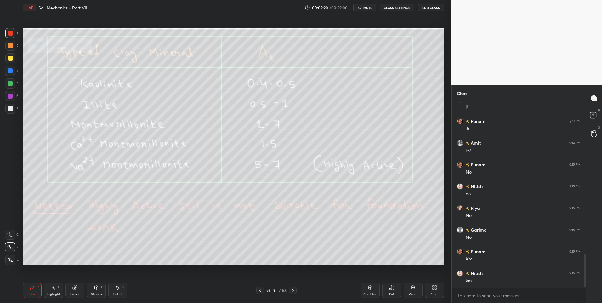
scroll to position [860, 0]
click at [53, 290] on icon at bounding box center [53, 287] width 5 height 5
click at [35, 293] on div "Pen" at bounding box center [32, 294] width 6 height 3
click at [57, 293] on div "Highlight" at bounding box center [53, 294] width 13 height 3
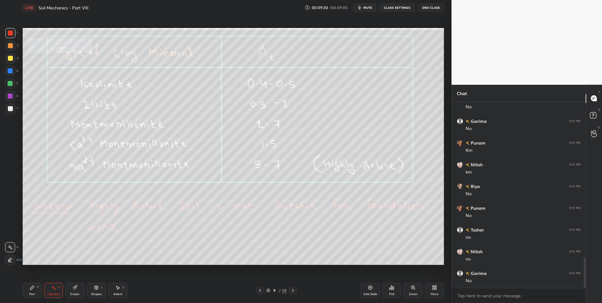
click at [14, 60] on div at bounding box center [10, 58] width 10 height 10
click at [34, 295] on div "Pen" at bounding box center [32, 294] width 6 height 3
click at [37, 290] on div "Pen P" at bounding box center [32, 290] width 19 height 15
click at [297, 289] on div "9 / 58" at bounding box center [276, 291] width 169 height 8
click at [290, 290] on div at bounding box center [293, 291] width 8 height 8
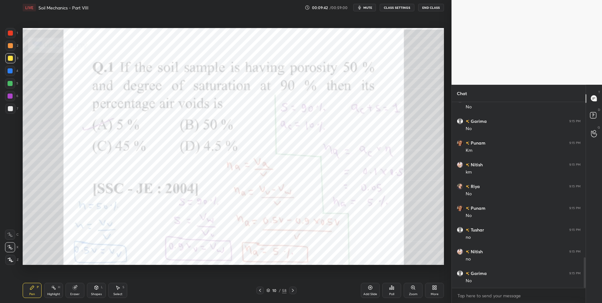
click at [293, 290] on icon at bounding box center [292, 290] width 5 height 5
click at [294, 291] on icon at bounding box center [292, 290] width 5 height 5
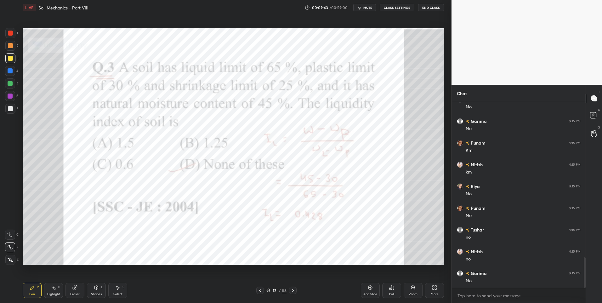
click at [293, 291] on icon at bounding box center [292, 290] width 5 height 5
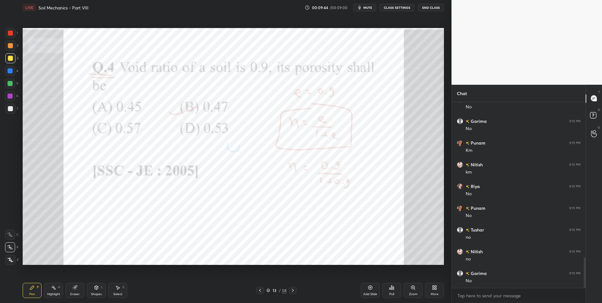
click at [295, 291] on icon at bounding box center [292, 290] width 5 height 5
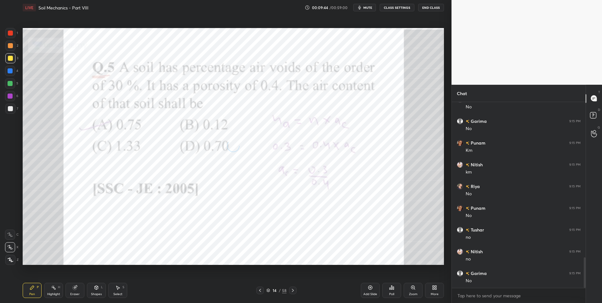
click at [294, 290] on icon at bounding box center [292, 290] width 5 height 5
click at [293, 291] on icon at bounding box center [292, 290] width 5 height 5
click at [292, 291] on icon at bounding box center [293, 290] width 2 height 3
click at [291, 292] on icon at bounding box center [292, 290] width 5 height 5
click at [292, 292] on icon at bounding box center [293, 290] width 2 height 3
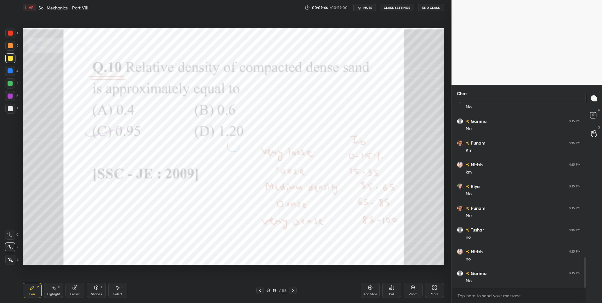
click at [292, 291] on icon at bounding box center [292, 290] width 5 height 5
click at [293, 292] on icon at bounding box center [292, 290] width 5 height 5
click at [293, 291] on icon at bounding box center [293, 290] width 2 height 3
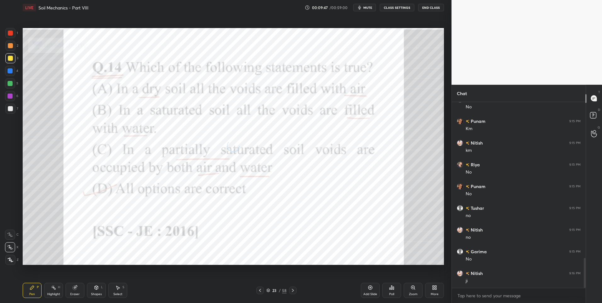
click at [293, 291] on icon at bounding box center [293, 290] width 2 height 3
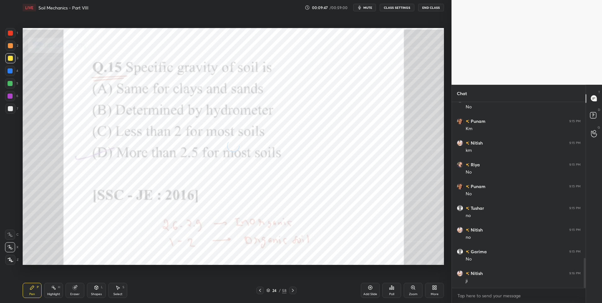
click at [293, 290] on icon at bounding box center [292, 290] width 5 height 5
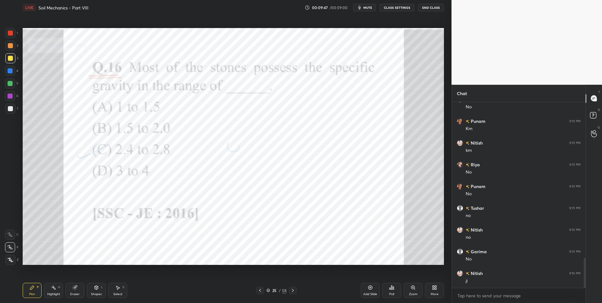
click at [293, 290] on icon at bounding box center [292, 290] width 5 height 5
click at [292, 290] on icon at bounding box center [292, 290] width 5 height 5
click at [293, 290] on icon at bounding box center [293, 290] width 2 height 3
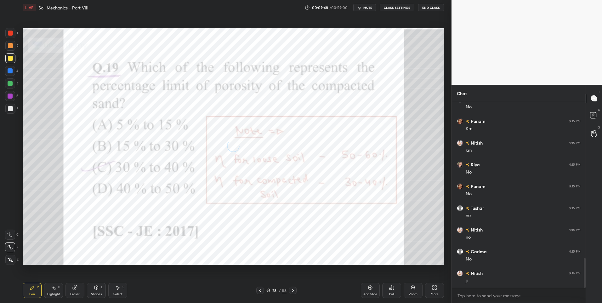
click at [292, 290] on icon at bounding box center [292, 290] width 5 height 5
click at [293, 290] on icon at bounding box center [292, 290] width 5 height 5
click at [293, 290] on icon at bounding box center [293, 290] width 2 height 3
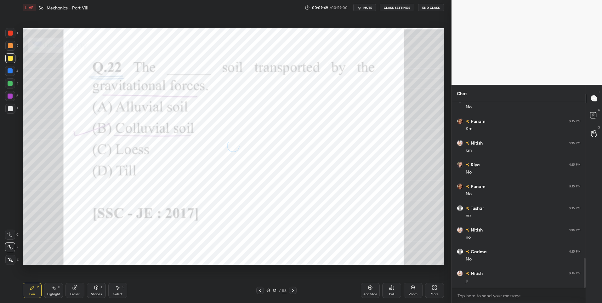
click at [292, 290] on icon at bounding box center [292, 290] width 5 height 5
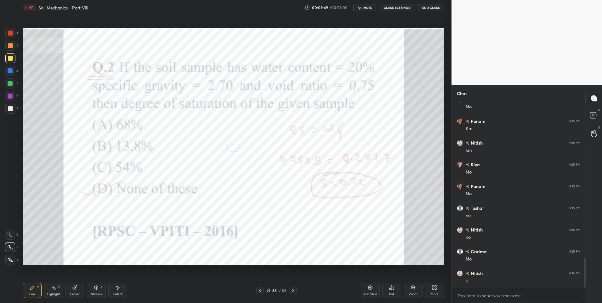
click at [292, 290] on icon at bounding box center [292, 290] width 5 height 5
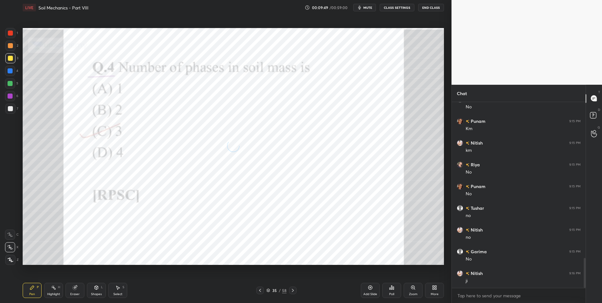
click at [292, 290] on icon at bounding box center [292, 290] width 5 height 5
click at [292, 291] on icon at bounding box center [292, 290] width 5 height 5
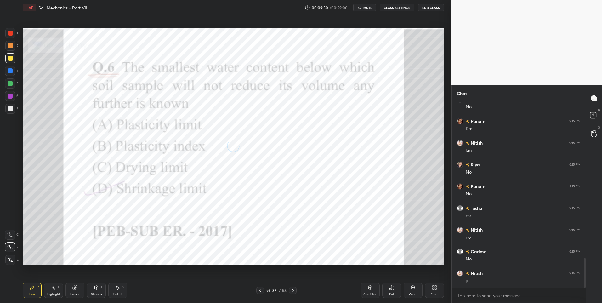
click at [293, 291] on icon at bounding box center [293, 290] width 2 height 3
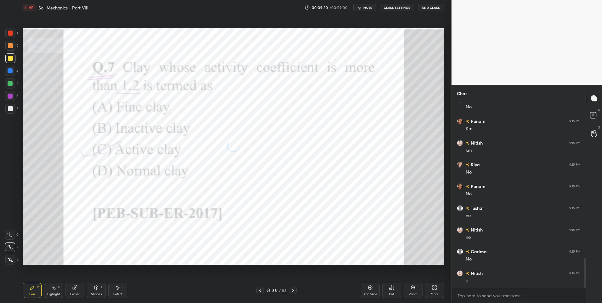
click at [292, 291] on icon at bounding box center [292, 290] width 5 height 5
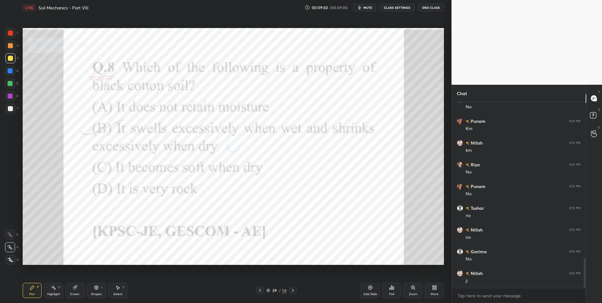
click at [293, 291] on icon at bounding box center [293, 290] width 2 height 3
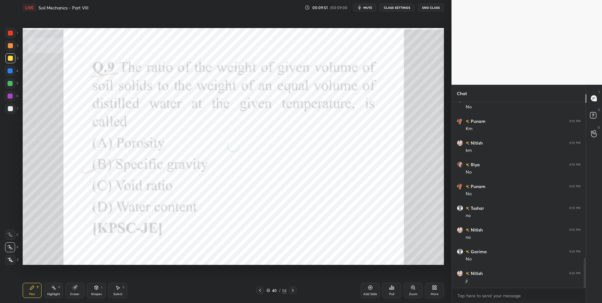
click at [293, 291] on icon at bounding box center [293, 290] width 2 height 3
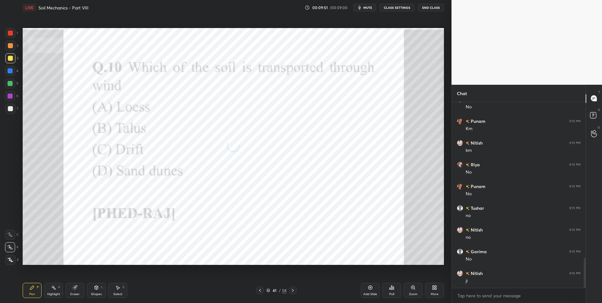
click at [292, 292] on icon at bounding box center [292, 290] width 5 height 5
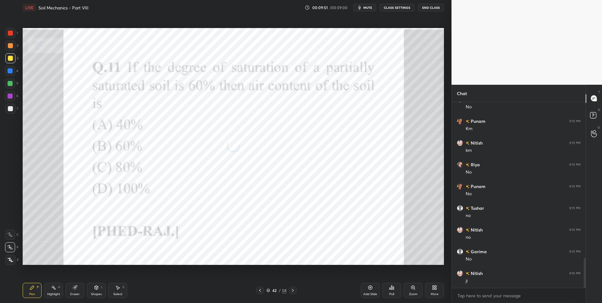
click at [293, 292] on icon at bounding box center [292, 290] width 5 height 5
click at [292, 292] on icon at bounding box center [292, 290] width 5 height 5
click at [292, 289] on icon at bounding box center [292, 290] width 5 height 5
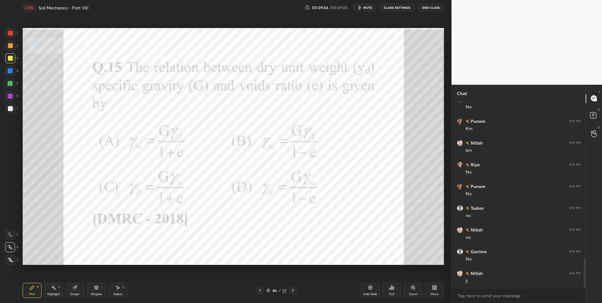
click at [292, 289] on icon at bounding box center [292, 290] width 5 height 5
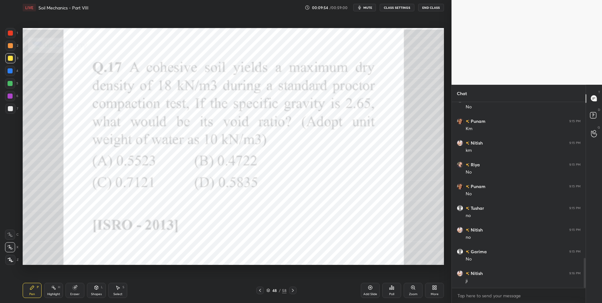
click at [292, 289] on icon at bounding box center [293, 290] width 2 height 3
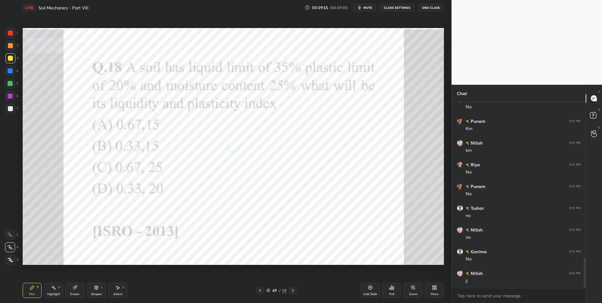
click at [292, 289] on icon at bounding box center [293, 290] width 2 height 3
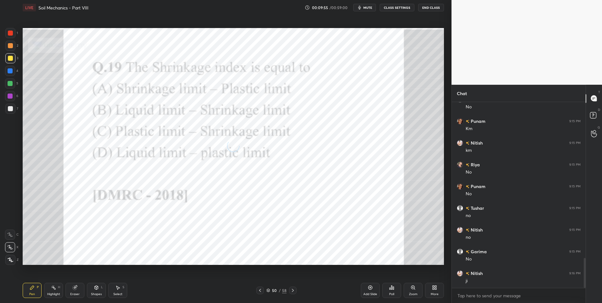
click at [292, 289] on icon at bounding box center [293, 290] width 2 height 3
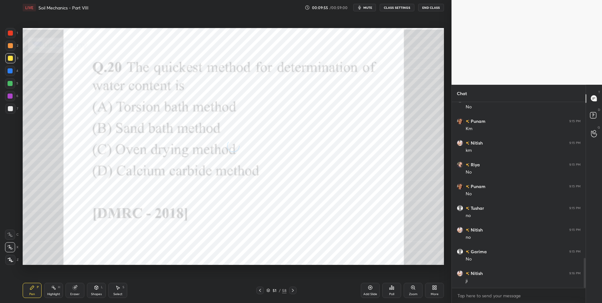
click at [292, 289] on icon at bounding box center [293, 290] width 2 height 3
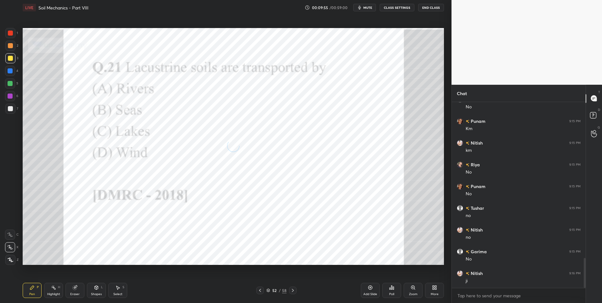
click at [292, 289] on icon at bounding box center [293, 290] width 2 height 3
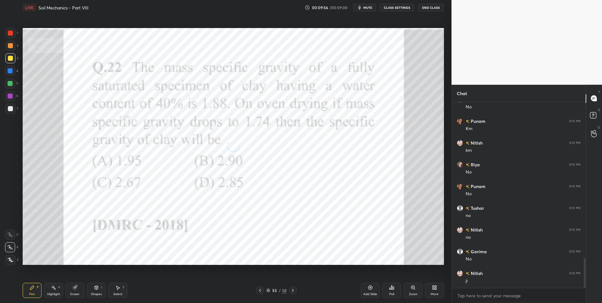
click at [292, 289] on icon at bounding box center [292, 290] width 5 height 5
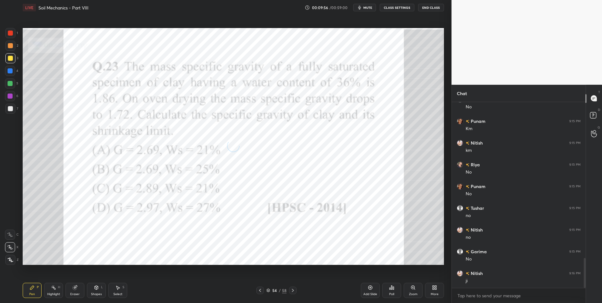
click at [292, 289] on icon at bounding box center [292, 290] width 5 height 5
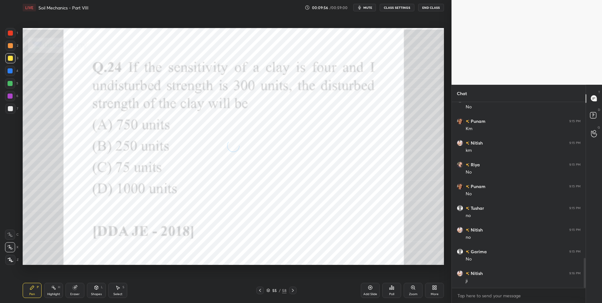
click at [291, 289] on icon at bounding box center [292, 290] width 5 height 5
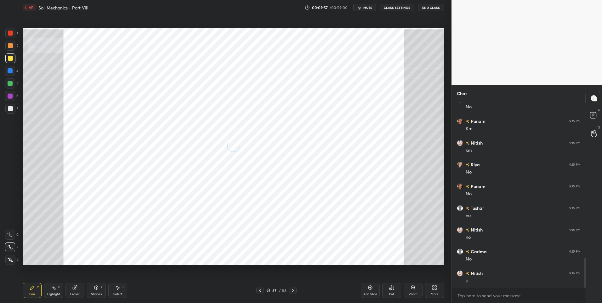
click at [291, 289] on icon at bounding box center [292, 290] width 5 height 5
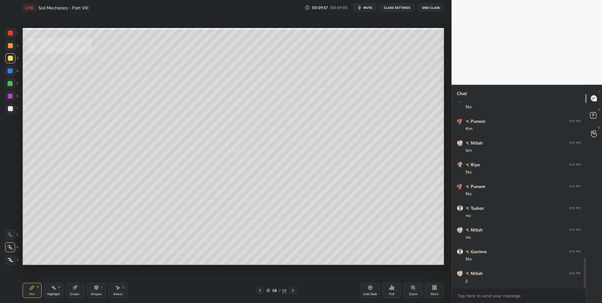
click at [291, 289] on icon at bounding box center [292, 290] width 5 height 5
click at [439, 295] on div "More" at bounding box center [434, 290] width 19 height 15
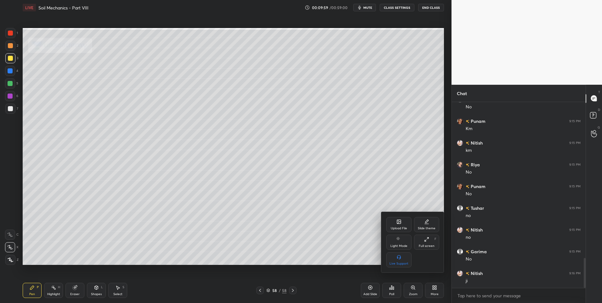
click at [392, 225] on div "Upload File" at bounding box center [399, 224] width 25 height 15
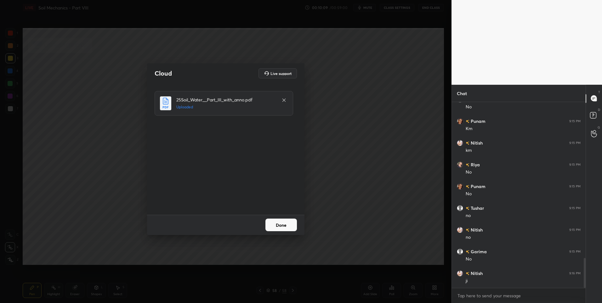
click at [280, 225] on button "Done" at bounding box center [282, 225] width 32 height 13
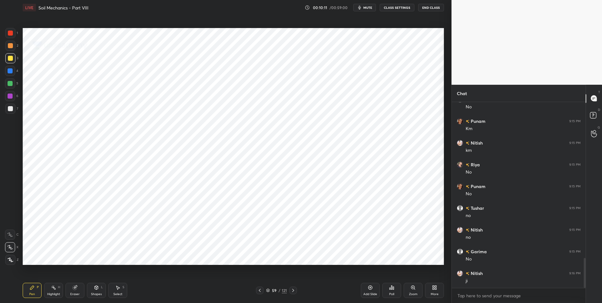
click at [298, 290] on div "59 / 121" at bounding box center [276, 291] width 169 height 8
click at [292, 292] on icon at bounding box center [293, 290] width 5 height 5
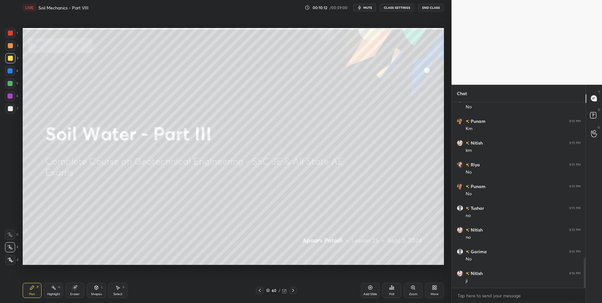
scroll to position [991, 0]
click at [291, 292] on icon at bounding box center [293, 290] width 5 height 5
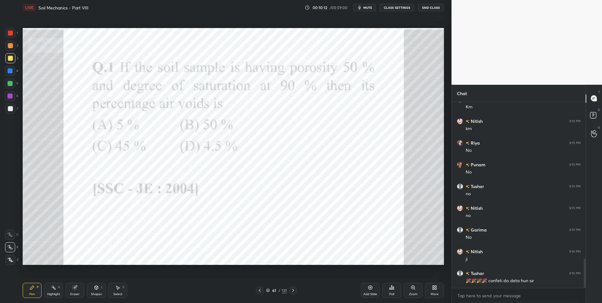
click at [291, 292] on icon at bounding box center [293, 290] width 5 height 5
click at [292, 291] on icon at bounding box center [293, 290] width 5 height 5
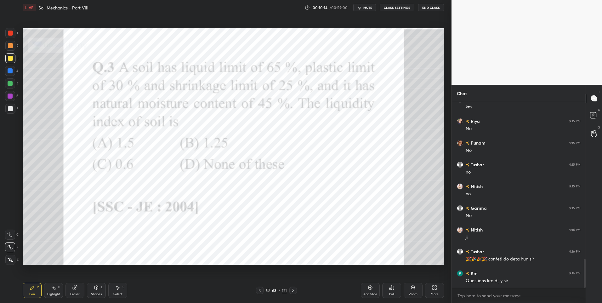
click at [292, 291] on icon at bounding box center [293, 290] width 5 height 5
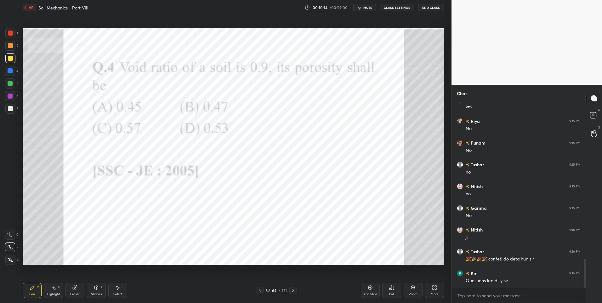
click at [293, 291] on icon at bounding box center [293, 290] width 5 height 5
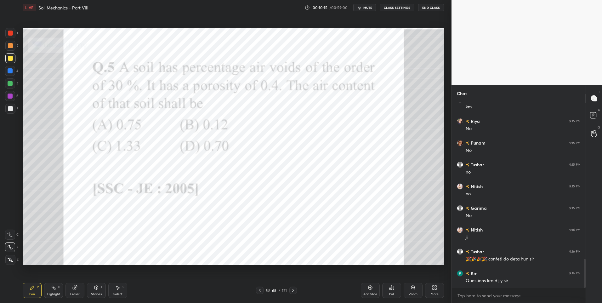
click at [293, 291] on icon at bounding box center [293, 290] width 2 height 3
click at [292, 292] on icon at bounding box center [293, 290] width 5 height 5
click at [293, 292] on icon at bounding box center [293, 290] width 5 height 5
click at [294, 291] on icon at bounding box center [293, 290] width 5 height 5
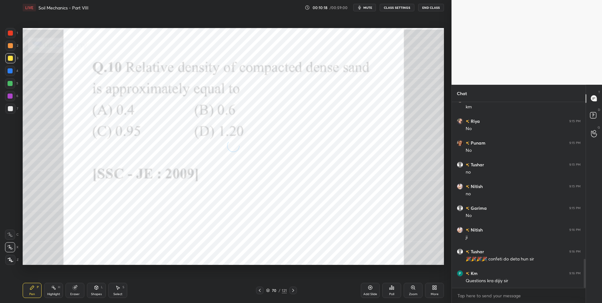
click at [294, 293] on icon at bounding box center [293, 290] width 5 height 5
click at [294, 292] on icon at bounding box center [293, 290] width 5 height 5
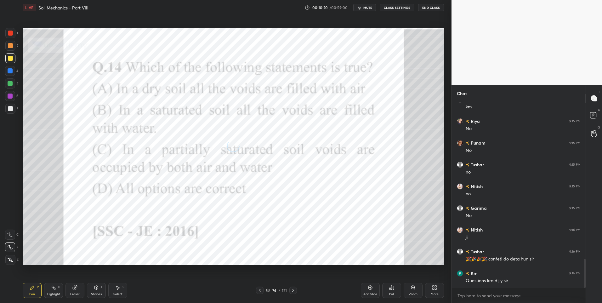
click at [294, 291] on icon at bounding box center [293, 290] width 5 height 5
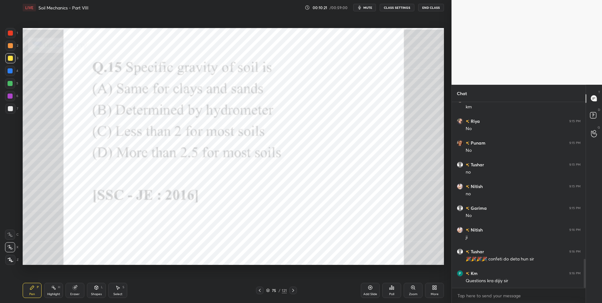
click at [294, 291] on icon at bounding box center [293, 290] width 5 height 5
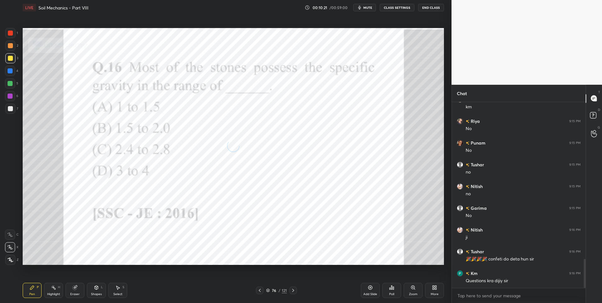
click at [294, 291] on icon at bounding box center [293, 290] width 5 height 5
click at [293, 291] on icon at bounding box center [293, 290] width 5 height 5
click at [293, 292] on icon at bounding box center [293, 290] width 5 height 5
click at [294, 292] on icon at bounding box center [293, 290] width 5 height 5
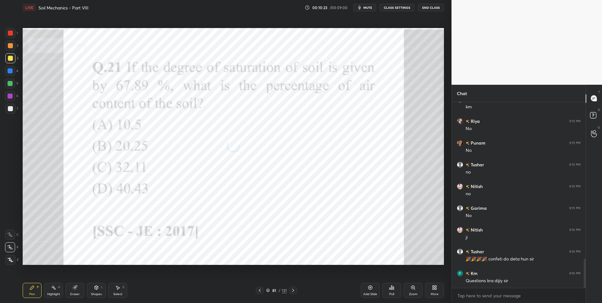
click at [293, 292] on icon at bounding box center [293, 290] width 5 height 5
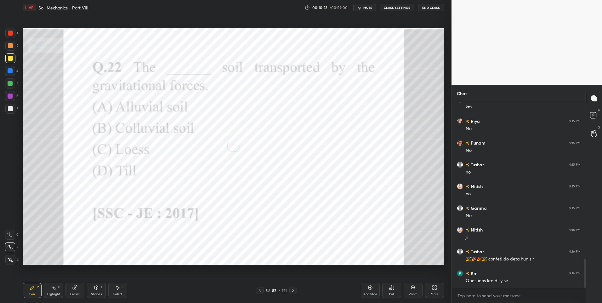
click at [292, 290] on icon at bounding box center [293, 290] width 5 height 5
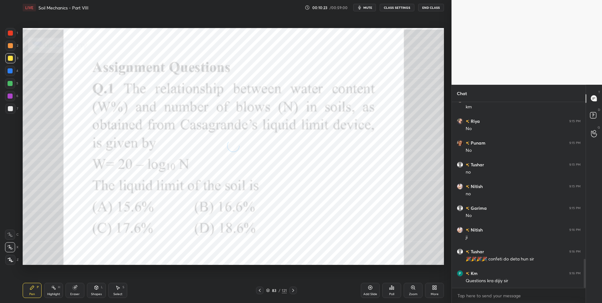
click at [292, 290] on icon at bounding box center [293, 290] width 5 height 5
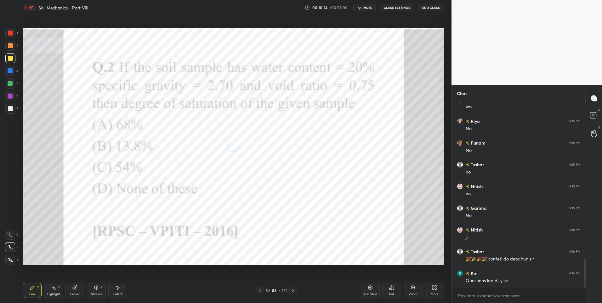
click at [293, 290] on icon at bounding box center [293, 290] width 5 height 5
click at [293, 290] on icon at bounding box center [293, 290] width 2 height 3
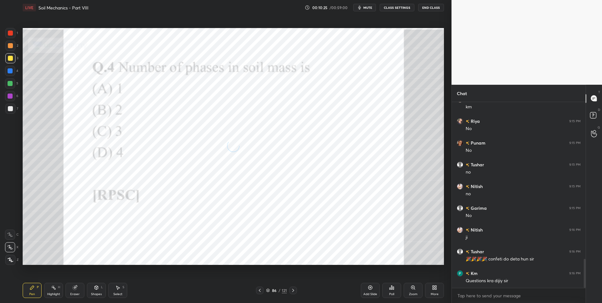
click at [293, 291] on icon at bounding box center [293, 290] width 5 height 5
click at [294, 291] on icon at bounding box center [293, 290] width 5 height 5
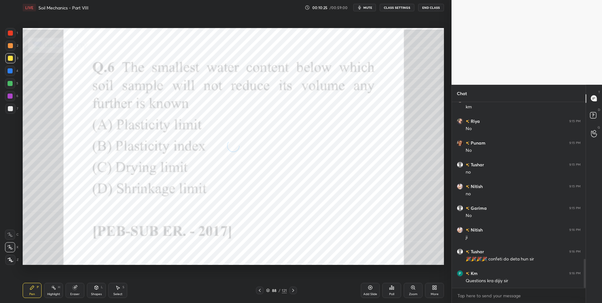
click at [294, 290] on icon at bounding box center [293, 290] width 5 height 5
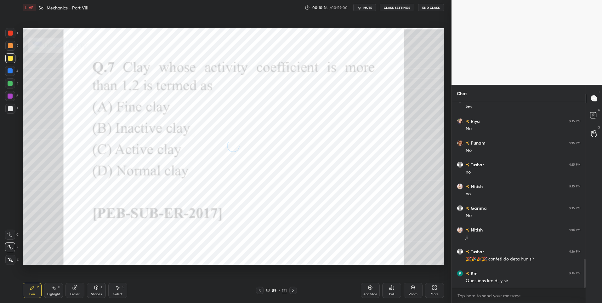
click at [293, 290] on icon at bounding box center [293, 290] width 5 height 5
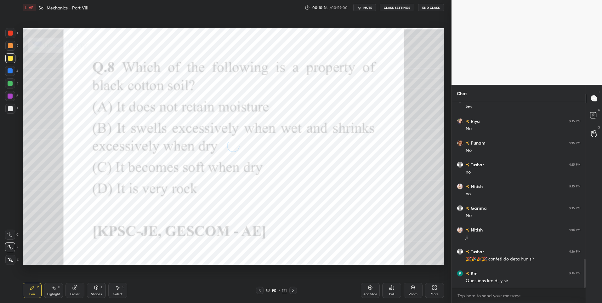
click at [293, 291] on icon at bounding box center [293, 290] width 5 height 5
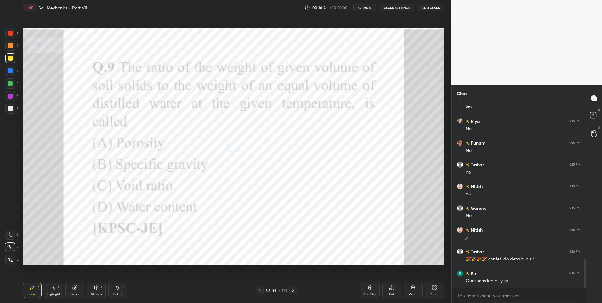
click at [293, 292] on icon at bounding box center [293, 290] width 5 height 5
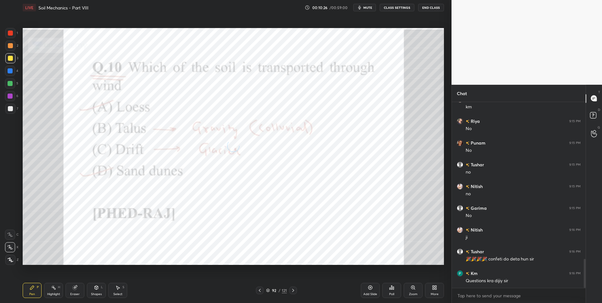
click at [293, 292] on icon at bounding box center [293, 290] width 2 height 3
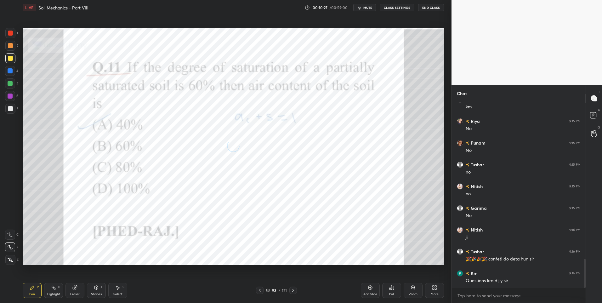
click at [293, 292] on icon at bounding box center [293, 290] width 2 height 3
click at [292, 292] on icon at bounding box center [293, 290] width 2 height 3
click at [292, 292] on icon at bounding box center [293, 290] width 5 height 5
click at [293, 291] on icon at bounding box center [293, 290] width 5 height 5
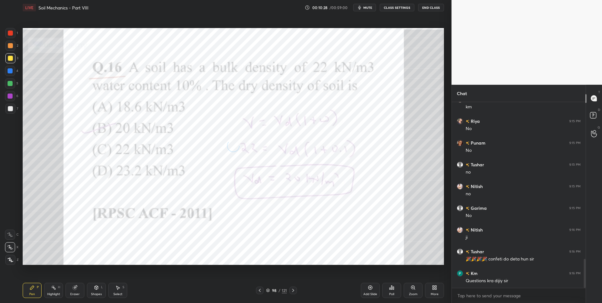
click at [294, 292] on icon at bounding box center [293, 290] width 5 height 5
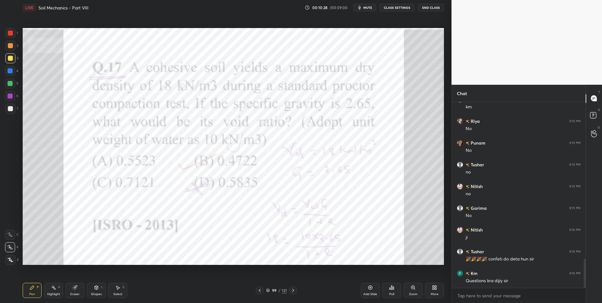
click at [294, 291] on icon at bounding box center [293, 290] width 5 height 5
click at [295, 291] on icon at bounding box center [293, 290] width 5 height 5
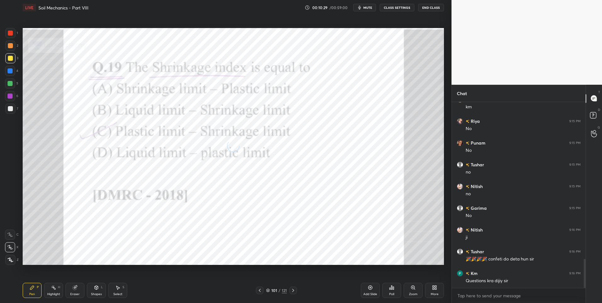
click at [294, 291] on icon at bounding box center [293, 290] width 5 height 5
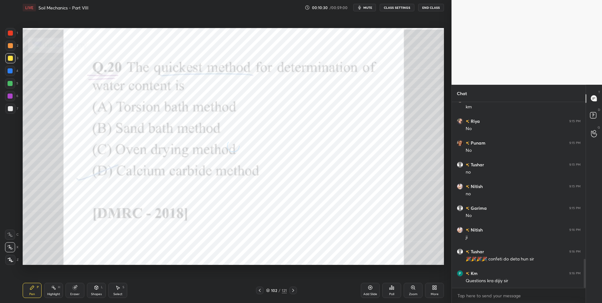
click at [294, 291] on icon at bounding box center [293, 290] width 5 height 5
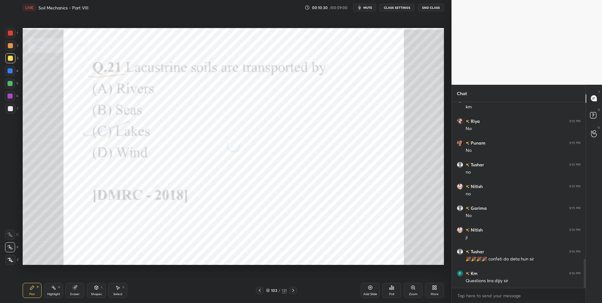
click at [293, 293] on icon at bounding box center [293, 290] width 5 height 5
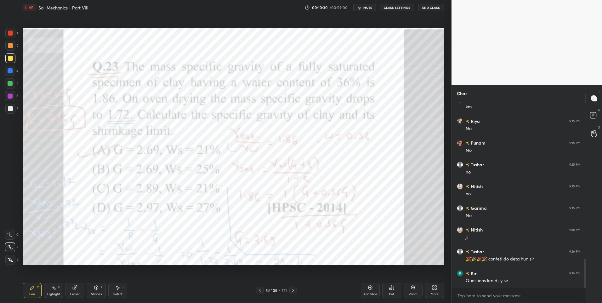
click at [293, 292] on icon at bounding box center [293, 290] width 5 height 5
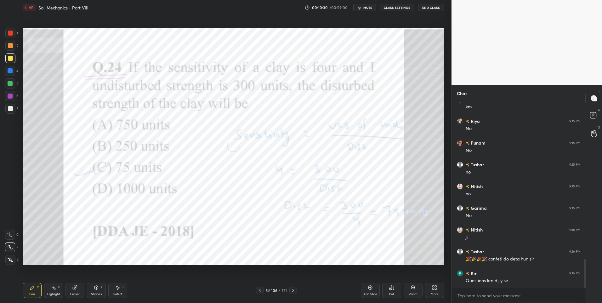
click at [293, 293] on icon at bounding box center [293, 290] width 5 height 5
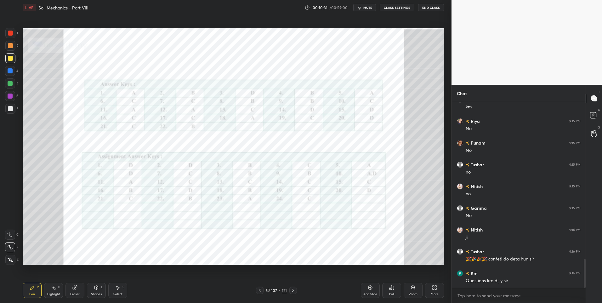
click at [294, 291] on icon at bounding box center [293, 290] width 5 height 5
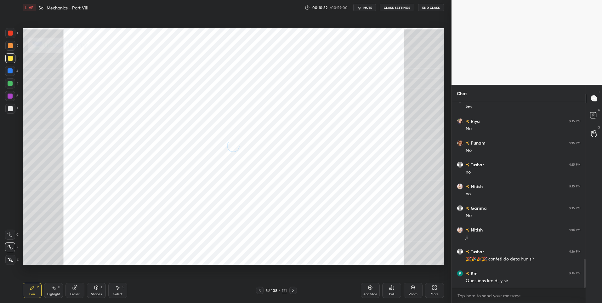
click at [294, 292] on icon at bounding box center [293, 290] width 5 height 5
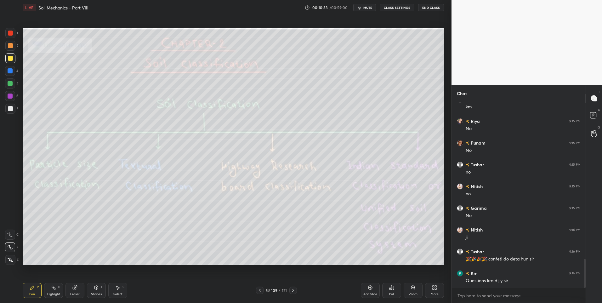
click at [262, 290] on icon at bounding box center [259, 290] width 5 height 5
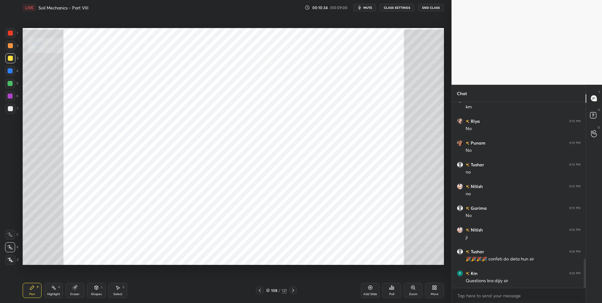
click at [292, 290] on icon at bounding box center [293, 290] width 5 height 5
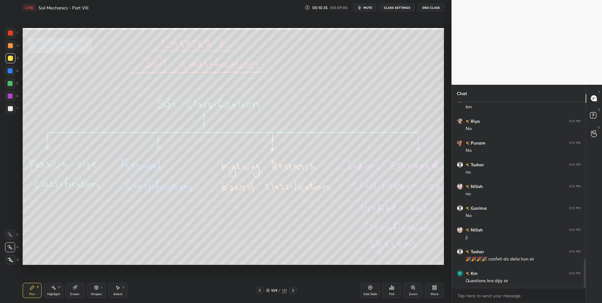
click at [56, 292] on div "Highlight H" at bounding box center [53, 290] width 19 height 15
click at [10, 34] on div at bounding box center [10, 33] width 5 height 5
click at [290, 291] on div at bounding box center [294, 291] width 8 height 8
click at [257, 289] on div at bounding box center [260, 291] width 8 height 8
click at [294, 288] on icon at bounding box center [293, 290] width 5 height 5
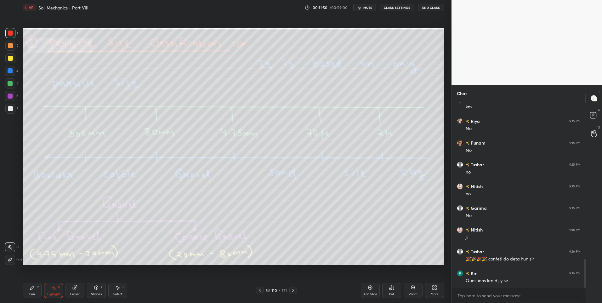
click at [32, 291] on div "Pen P" at bounding box center [32, 290] width 19 height 15
click at [58, 289] on div "H" at bounding box center [59, 287] width 2 height 3
click at [293, 290] on icon at bounding box center [293, 290] width 5 height 5
click at [260, 290] on icon at bounding box center [259, 290] width 5 height 5
click at [294, 291] on icon at bounding box center [293, 290] width 5 height 5
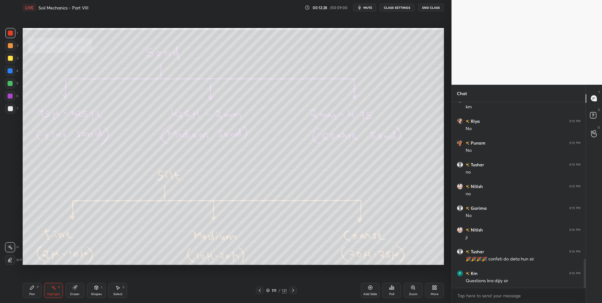
click at [260, 292] on icon at bounding box center [259, 290] width 5 height 5
click at [28, 289] on div "Pen P" at bounding box center [32, 290] width 19 height 15
click at [295, 289] on icon at bounding box center [293, 290] width 5 height 5
click at [258, 289] on icon at bounding box center [259, 290] width 5 height 5
click at [51, 289] on icon at bounding box center [53, 287] width 5 height 5
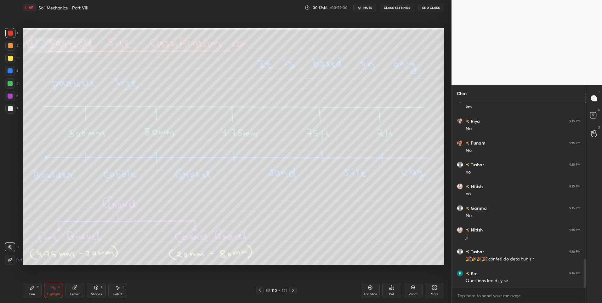
click at [293, 291] on icon at bounding box center [293, 290] width 2 height 3
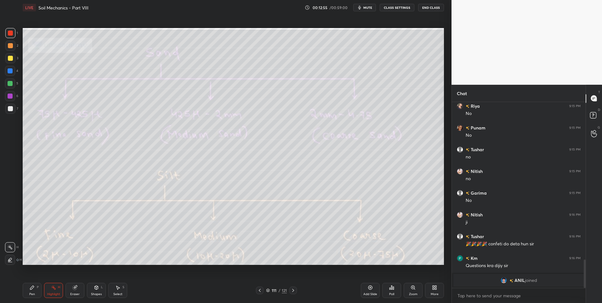
click at [261, 290] on icon at bounding box center [259, 290] width 5 height 5
click at [29, 285] on div "Pen P" at bounding box center [32, 290] width 19 height 15
click at [291, 289] on icon at bounding box center [293, 290] width 5 height 5
click at [260, 291] on icon at bounding box center [260, 290] width 2 height 3
click at [52, 290] on icon at bounding box center [53, 287] width 5 height 5
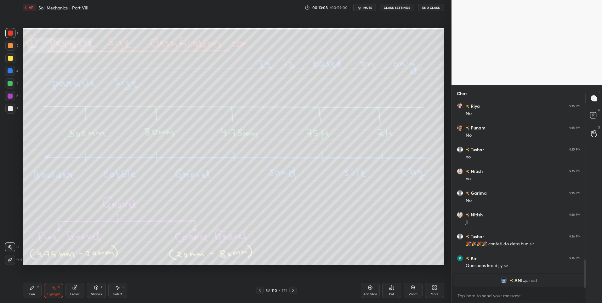
click at [292, 290] on icon at bounding box center [293, 290] width 5 height 5
click at [291, 291] on icon at bounding box center [293, 290] width 5 height 5
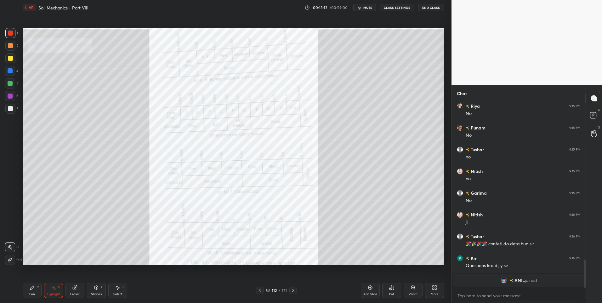
click at [415, 287] on icon at bounding box center [413, 287] width 5 height 5
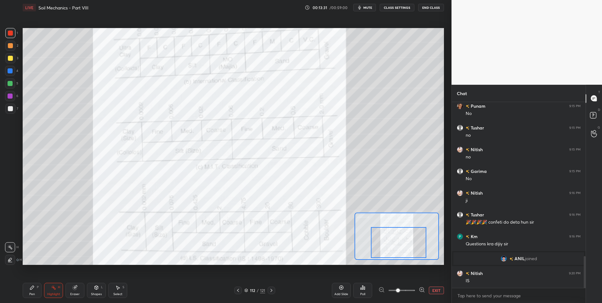
scroll to position [900, 0]
click at [273, 290] on icon at bounding box center [271, 290] width 5 height 5
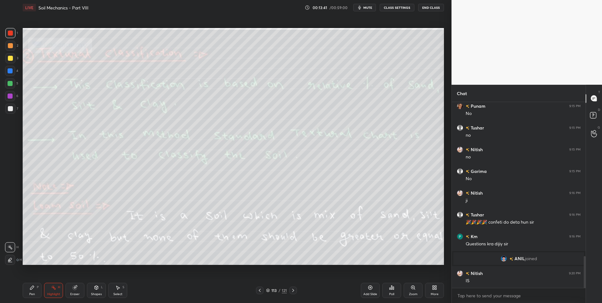
click at [32, 294] on div "Pen" at bounding box center [32, 294] width 6 height 3
click at [9, 56] on div at bounding box center [10, 58] width 5 height 5
click at [116, 291] on div "Select S" at bounding box center [117, 290] width 19 height 15
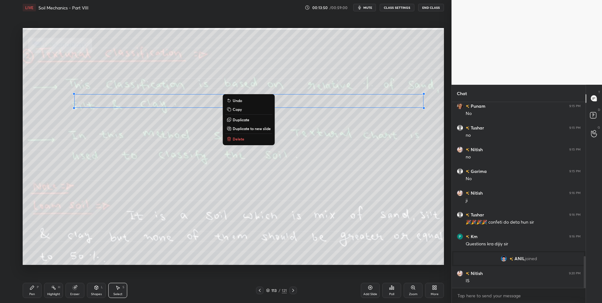
click at [263, 142] on button "Delete" at bounding box center [248, 139] width 47 height 8
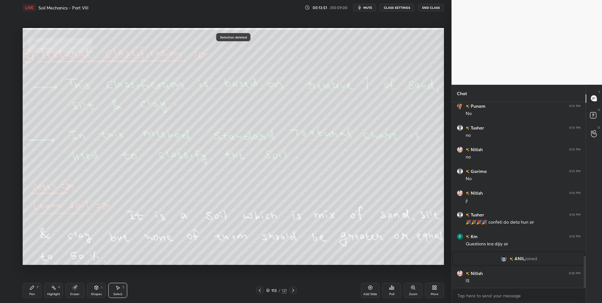
click at [53, 293] on div "Highlight" at bounding box center [53, 294] width 13 height 3
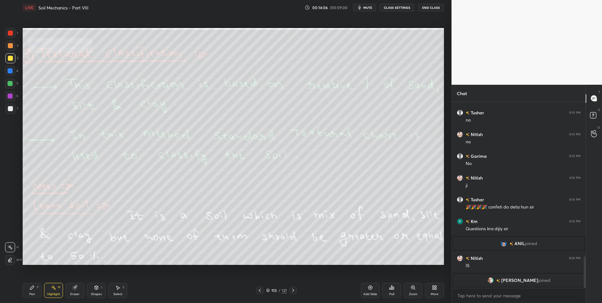
scroll to position [925, 0]
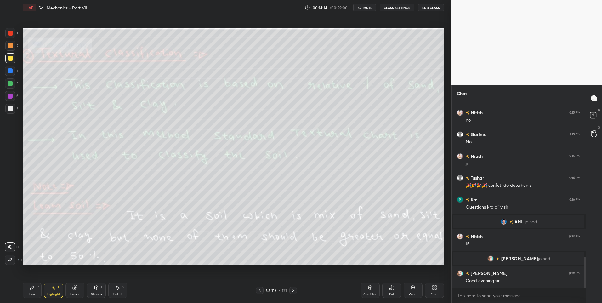
click at [294, 290] on icon at bounding box center [293, 290] width 5 height 5
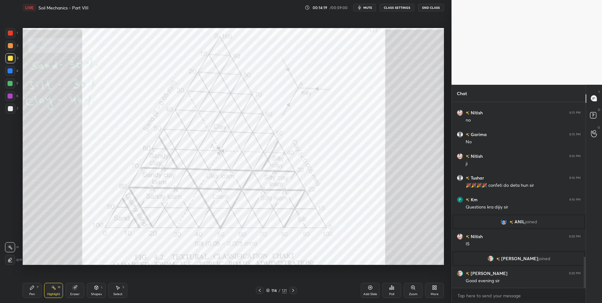
click at [9, 83] on div at bounding box center [10, 83] width 5 height 5
click at [259, 291] on icon at bounding box center [260, 290] width 2 height 3
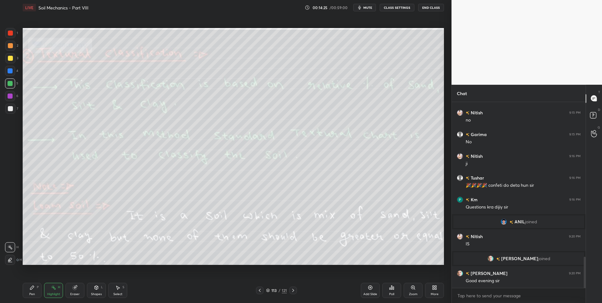
click at [294, 291] on icon at bounding box center [293, 290] width 5 height 5
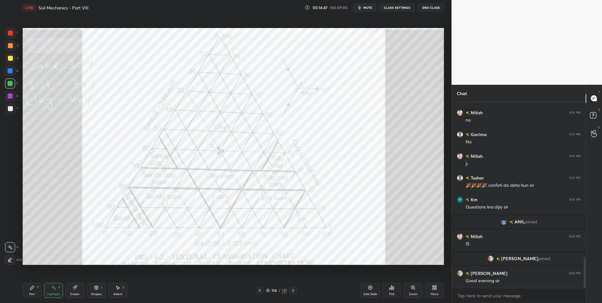
click at [258, 292] on icon at bounding box center [259, 290] width 5 height 5
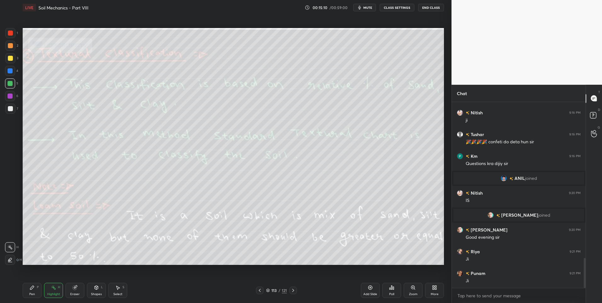
scroll to position [990, 0]
click at [294, 290] on icon at bounding box center [293, 290] width 5 height 5
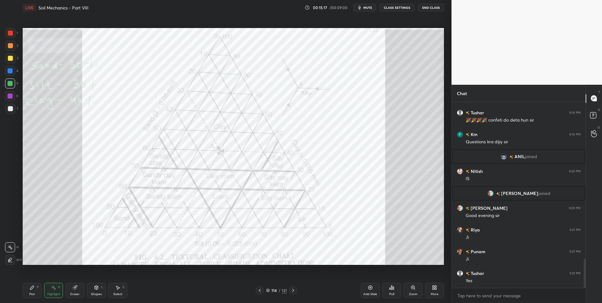
click at [12, 35] on div at bounding box center [10, 33] width 5 height 5
click at [33, 289] on icon at bounding box center [32, 287] width 5 height 5
click at [55, 290] on icon at bounding box center [53, 287] width 5 height 5
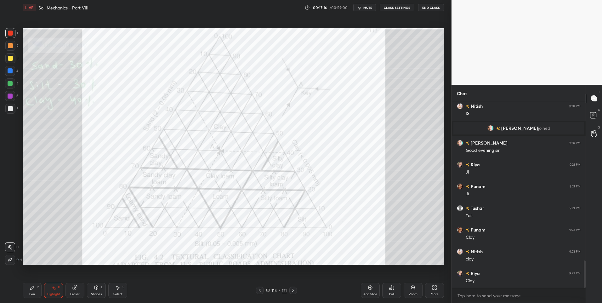
scroll to position [1077, 0]
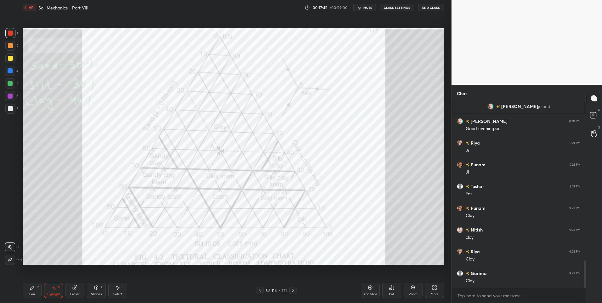
click at [54, 293] on div "Highlight" at bounding box center [53, 294] width 13 height 3
click at [292, 290] on icon at bounding box center [293, 290] width 5 height 5
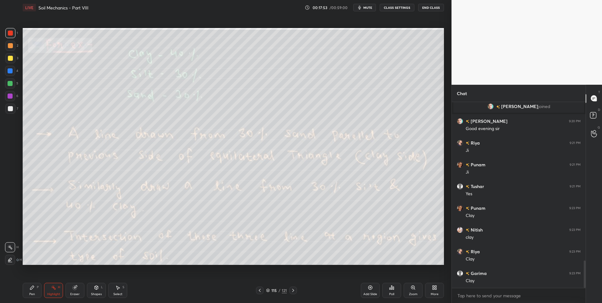
click at [291, 291] on icon at bounding box center [293, 290] width 5 height 5
click at [292, 290] on icon at bounding box center [293, 290] width 5 height 5
click at [291, 290] on icon at bounding box center [293, 290] width 5 height 5
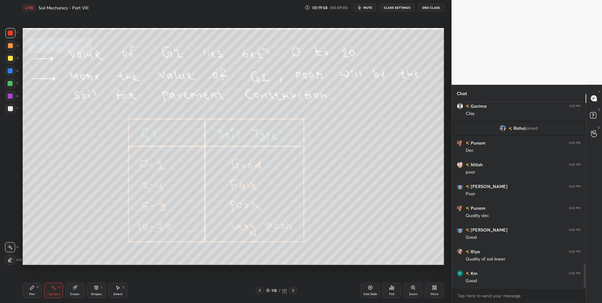
scroll to position [1212, 0]
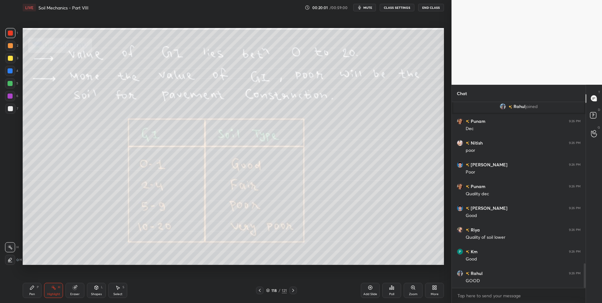
click at [258, 289] on icon at bounding box center [259, 290] width 5 height 5
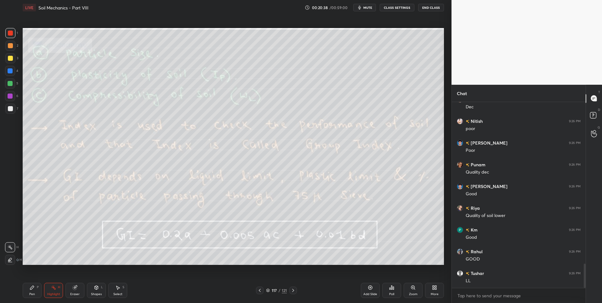
click at [295, 289] on icon at bounding box center [293, 290] width 5 height 5
click at [259, 292] on icon at bounding box center [259, 290] width 5 height 5
click at [30, 290] on icon at bounding box center [32, 287] width 5 height 5
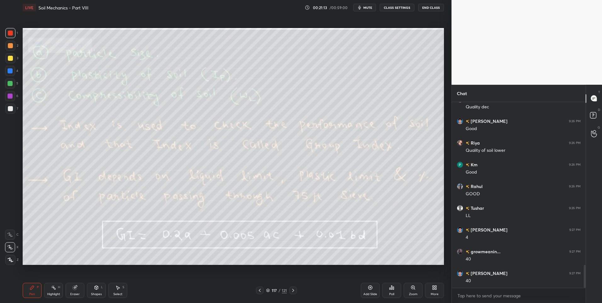
scroll to position [1321, 0]
click at [51, 290] on div "Highlight H" at bounding box center [53, 290] width 19 height 15
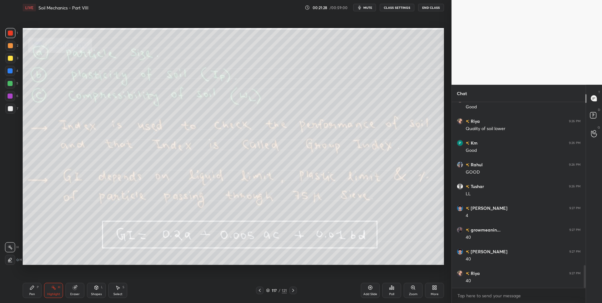
scroll to position [1343, 0]
click at [121, 290] on div "Select S" at bounding box center [117, 290] width 19 height 15
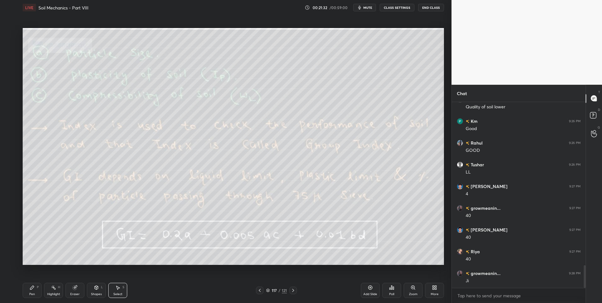
click at [122, 288] on div "Select S" at bounding box center [117, 290] width 19 height 15
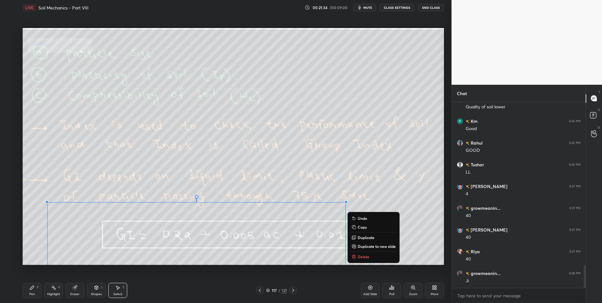
click at [367, 257] on p "Delete" at bounding box center [364, 256] width 12 height 5
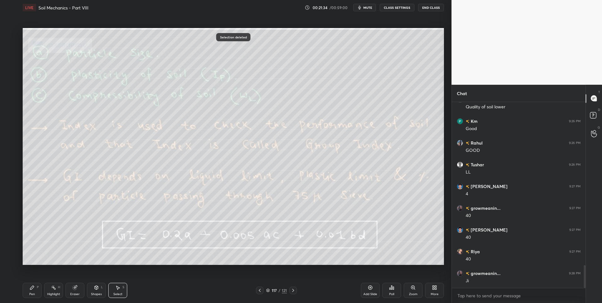
click at [164, 230] on div "0 ° Undo Copy Duplicate Duplicate to new slide Delete" at bounding box center [234, 146] width 422 height 237
click at [49, 288] on div "Highlight H" at bounding box center [53, 290] width 19 height 15
click at [55, 288] on icon at bounding box center [53, 287] width 5 height 5
click at [294, 290] on icon at bounding box center [293, 290] width 2 height 3
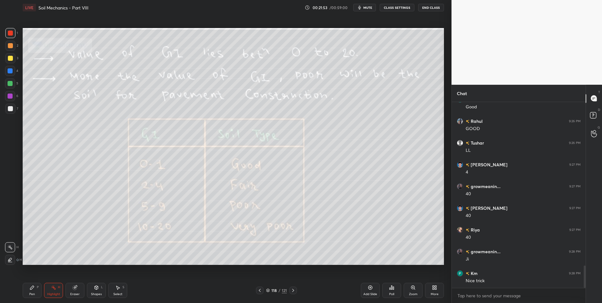
click at [294, 291] on icon at bounding box center [293, 290] width 2 height 3
click at [11, 68] on div at bounding box center [10, 70] width 5 height 5
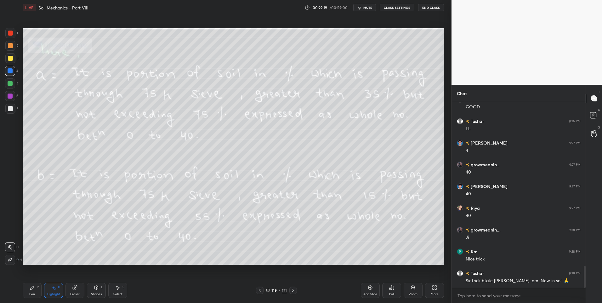
click at [10, 84] on div at bounding box center [10, 83] width 5 height 5
click at [12, 65] on div "3" at bounding box center [11, 59] width 13 height 13
click at [295, 290] on icon at bounding box center [293, 290] width 5 height 5
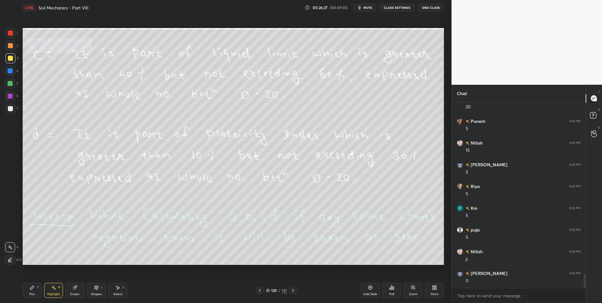
scroll to position [2190, 0]
click at [30, 293] on div "Pen" at bounding box center [32, 294] width 6 height 3
click at [9, 109] on div at bounding box center [10, 108] width 5 height 5
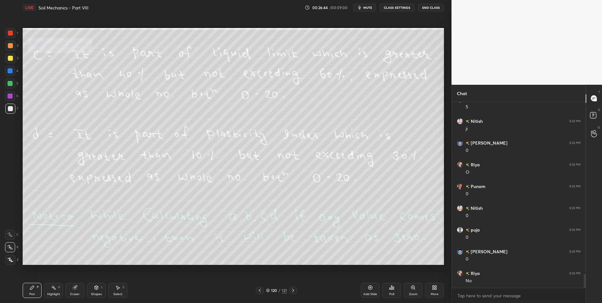
click at [118, 290] on icon at bounding box center [117, 287] width 5 height 5
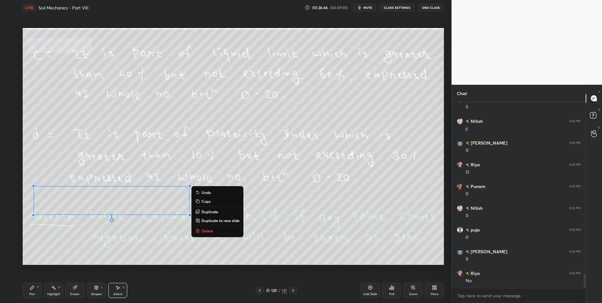
click at [216, 230] on button "Delete" at bounding box center [217, 231] width 47 height 8
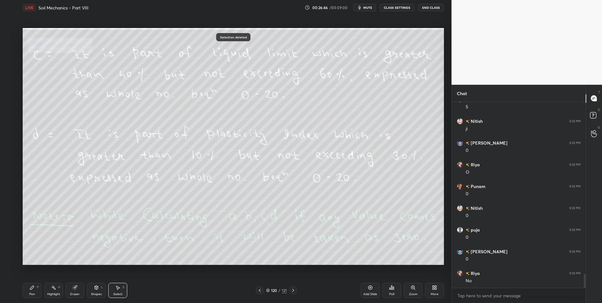
click at [53, 290] on div "Highlight H" at bounding box center [53, 290] width 19 height 15
click at [291, 291] on icon at bounding box center [293, 290] width 5 height 5
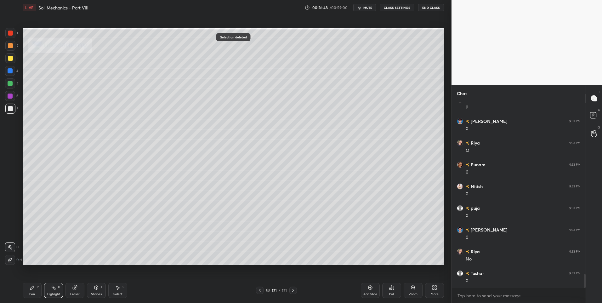
click at [288, 290] on div "121 / 121" at bounding box center [276, 291] width 41 height 8
click at [293, 290] on icon at bounding box center [293, 290] width 5 height 5
click at [430, 287] on div "More" at bounding box center [434, 290] width 19 height 15
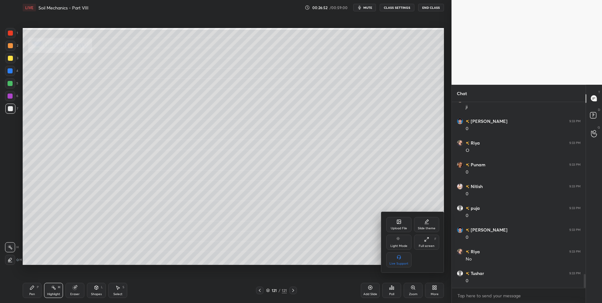
click at [401, 221] on icon at bounding box center [399, 222] width 4 height 4
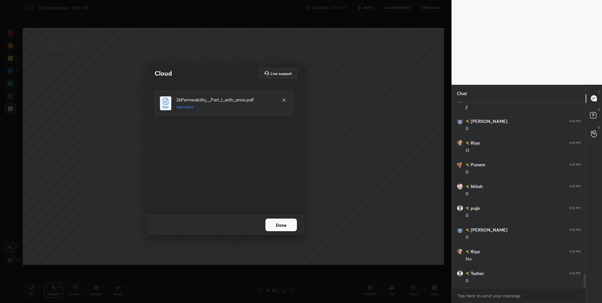
click at [278, 226] on button "Done" at bounding box center [282, 225] width 32 height 13
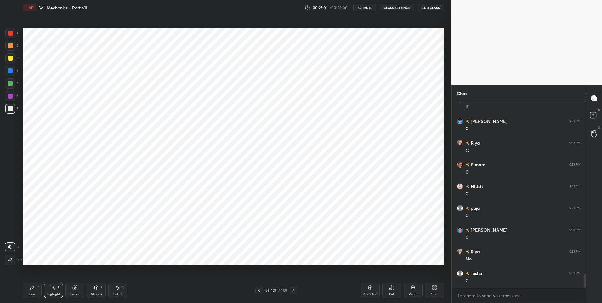
click at [294, 289] on icon at bounding box center [293, 290] width 5 height 5
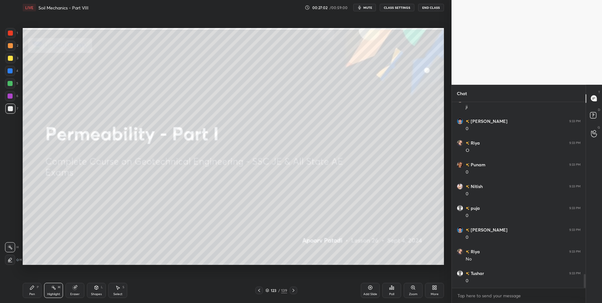
click at [294, 291] on icon at bounding box center [293, 290] width 5 height 5
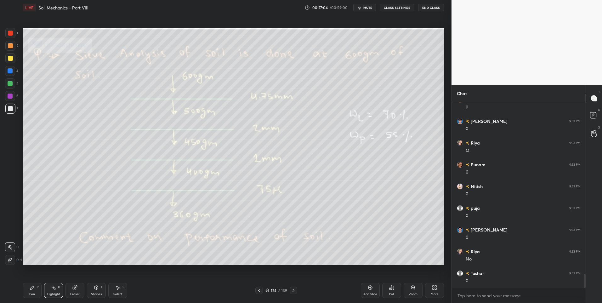
click at [292, 294] on div "Pen P Highlight H Eraser Shapes L Select S 124 / 139 Add Slide Poll Zoom More" at bounding box center [234, 290] width 422 height 25
click at [295, 292] on icon at bounding box center [293, 290] width 5 height 5
click at [294, 293] on div at bounding box center [294, 291] width 8 height 8
click at [294, 291] on icon at bounding box center [294, 290] width 2 height 3
click at [13, 49] on div at bounding box center [10, 46] width 10 height 10
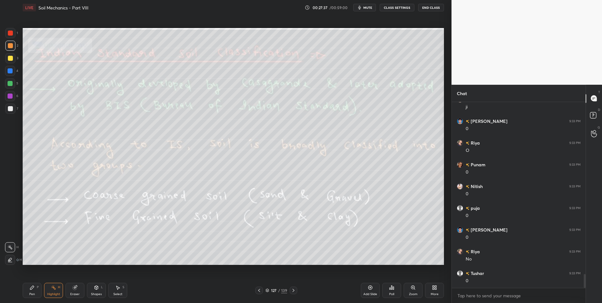
scroll to position [2343, 0]
click at [294, 292] on icon at bounding box center [293, 290] width 5 height 5
click at [292, 291] on icon at bounding box center [293, 290] width 5 height 5
click at [32, 294] on div "Pen" at bounding box center [32, 294] width 6 height 3
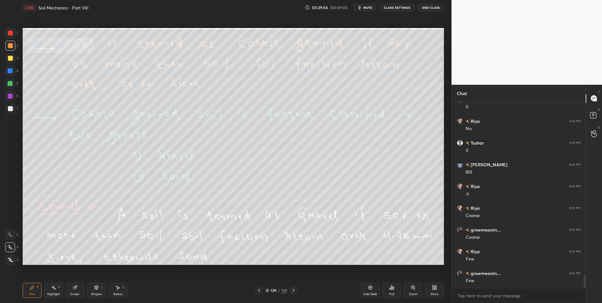
scroll to position [2473, 0]
click at [54, 291] on div "Highlight H" at bounding box center [53, 290] width 19 height 15
click at [36, 292] on div "Pen P" at bounding box center [32, 290] width 19 height 15
click at [9, 87] on div at bounding box center [10, 83] width 10 height 10
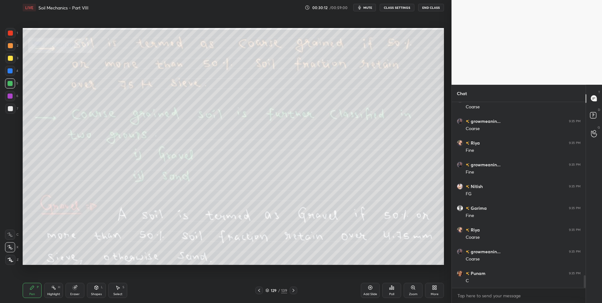
click at [56, 288] on div "Highlight H" at bounding box center [53, 290] width 19 height 15
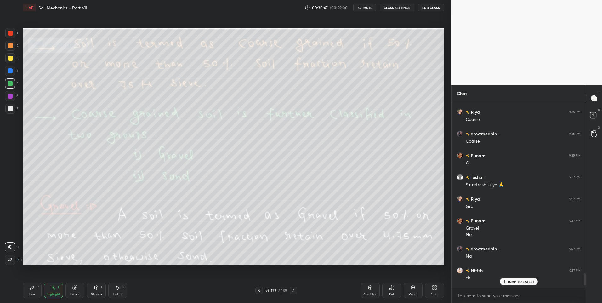
scroll to position [2718, 0]
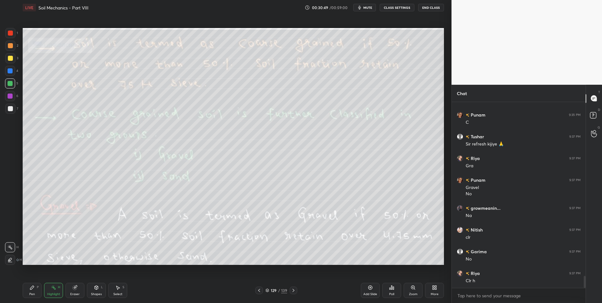
click at [10, 59] on div at bounding box center [10, 58] width 5 height 5
click at [11, 60] on div at bounding box center [10, 58] width 5 height 5
click at [298, 292] on div "129 / 139" at bounding box center [276, 291] width 169 height 8
click at [292, 290] on icon at bounding box center [293, 290] width 5 height 5
click at [260, 290] on icon at bounding box center [259, 290] width 5 height 5
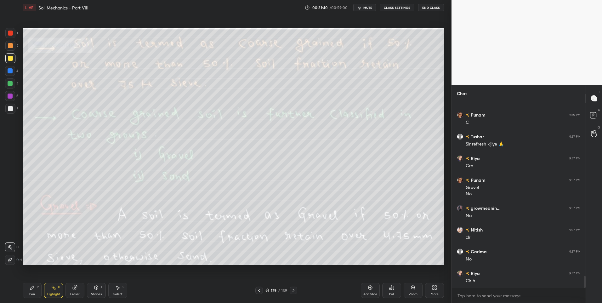
click at [261, 291] on icon at bounding box center [259, 290] width 5 height 5
click at [293, 289] on icon at bounding box center [293, 290] width 5 height 5
click at [295, 289] on icon at bounding box center [293, 290] width 5 height 5
click at [262, 290] on div at bounding box center [259, 291] width 8 height 8
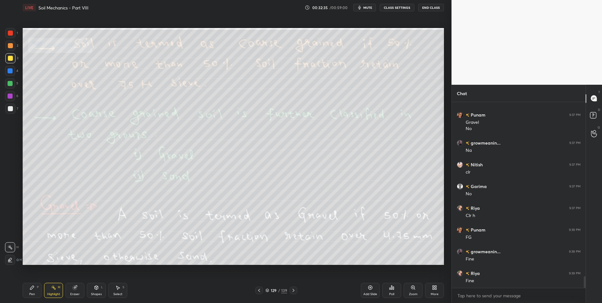
click at [294, 290] on icon at bounding box center [293, 290] width 5 height 5
click at [296, 291] on div at bounding box center [294, 291] width 8 height 8
click at [256, 288] on div at bounding box center [259, 291] width 8 height 8
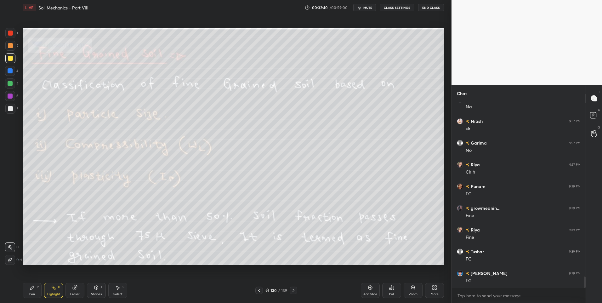
click at [294, 291] on icon at bounding box center [293, 290] width 5 height 5
click at [294, 290] on icon at bounding box center [294, 290] width 2 height 3
click at [261, 290] on icon at bounding box center [259, 290] width 5 height 5
click at [260, 290] on icon at bounding box center [259, 290] width 5 height 5
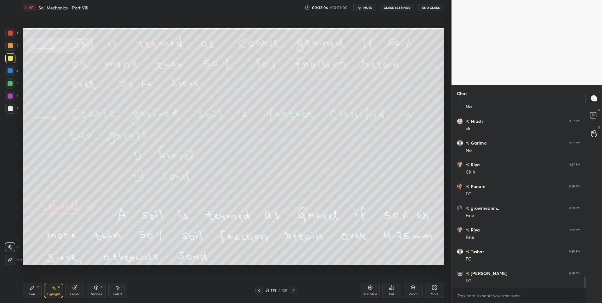
click at [260, 290] on icon at bounding box center [259, 290] width 5 height 5
click at [293, 290] on icon at bounding box center [293, 290] width 5 height 5
click at [295, 290] on icon at bounding box center [293, 290] width 5 height 5
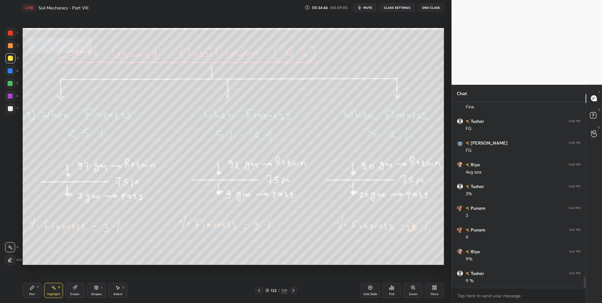
scroll to position [2979, 0]
click at [293, 290] on icon at bounding box center [293, 290] width 5 height 5
click at [293, 291] on icon at bounding box center [293, 290] width 5 height 5
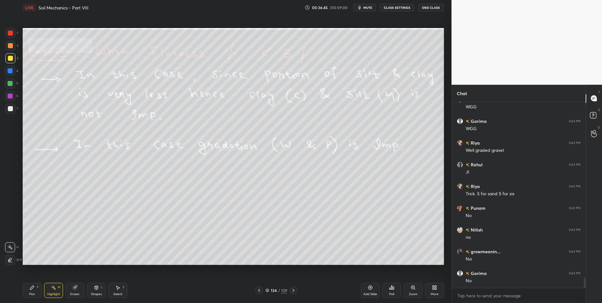
click at [260, 290] on icon at bounding box center [259, 290] width 5 height 5
click at [293, 291] on icon at bounding box center [293, 290] width 5 height 5
click at [50, 285] on div "Highlight H" at bounding box center [53, 290] width 19 height 15
click at [9, 31] on div at bounding box center [10, 33] width 5 height 5
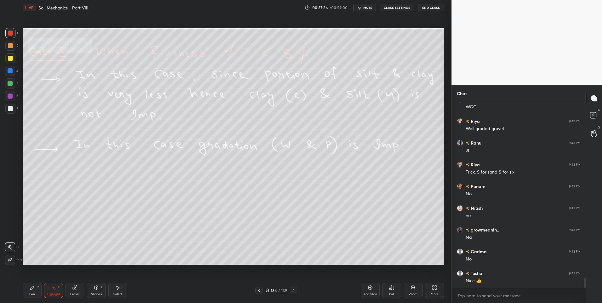
click at [292, 290] on icon at bounding box center [293, 290] width 5 height 5
click at [12, 49] on div at bounding box center [10, 46] width 10 height 10
click at [256, 290] on div at bounding box center [259, 291] width 8 height 8
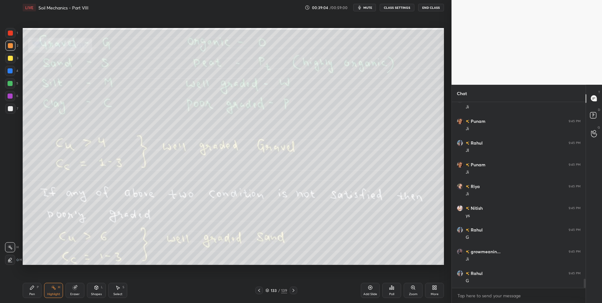
click at [256, 292] on div at bounding box center [259, 291] width 8 height 8
click at [255, 293] on div at bounding box center [259, 291] width 8 height 8
click at [255, 294] on div at bounding box center [259, 291] width 8 height 8
click at [259, 291] on icon at bounding box center [259, 290] width 2 height 3
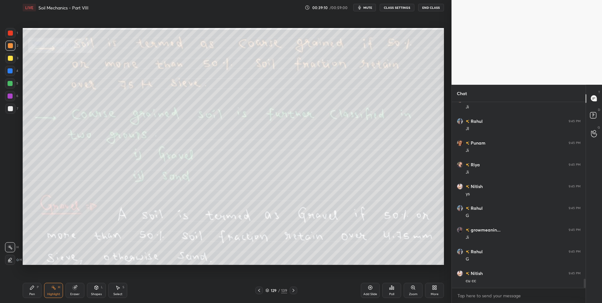
click at [257, 291] on icon at bounding box center [259, 290] width 5 height 5
click at [293, 291] on icon at bounding box center [293, 290] width 5 height 5
click at [292, 292] on icon at bounding box center [293, 290] width 5 height 5
click at [291, 290] on icon at bounding box center [293, 290] width 5 height 5
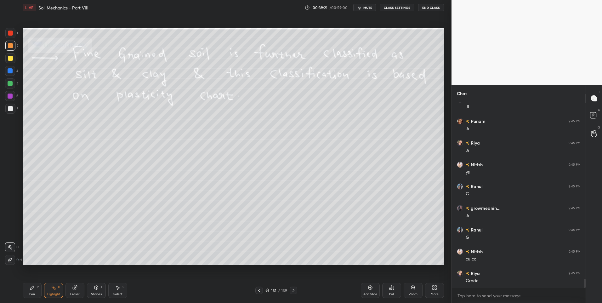
click at [291, 290] on icon at bounding box center [293, 290] width 5 height 5
click at [289, 291] on div "132 / 139" at bounding box center [276, 291] width 42 height 8
click at [287, 292] on div "139" at bounding box center [284, 291] width 6 height 6
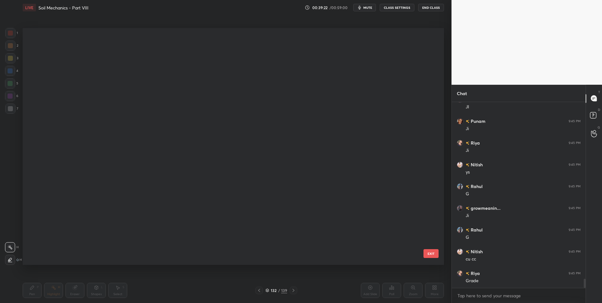
scroll to position [235, 418]
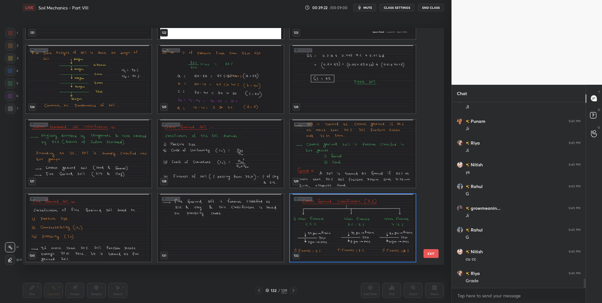
click at [292, 290] on div at bounding box center [294, 291] width 8 height 8
click at [323, 242] on img "grid" at bounding box center [353, 228] width 126 height 68
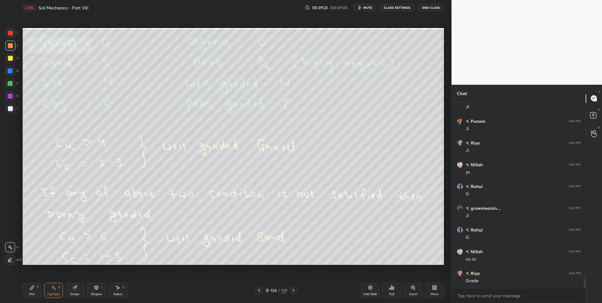
click at [324, 243] on img "grid" at bounding box center [353, 228] width 126 height 68
click at [294, 291] on icon at bounding box center [293, 290] width 5 height 5
click at [255, 287] on div "134 / 139" at bounding box center [276, 291] width 169 height 8
click at [262, 287] on div at bounding box center [259, 291] width 8 height 8
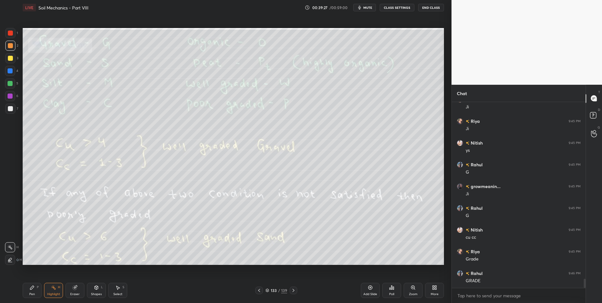
click at [298, 290] on div "133 / 139" at bounding box center [276, 291] width 169 height 8
click at [293, 290] on icon at bounding box center [293, 290] width 5 height 5
click at [293, 289] on icon at bounding box center [294, 290] width 2 height 3
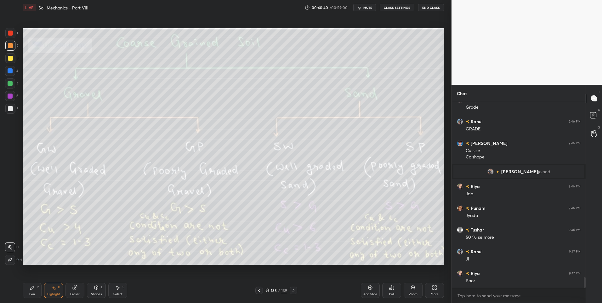
click at [257, 289] on icon at bounding box center [259, 290] width 5 height 5
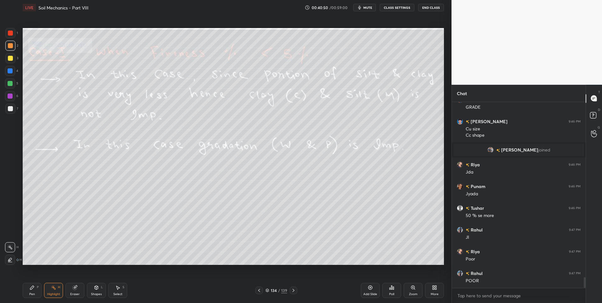
click at [295, 290] on icon at bounding box center [293, 290] width 5 height 5
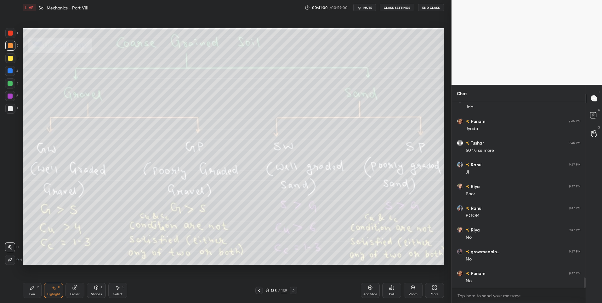
scroll to position [3165, 0]
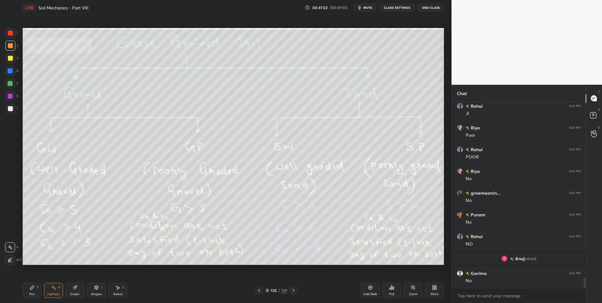
click at [257, 291] on icon at bounding box center [259, 290] width 5 height 5
click at [294, 289] on icon at bounding box center [293, 290] width 5 height 5
click at [294, 290] on icon at bounding box center [294, 290] width 2 height 3
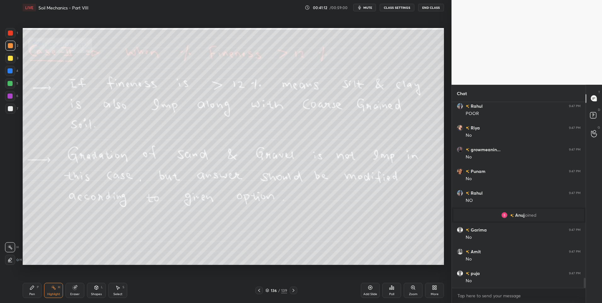
click at [33, 291] on div "Pen P" at bounding box center [32, 290] width 19 height 15
click at [51, 291] on div "Highlight H" at bounding box center [53, 290] width 19 height 15
click at [295, 293] on icon at bounding box center [293, 290] width 5 height 5
click at [256, 291] on div at bounding box center [259, 291] width 8 height 8
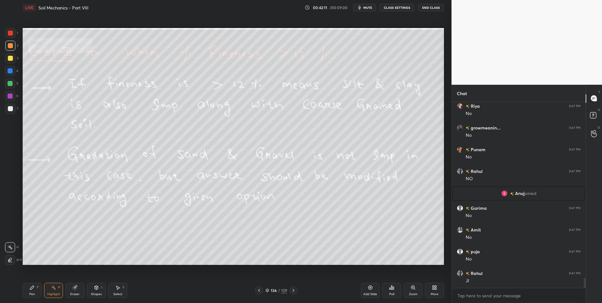
click at [296, 289] on div at bounding box center [294, 291] width 8 height 8
click at [10, 57] on div at bounding box center [10, 58] width 5 height 5
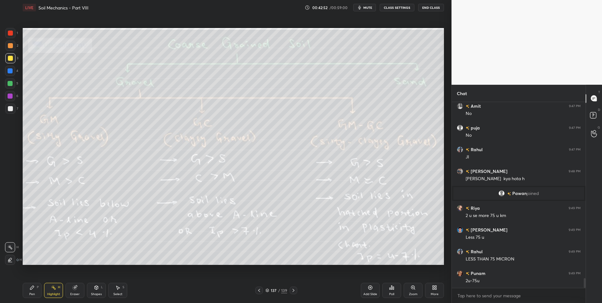
scroll to position [3311, 0]
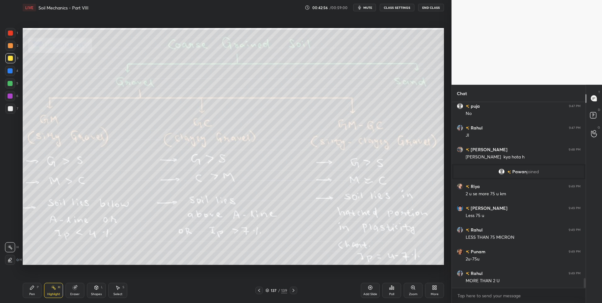
click at [56, 296] on div "Highlight H" at bounding box center [53, 290] width 19 height 15
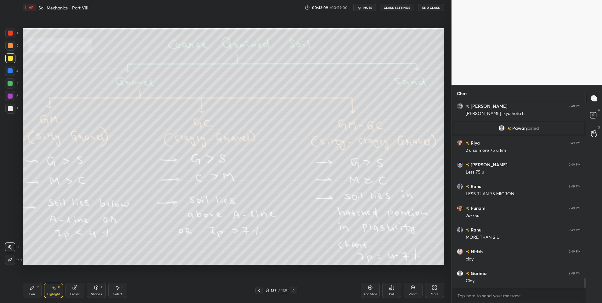
scroll to position [3377, 0]
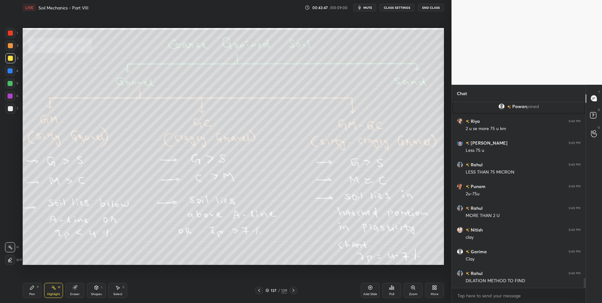
click at [259, 290] on icon at bounding box center [259, 290] width 2 height 3
click at [258, 289] on icon at bounding box center [259, 290] width 5 height 5
click at [257, 288] on icon at bounding box center [259, 290] width 5 height 5
click at [256, 287] on div at bounding box center [259, 291] width 8 height 8
click at [257, 290] on icon at bounding box center [259, 290] width 5 height 5
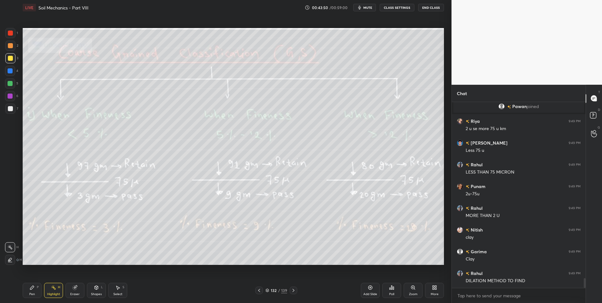
click at [293, 288] on div at bounding box center [294, 291] width 8 height 8
click at [292, 290] on icon at bounding box center [293, 290] width 5 height 5
click at [293, 293] on div at bounding box center [294, 291] width 8 height 8
click at [291, 296] on div "Pen P Highlight H Eraser Shapes L Select S 135 / 139 Add Slide Poll Zoom More" at bounding box center [234, 290] width 422 height 25
click at [293, 291] on icon at bounding box center [293, 290] width 5 height 5
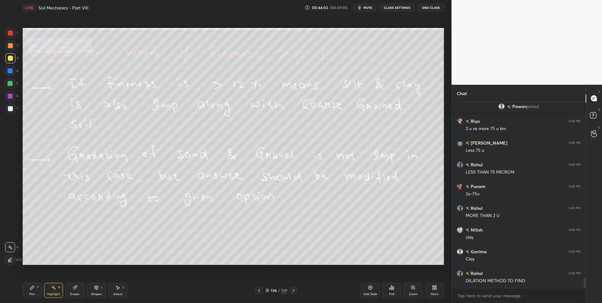
click at [291, 291] on icon at bounding box center [293, 290] width 5 height 5
click at [291, 286] on div "Pen P Highlight H Eraser Shapes L Select S 137 / 139 Add Slide Poll Zoom More" at bounding box center [234, 290] width 422 height 25
click at [295, 287] on div at bounding box center [294, 291] width 8 height 8
click at [33, 293] on div "Pen" at bounding box center [32, 294] width 6 height 3
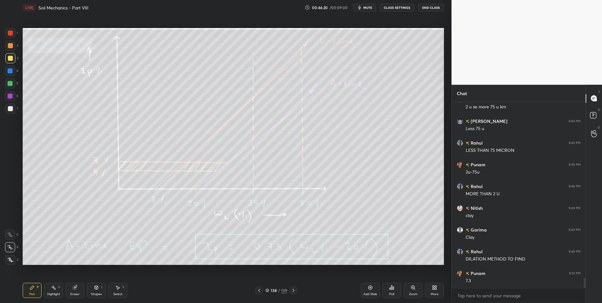
click at [41, 290] on div "Pen P" at bounding box center [32, 290] width 19 height 15
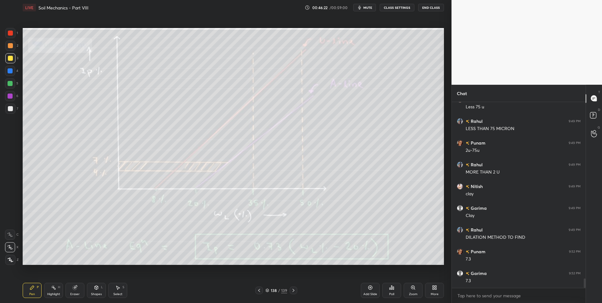
click at [53, 290] on div "Highlight H" at bounding box center [53, 290] width 19 height 15
click at [54, 290] on div "Highlight H" at bounding box center [53, 290] width 19 height 15
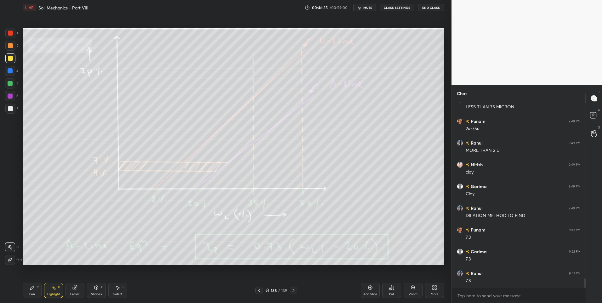
click at [260, 290] on icon at bounding box center [259, 290] width 5 height 5
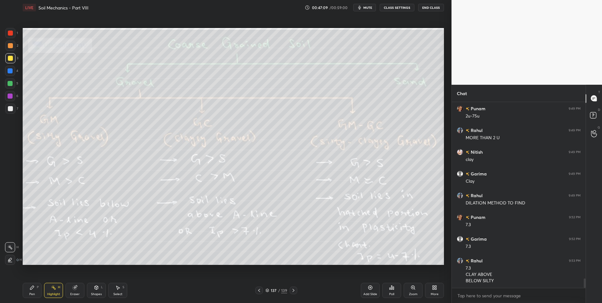
scroll to position [3476, 0]
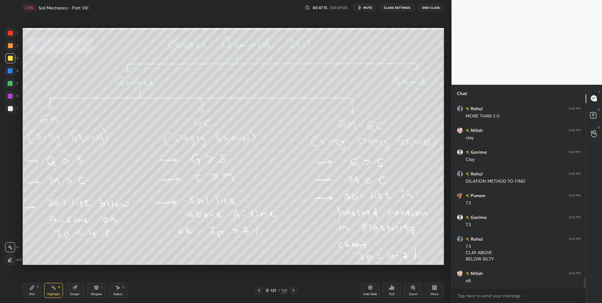
click at [294, 293] on div at bounding box center [294, 291] width 8 height 8
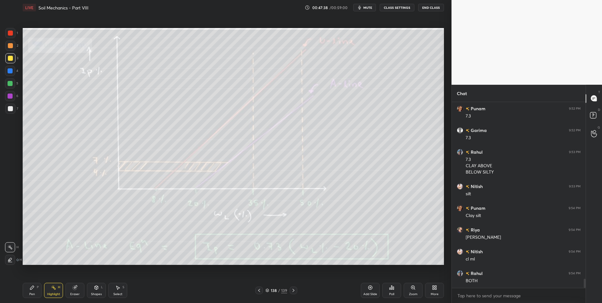
click at [292, 290] on icon at bounding box center [293, 290] width 5 height 5
click at [259, 291] on icon at bounding box center [259, 290] width 2 height 3
click at [261, 291] on icon at bounding box center [259, 290] width 5 height 5
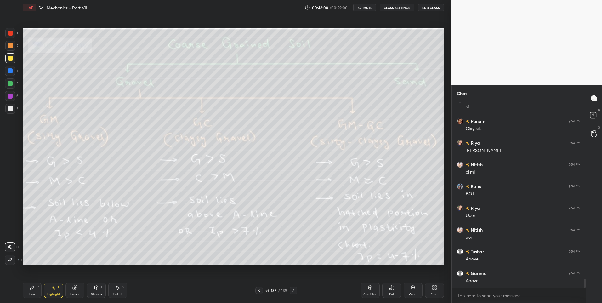
click at [255, 287] on div at bounding box center [259, 291] width 8 height 8
click at [292, 289] on icon at bounding box center [293, 290] width 5 height 5
click at [291, 290] on icon at bounding box center [293, 290] width 5 height 5
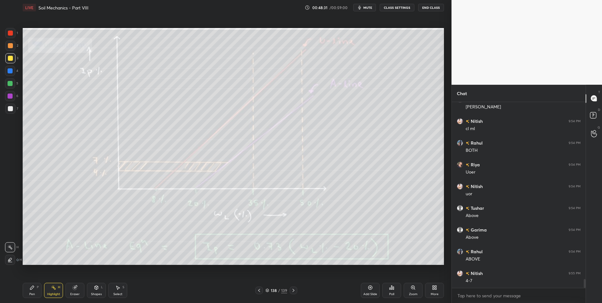
click at [257, 289] on icon at bounding box center [259, 290] width 5 height 5
click at [294, 291] on icon at bounding box center [294, 290] width 2 height 3
click at [291, 290] on icon at bounding box center [293, 290] width 5 height 5
click at [258, 291] on icon at bounding box center [259, 290] width 5 height 5
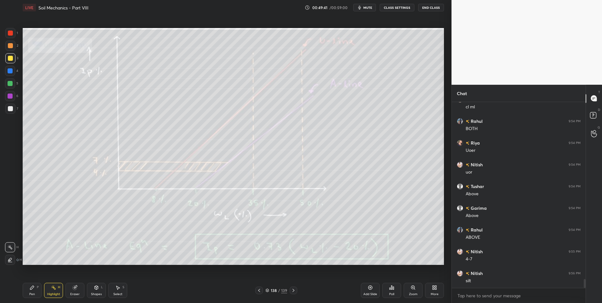
click at [296, 288] on div at bounding box center [294, 291] width 8 height 8
click at [293, 289] on icon at bounding box center [293, 290] width 5 height 5
click at [294, 292] on icon at bounding box center [293, 290] width 5 height 5
click at [293, 293] on icon at bounding box center [293, 290] width 5 height 5
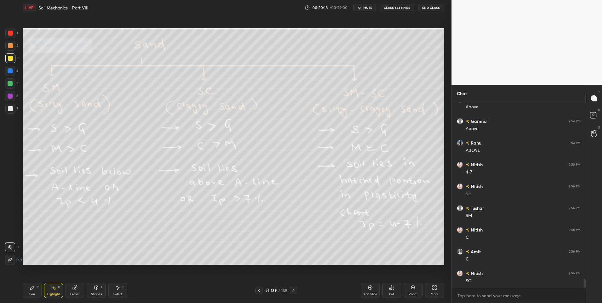
click at [430, 290] on div "More" at bounding box center [434, 290] width 19 height 15
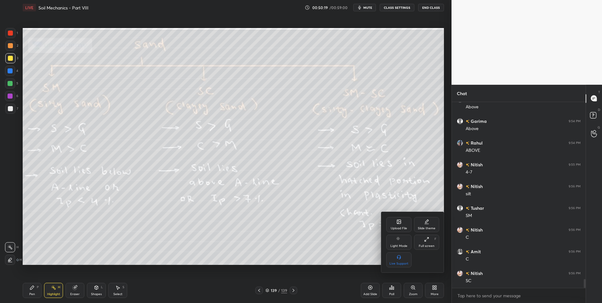
click at [399, 223] on icon at bounding box center [399, 222] width 3 height 2
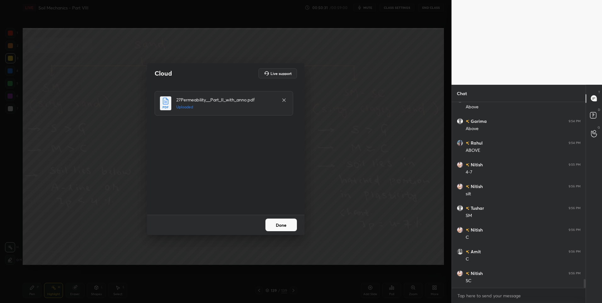
click at [284, 227] on button "Done" at bounding box center [282, 225] width 32 height 13
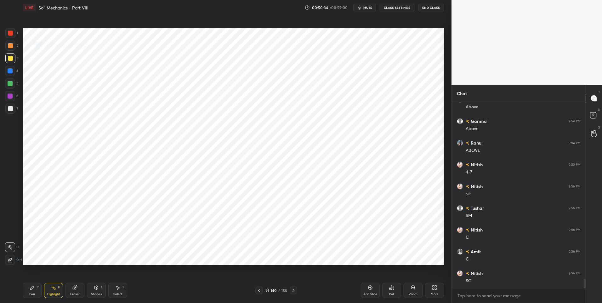
click at [291, 291] on icon at bounding box center [293, 290] width 5 height 5
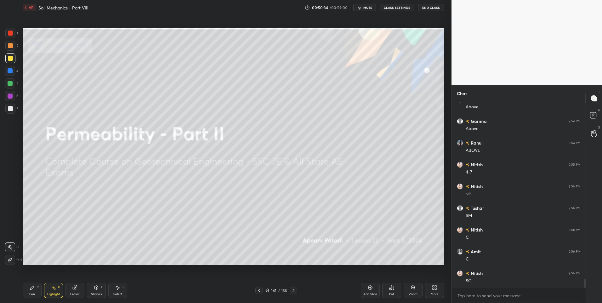
click at [293, 291] on icon at bounding box center [293, 290] width 5 height 5
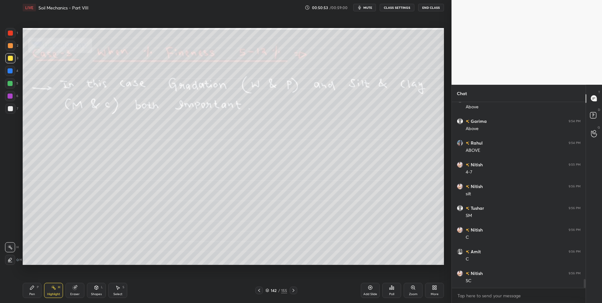
click at [33, 298] on div "Pen P Highlight H Eraser Shapes L Select S 142 / 155 Add Slide Poll Zoom More" at bounding box center [234, 290] width 422 height 25
click at [36, 284] on div "Pen P" at bounding box center [32, 290] width 19 height 15
click at [79, 293] on div "Eraser" at bounding box center [74, 294] width 9 height 3
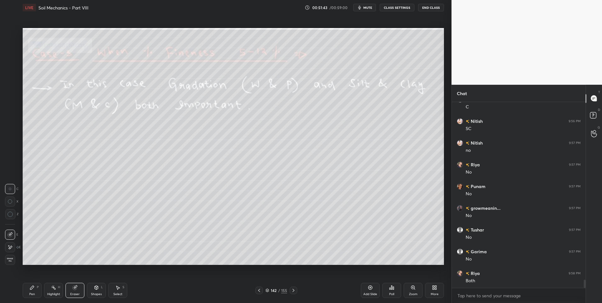
click at [119, 290] on icon at bounding box center [117, 287] width 5 height 5
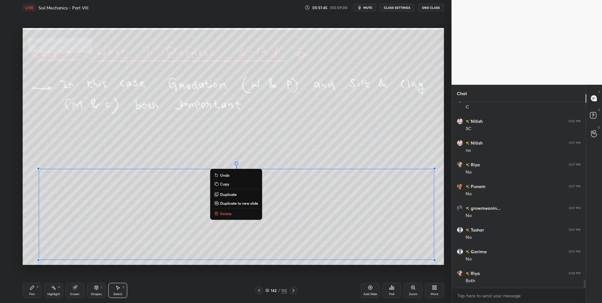
click at [234, 214] on button "Delete" at bounding box center [236, 214] width 47 height 8
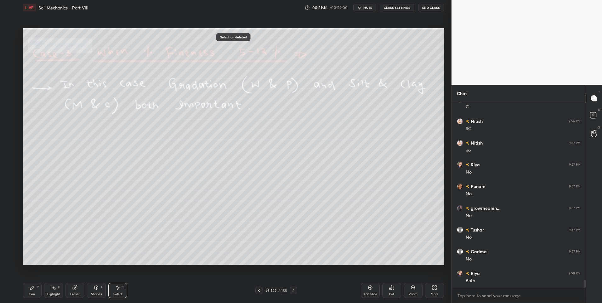
click at [202, 216] on div "0 ° Undo Copy Duplicate Duplicate to new slide Delete" at bounding box center [234, 146] width 422 height 237
click at [296, 288] on icon at bounding box center [293, 290] width 5 height 5
click at [57, 290] on div "Highlight H" at bounding box center [53, 290] width 19 height 15
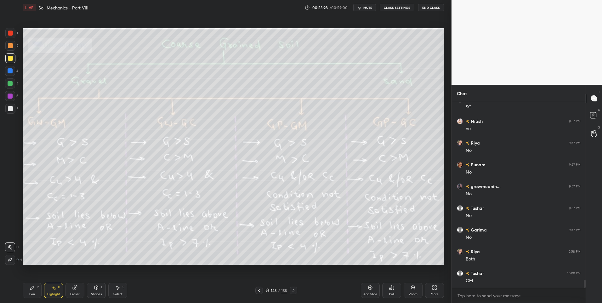
click at [261, 290] on icon at bounding box center [259, 290] width 5 height 5
click at [297, 293] on div at bounding box center [294, 291] width 8 height 8
click at [261, 292] on icon at bounding box center [259, 290] width 5 height 5
click at [261, 293] on div at bounding box center [259, 291] width 8 height 8
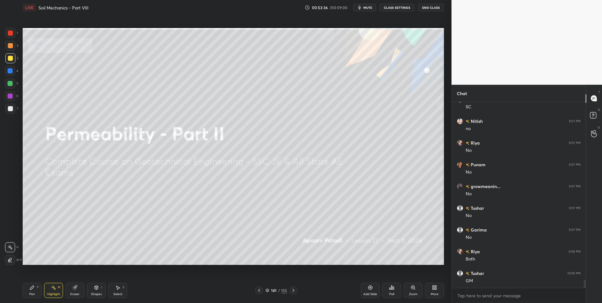
click at [261, 290] on icon at bounding box center [259, 290] width 5 height 5
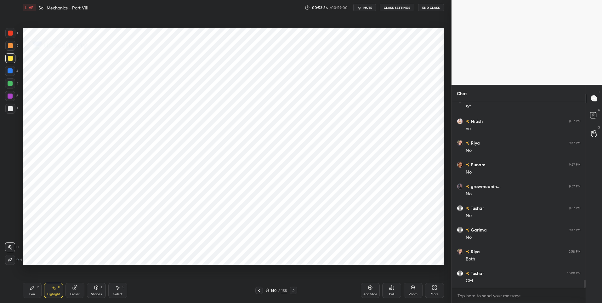
click at [261, 290] on icon at bounding box center [259, 290] width 5 height 5
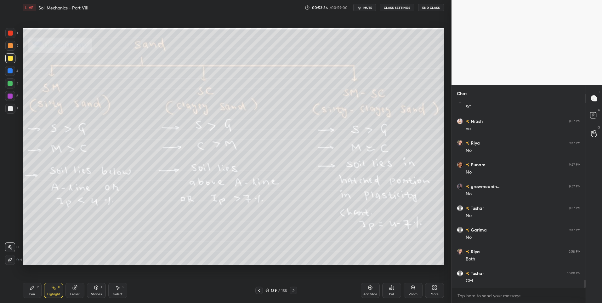
click at [260, 290] on icon at bounding box center [259, 290] width 5 height 5
click at [261, 290] on icon at bounding box center [259, 290] width 5 height 5
click at [291, 288] on icon at bounding box center [293, 290] width 5 height 5
click at [296, 290] on icon at bounding box center [293, 290] width 5 height 5
click at [295, 291] on icon at bounding box center [293, 290] width 5 height 5
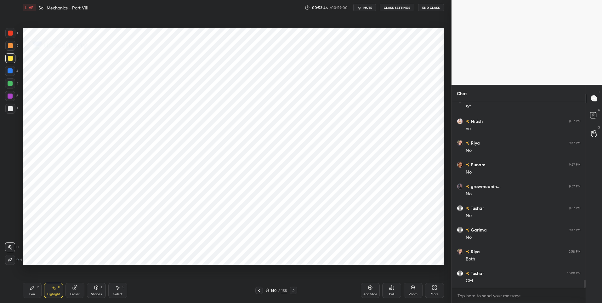
click at [295, 291] on icon at bounding box center [293, 290] width 5 height 5
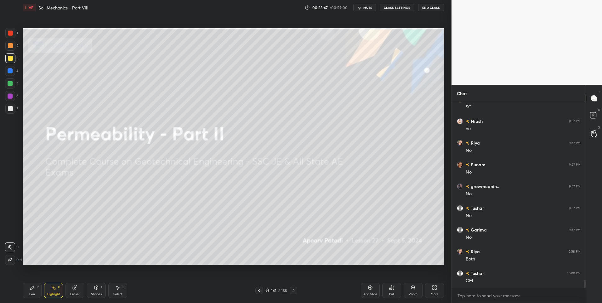
click at [295, 291] on icon at bounding box center [293, 290] width 5 height 5
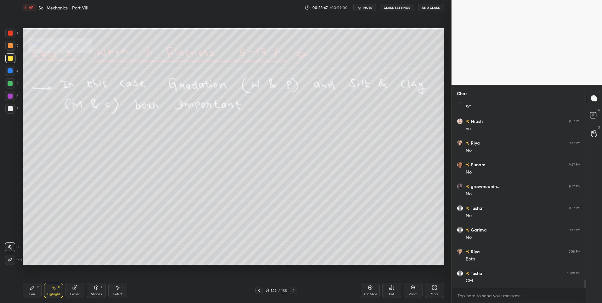
click at [295, 291] on icon at bounding box center [293, 290] width 5 height 5
click at [10, 32] on div at bounding box center [10, 33] width 5 height 5
click at [292, 292] on icon at bounding box center [293, 290] width 5 height 5
click at [260, 290] on icon at bounding box center [259, 290] width 2 height 3
click at [295, 289] on icon at bounding box center [293, 290] width 5 height 5
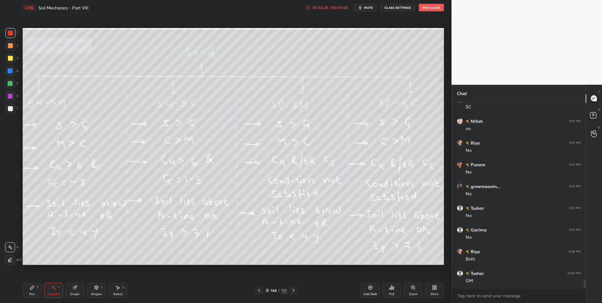
scroll to position [3998, 0]
click at [296, 290] on div at bounding box center [294, 291] width 8 height 8
click at [294, 291] on icon at bounding box center [293, 290] width 5 height 5
click at [296, 294] on div "Pen P Highlight H Eraser Shapes L Select S 146 / 155 Add Slide Poll Zoom More" at bounding box center [234, 290] width 422 height 25
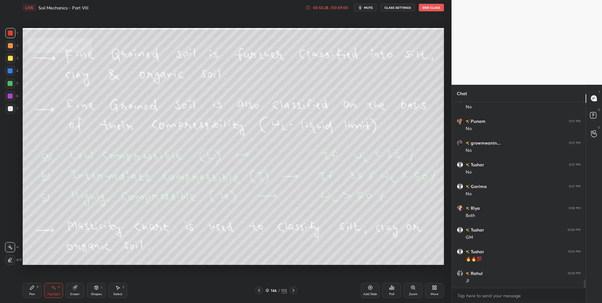
click at [295, 292] on icon at bounding box center [293, 290] width 5 height 5
click at [293, 290] on icon at bounding box center [293, 290] width 5 height 5
click at [294, 291] on icon at bounding box center [293, 290] width 5 height 5
click at [293, 290] on icon at bounding box center [293, 290] width 5 height 5
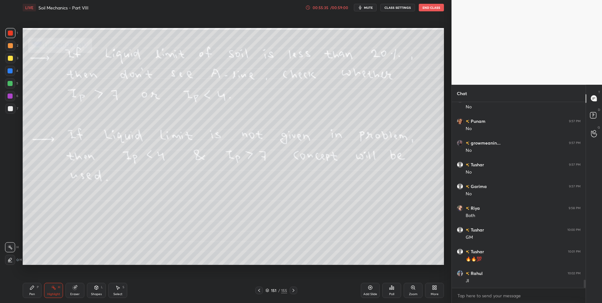
click at [261, 290] on icon at bounding box center [259, 290] width 5 height 5
click at [259, 291] on icon at bounding box center [259, 290] width 2 height 3
click at [260, 290] on icon at bounding box center [259, 290] width 5 height 5
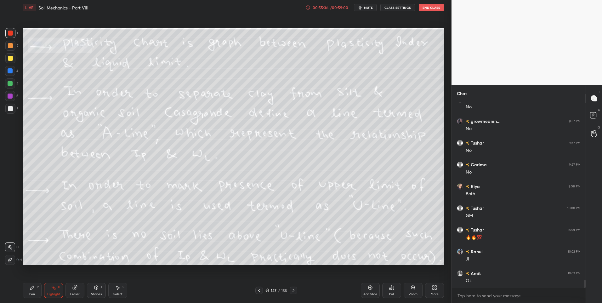
click at [259, 290] on icon at bounding box center [259, 290] width 5 height 5
click at [256, 291] on div at bounding box center [259, 291] width 8 height 8
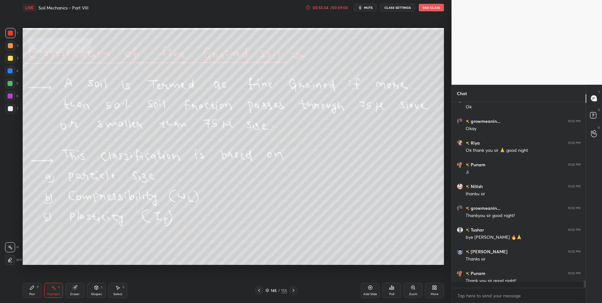
scroll to position [4215, 0]
click at [15, 81] on div at bounding box center [10, 83] width 10 height 10
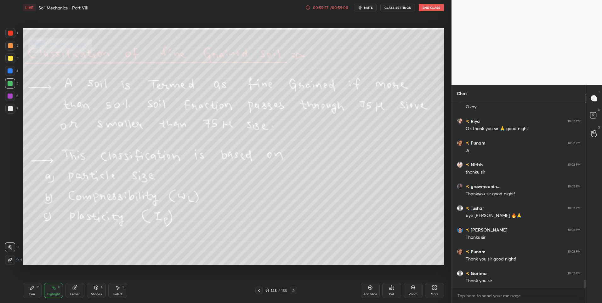
scroll to position [4259, 0]
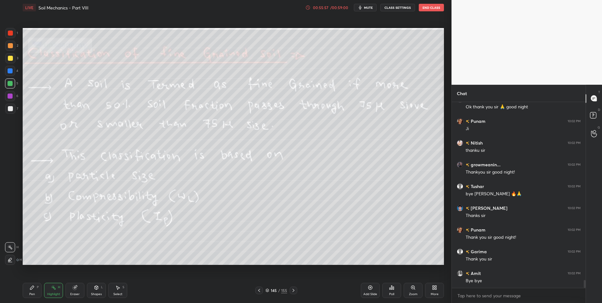
click at [12, 106] on div at bounding box center [10, 109] width 10 height 10
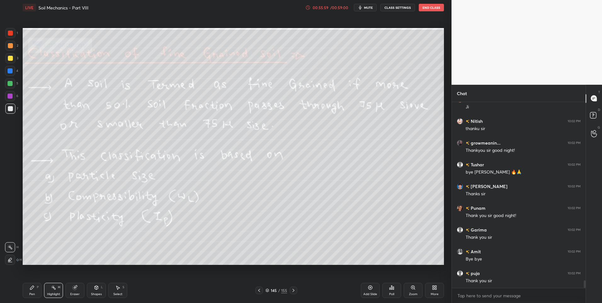
scroll to position [4302, 0]
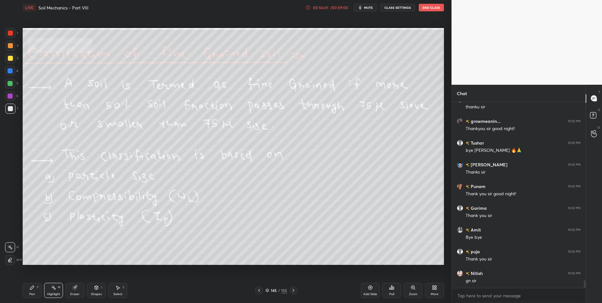
click at [432, 8] on button "End Class" at bounding box center [431, 8] width 25 height 8
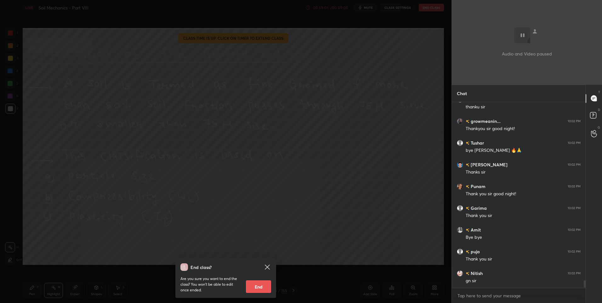
click at [257, 287] on button "End" at bounding box center [258, 286] width 25 height 13
type textarea "x"
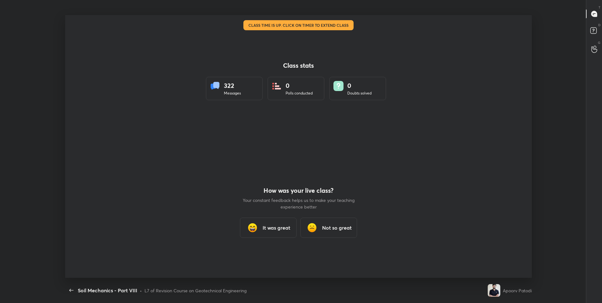
scroll to position [263, 597]
click at [260, 229] on div "It was great" at bounding box center [268, 228] width 57 height 20
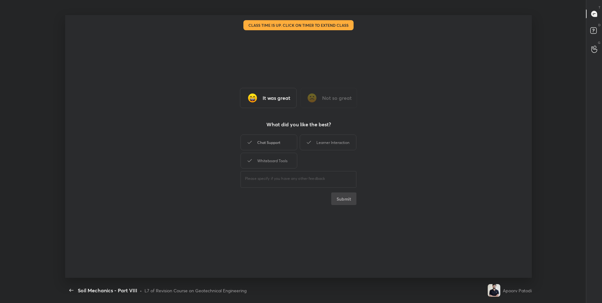
drag, startPoint x: 291, startPoint y: 147, endPoint x: 302, endPoint y: 144, distance: 11.4
click at [292, 147] on div "Chat Support" at bounding box center [269, 143] width 57 height 16
click at [317, 141] on div "Learner Interaction" at bounding box center [328, 143] width 57 height 16
drag, startPoint x: 296, startPoint y: 156, endPoint x: 289, endPoint y: 159, distance: 7.9
click at [289, 159] on div "Whiteboard Tools" at bounding box center [269, 161] width 57 height 16
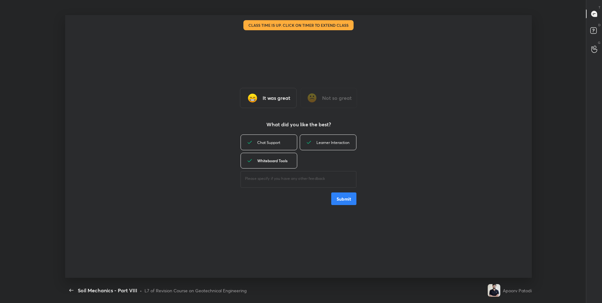
click at [289, 160] on div "Whiteboard Tools" at bounding box center [269, 161] width 57 height 16
click at [276, 162] on div "Whiteboard Tools" at bounding box center [269, 161] width 57 height 16
click at [351, 205] on div "It was great Not so great What did you like the best? Chat Support Learner Inte…" at bounding box center [298, 146] width 467 height 263
click at [351, 204] on button "Submit" at bounding box center [343, 198] width 25 height 13
